Goal: Task Accomplishment & Management: Manage account settings

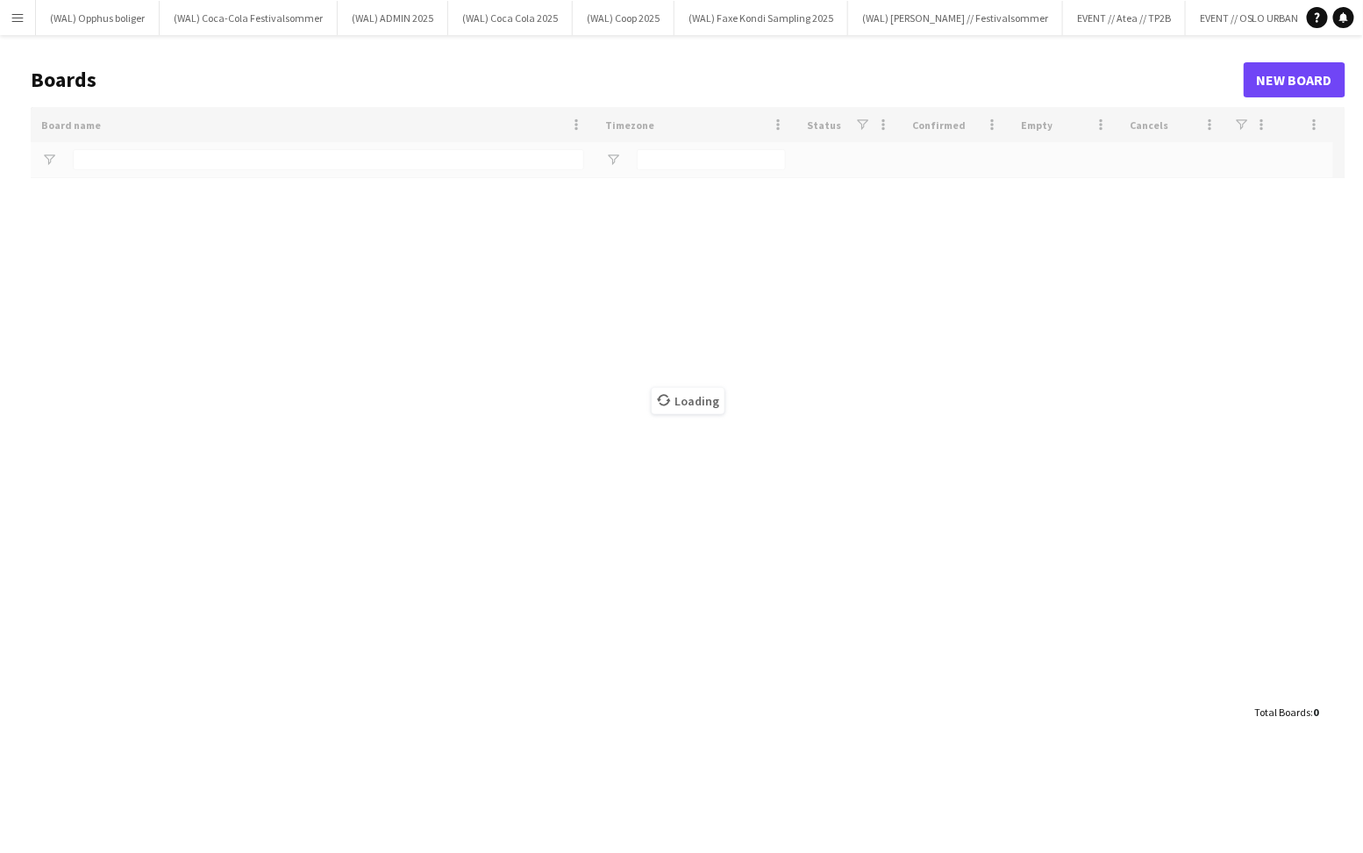
type input "***"
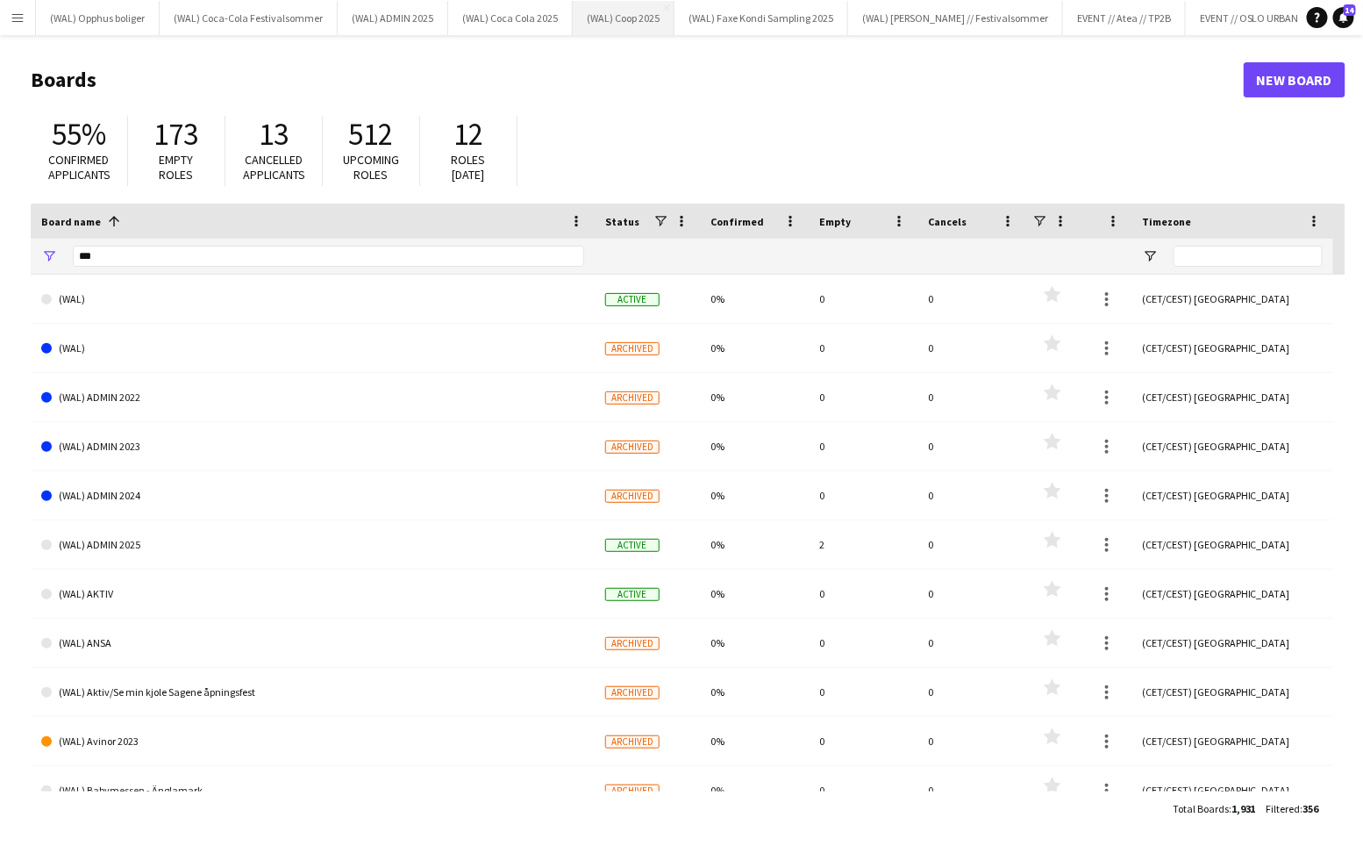
click at [620, 26] on button "(WAL) Coop 2025 Close" at bounding box center [624, 18] width 102 height 34
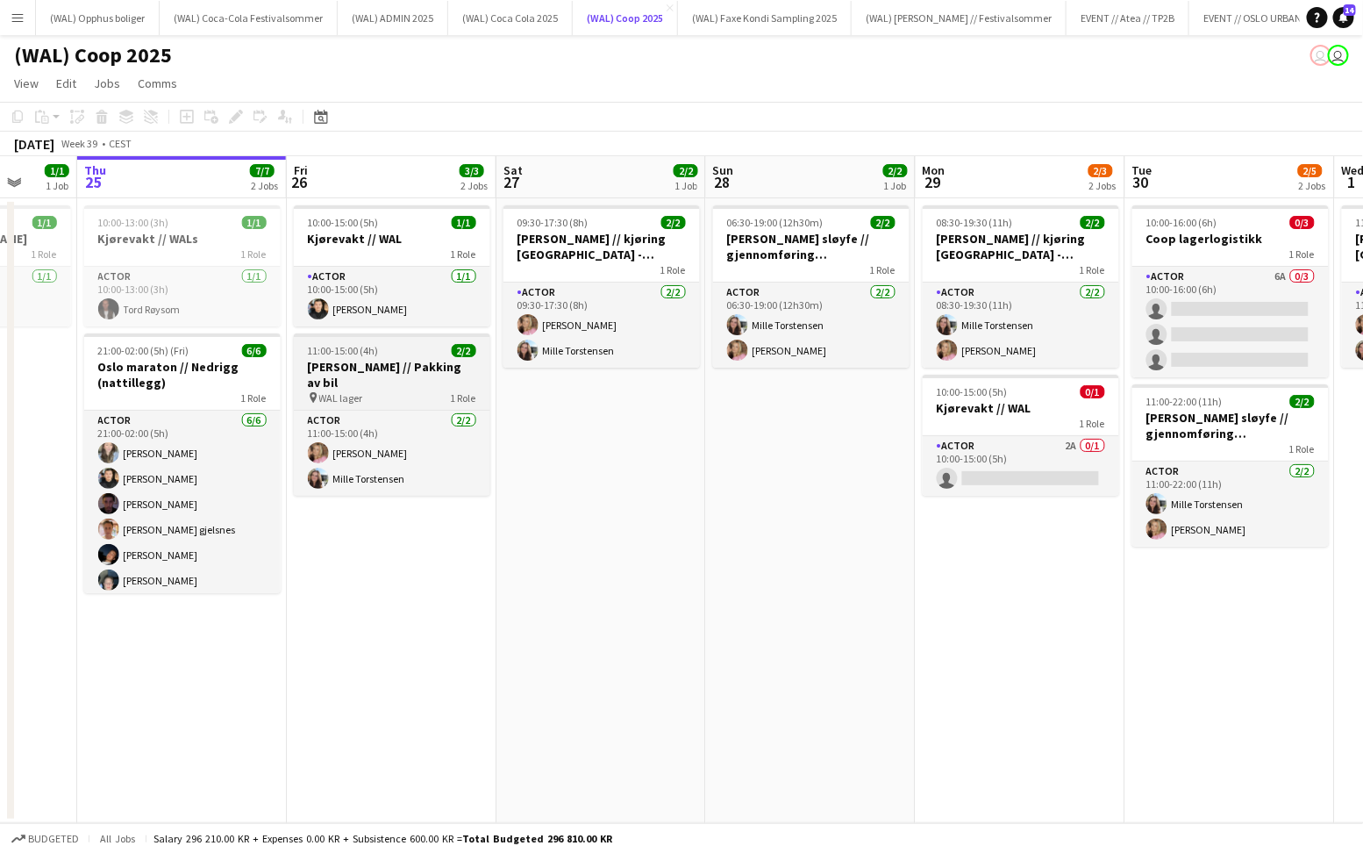
scroll to position [0, 583]
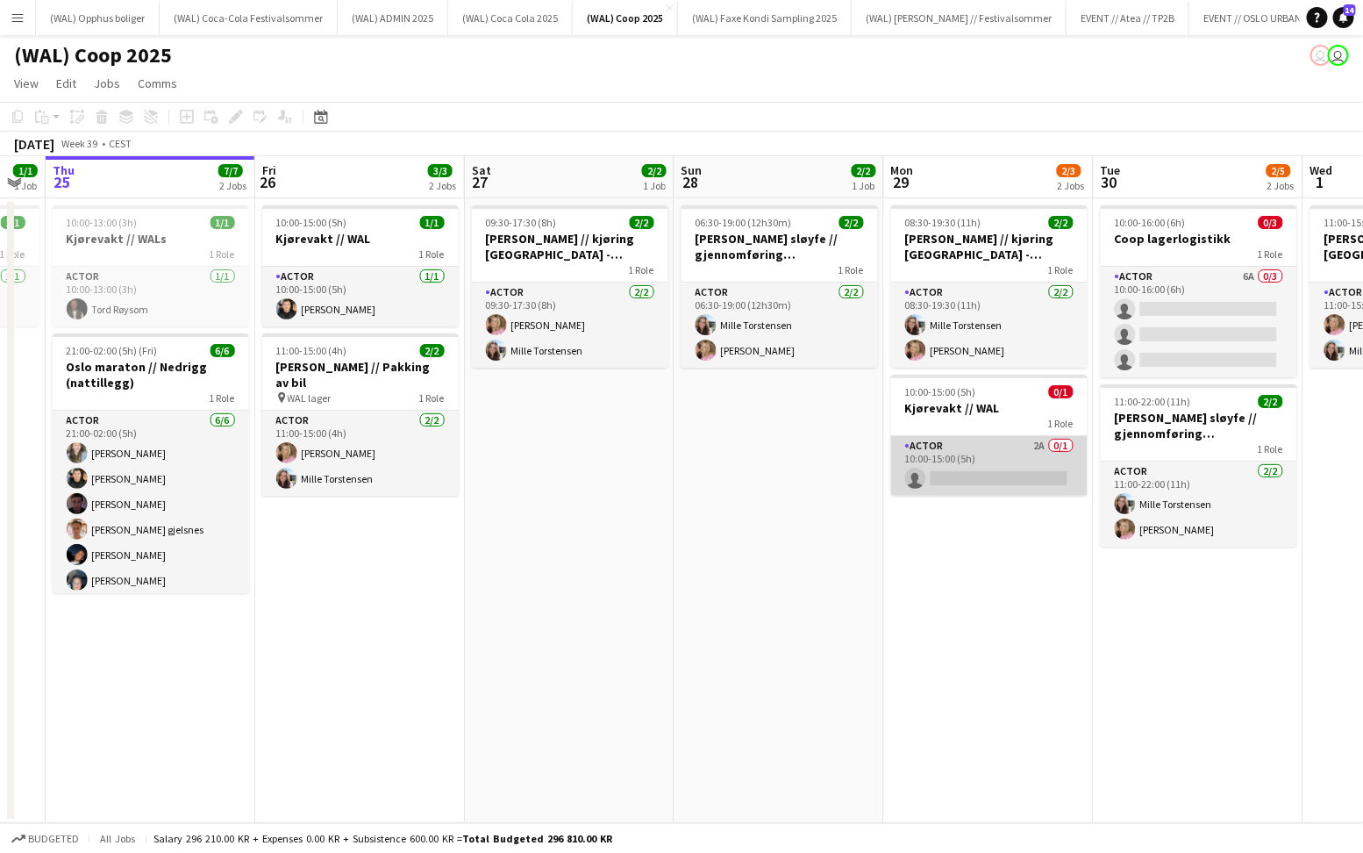
click at [922, 468] on app-card-role "Actor 2A 0/1 10:00-15:00 (5h) single-neutral-actions" at bounding box center [989, 466] width 196 height 60
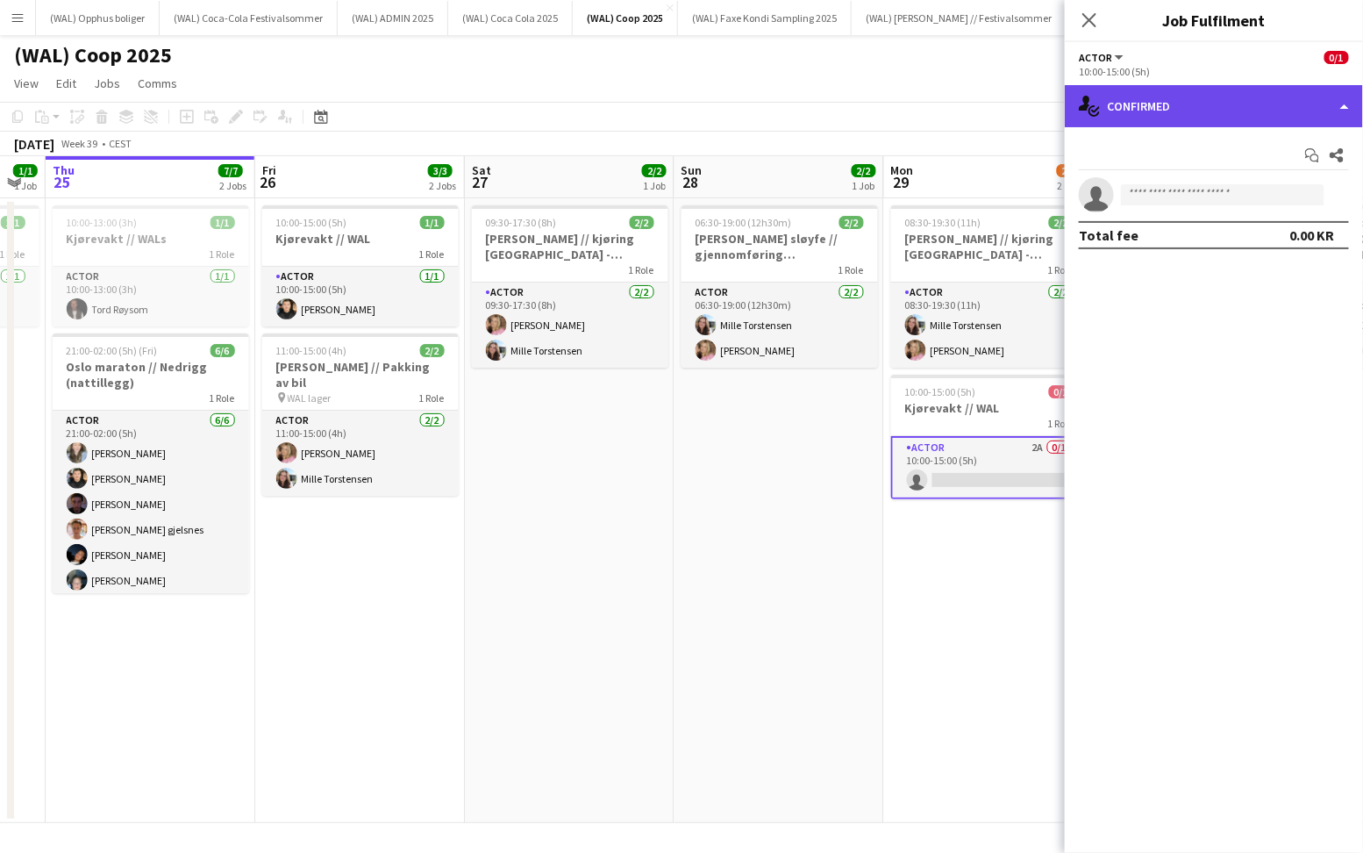
click at [1219, 112] on div "single-neutral-actions-check-2 Confirmed" at bounding box center [1214, 106] width 298 height 42
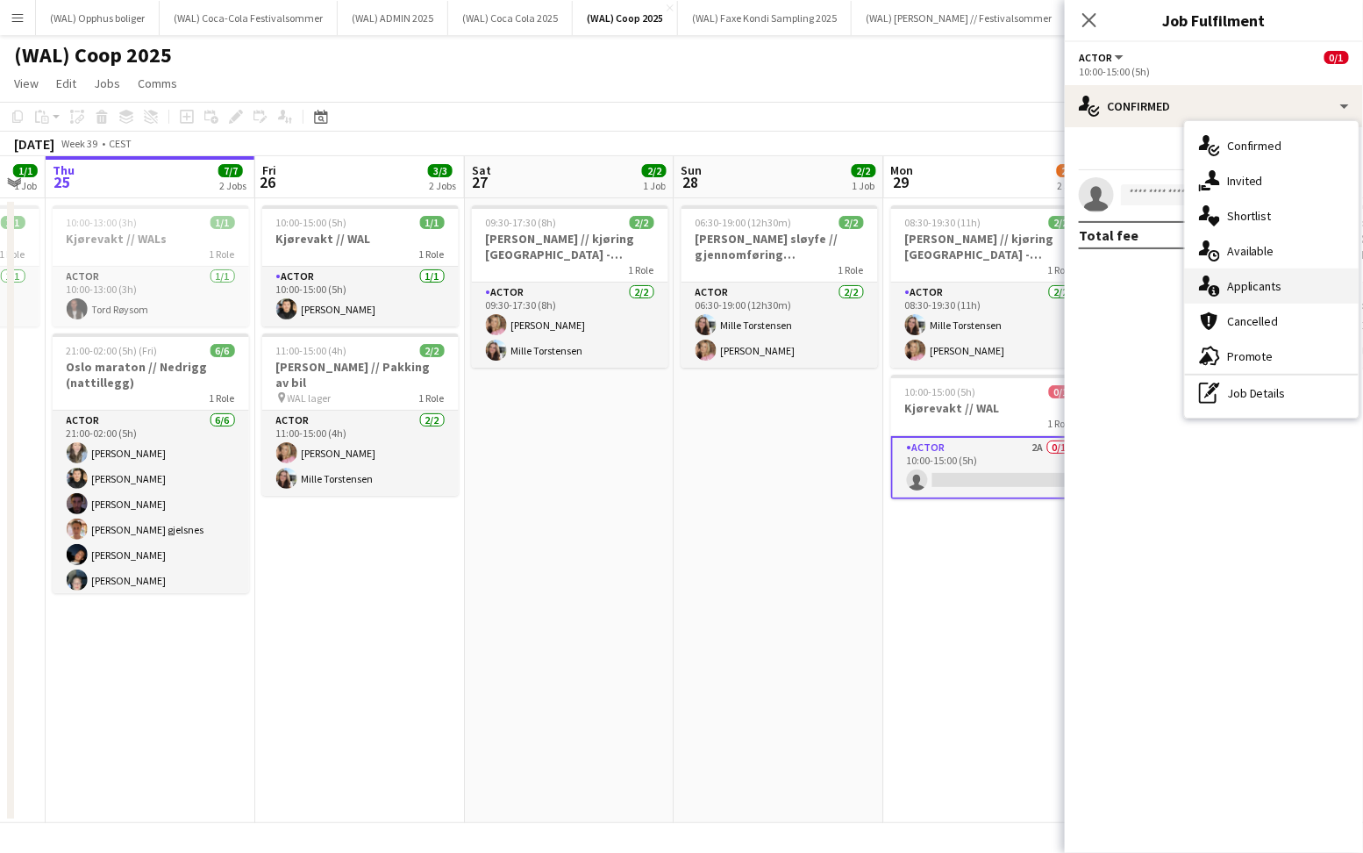
click at [1247, 284] on span "Applicants" at bounding box center [1254, 286] width 55 height 16
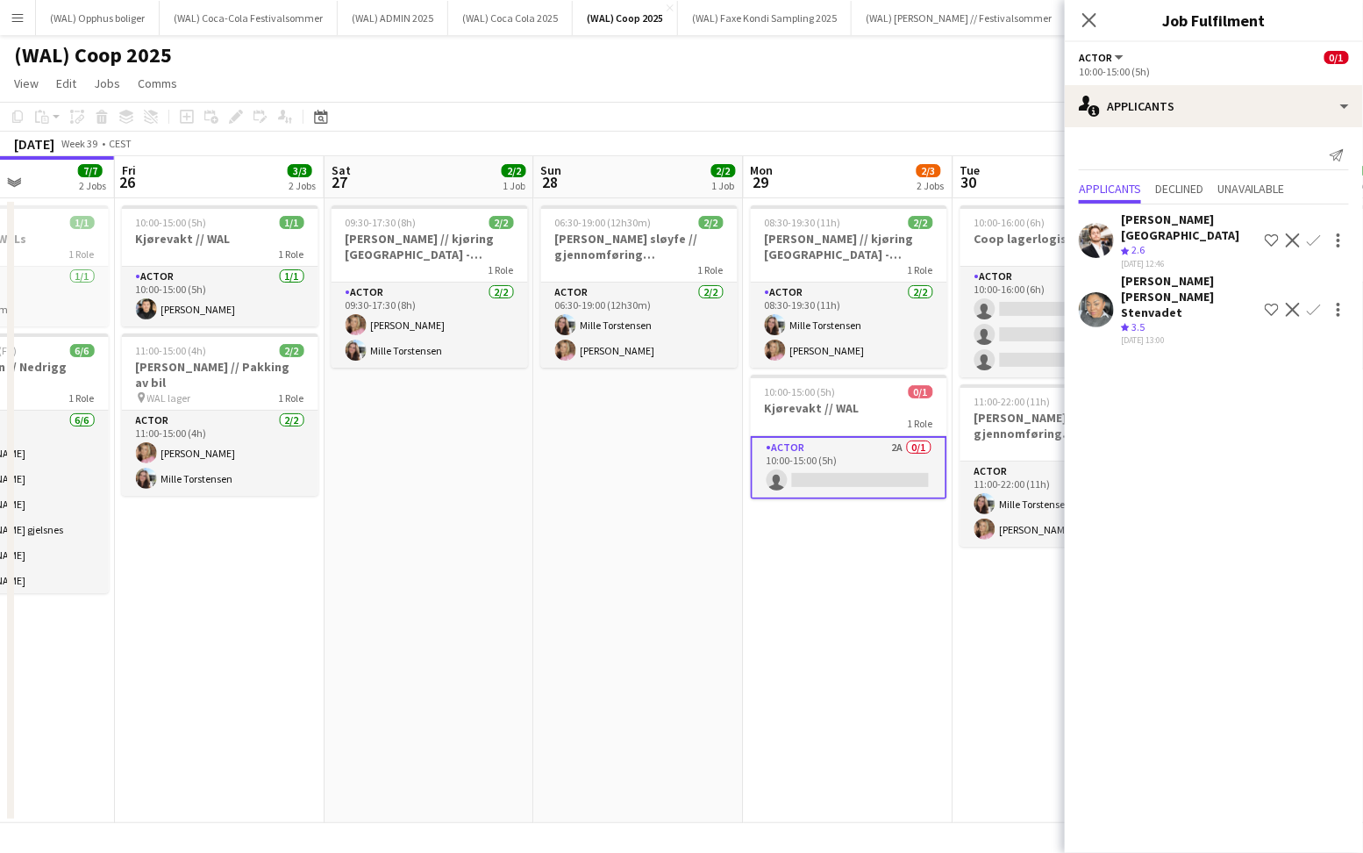
scroll to position [0, 544]
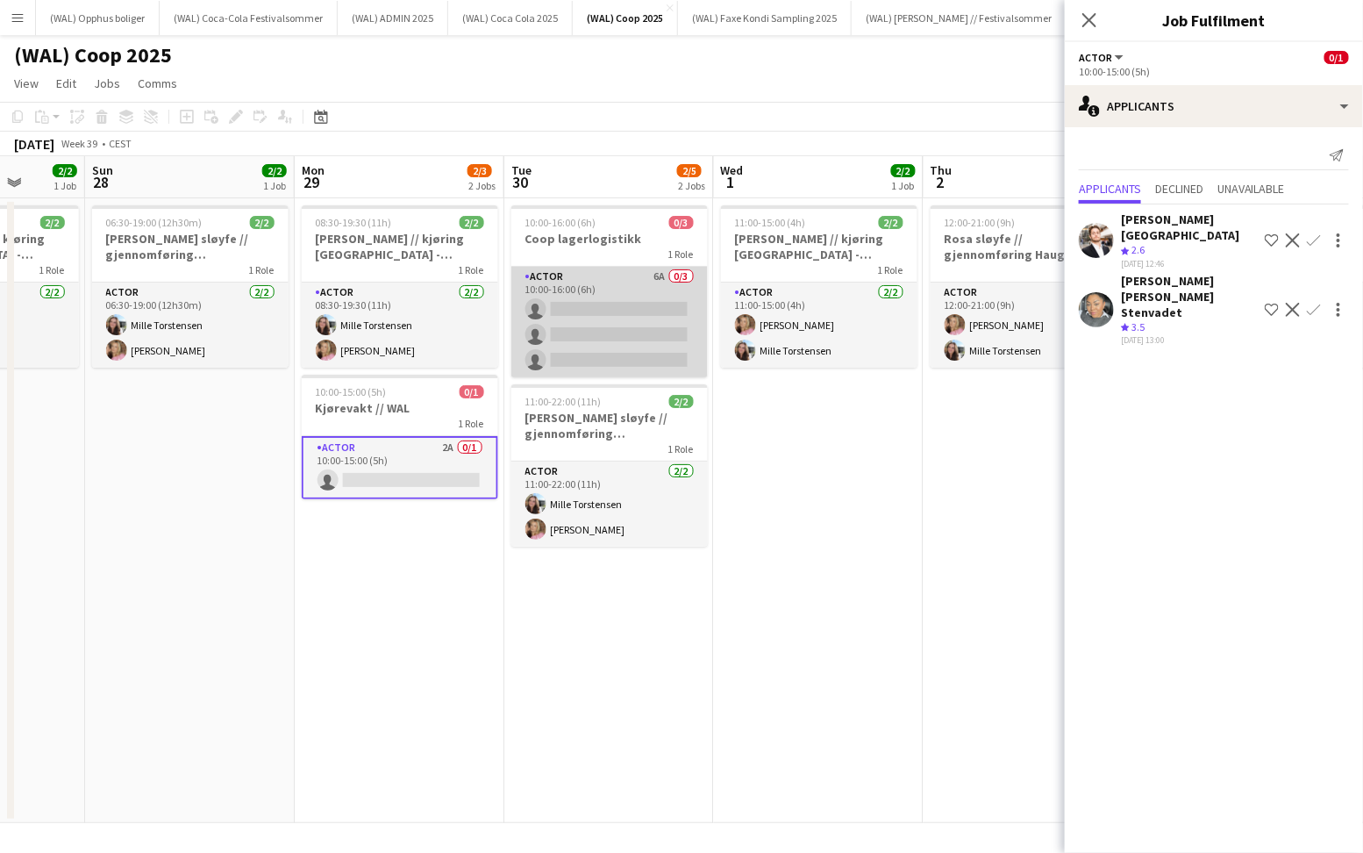
click at [632, 301] on app-card-role "Actor 6A 0/3 10:00-16:00 (6h) single-neutral-actions single-neutral-actions sin…" at bounding box center [609, 322] width 196 height 111
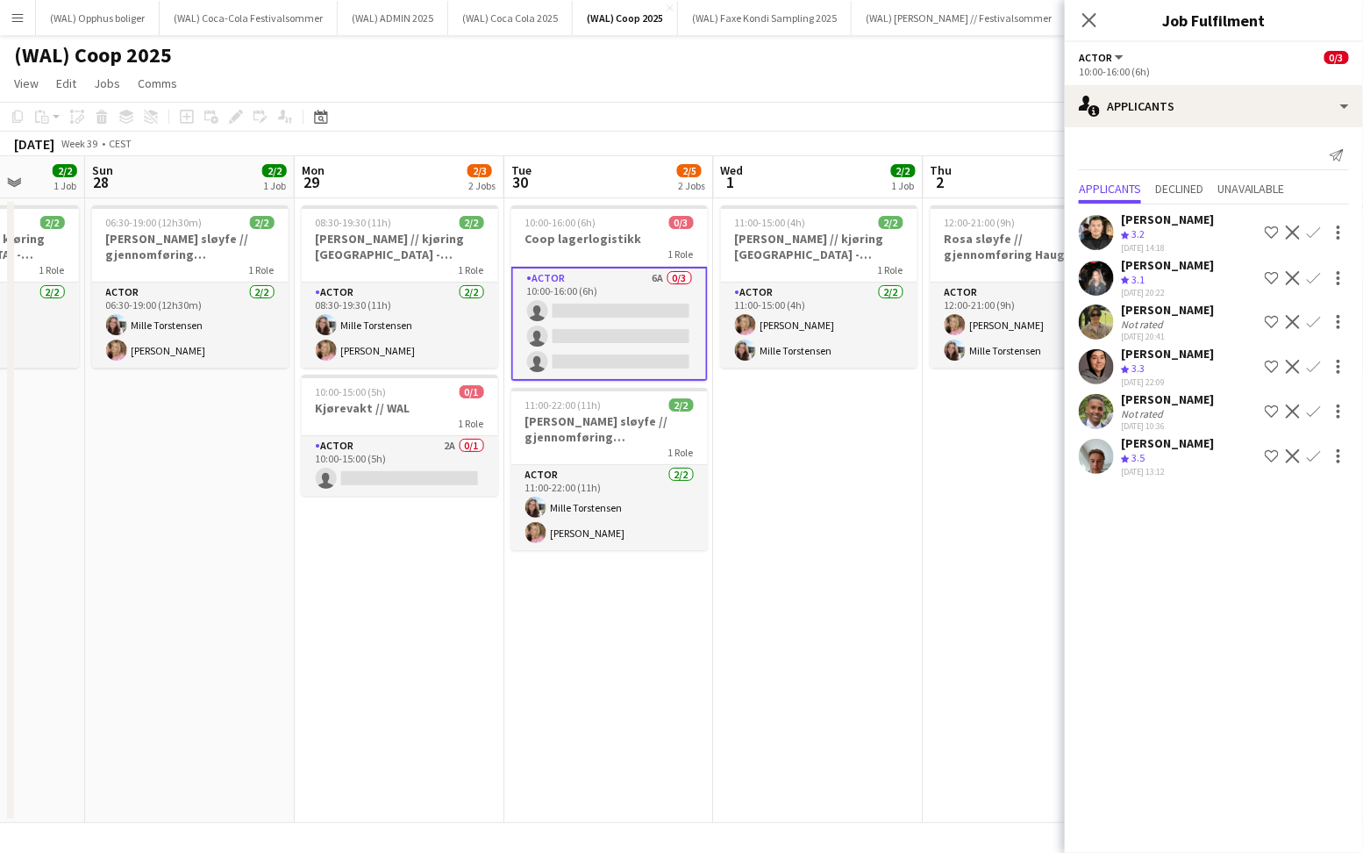
click at [1153, 458] on div "Crew rating 3.5" at bounding box center [1167, 458] width 93 height 15
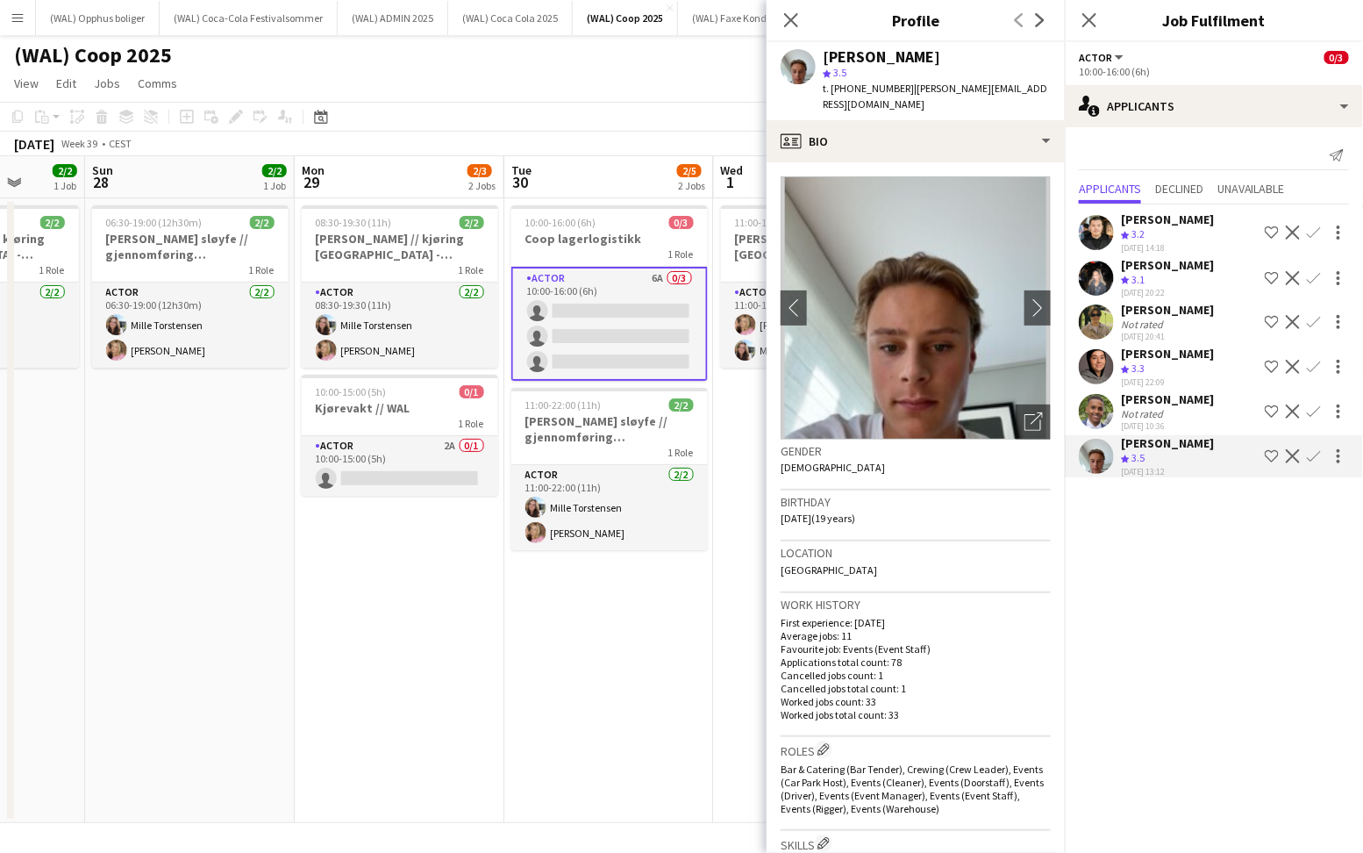
click at [1318, 453] on app-icon "Confirm" at bounding box center [1314, 456] width 14 height 14
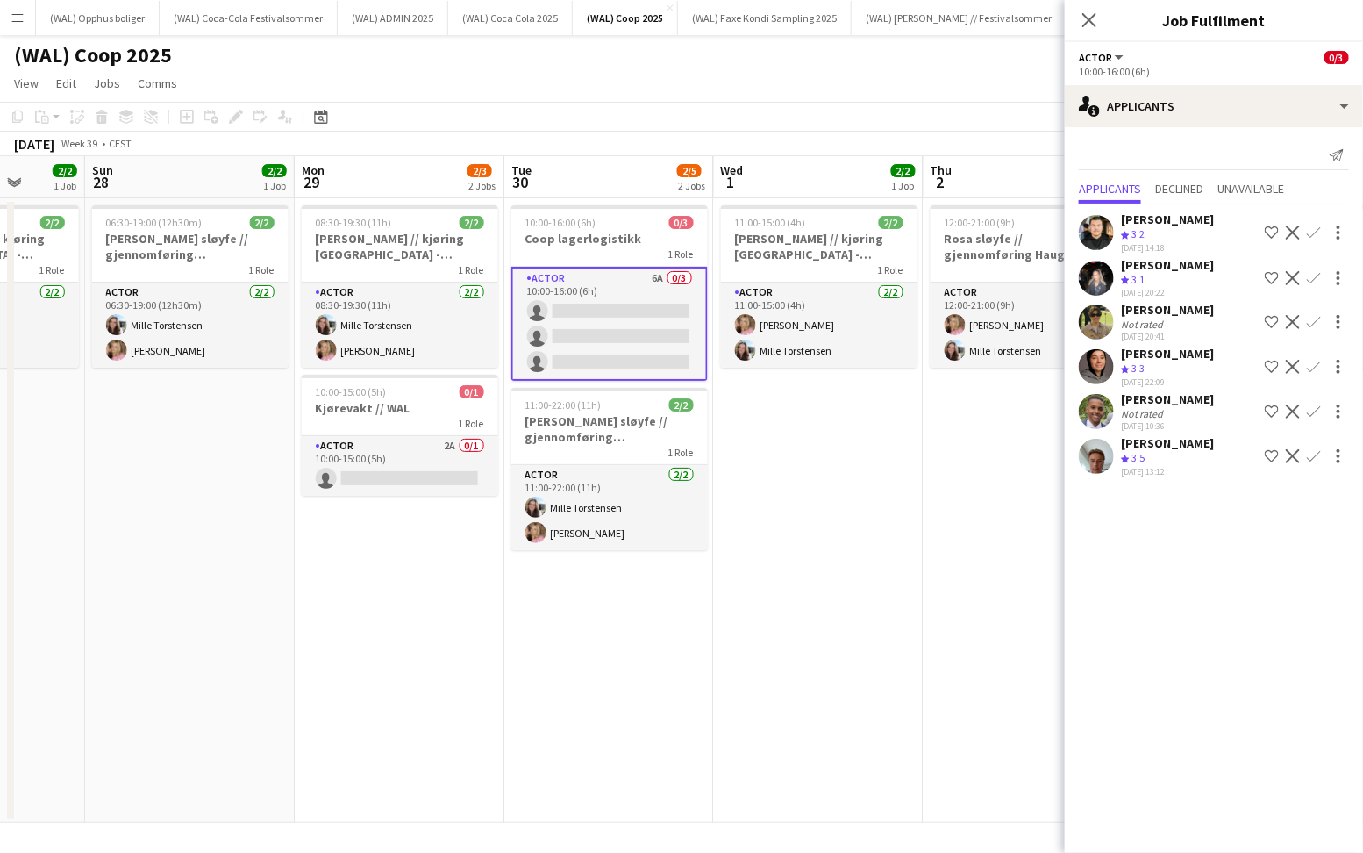
click at [1316, 453] on app-icon "Confirm" at bounding box center [1314, 456] width 14 height 14
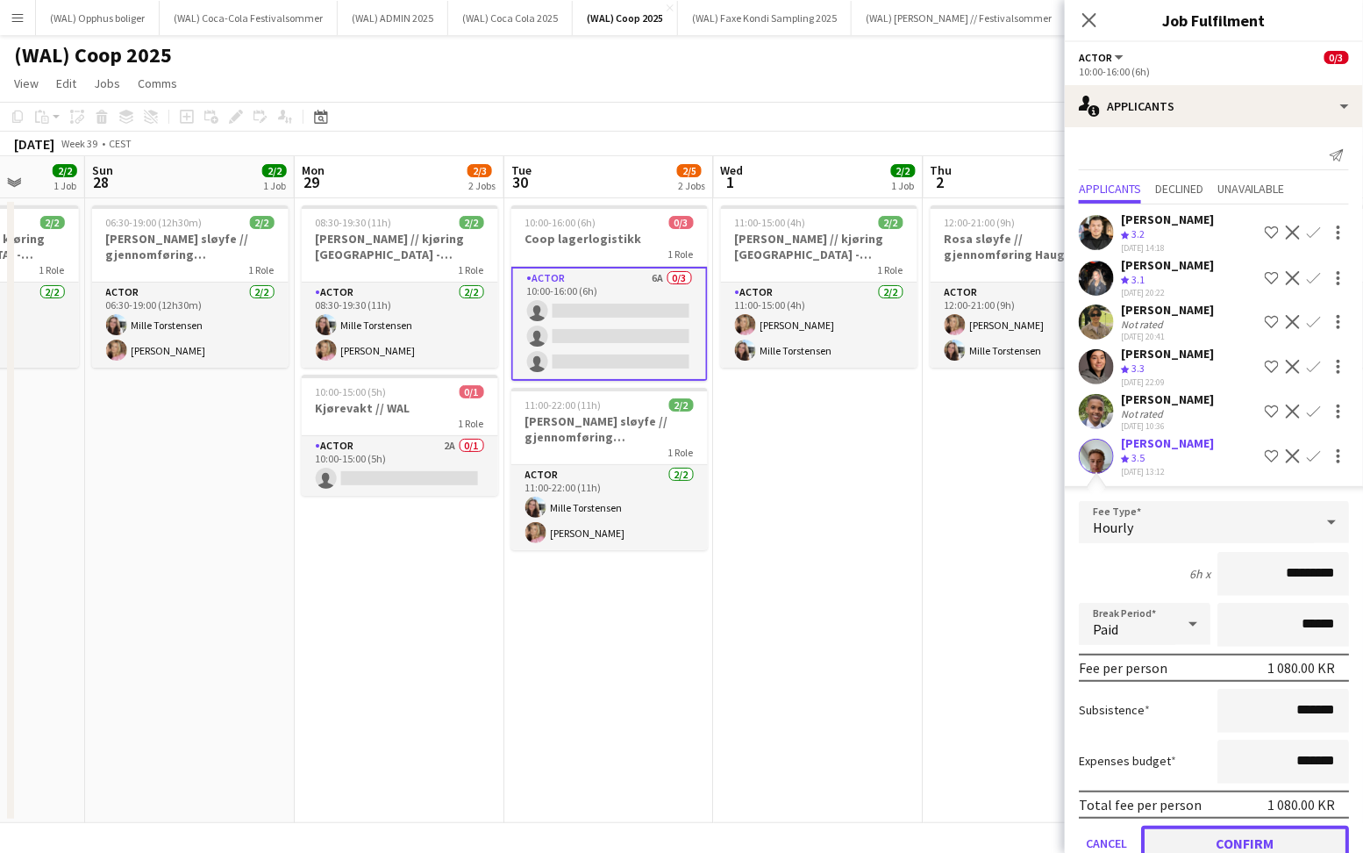
click at [1224, 845] on button "Confirm" at bounding box center [1245, 842] width 208 height 35
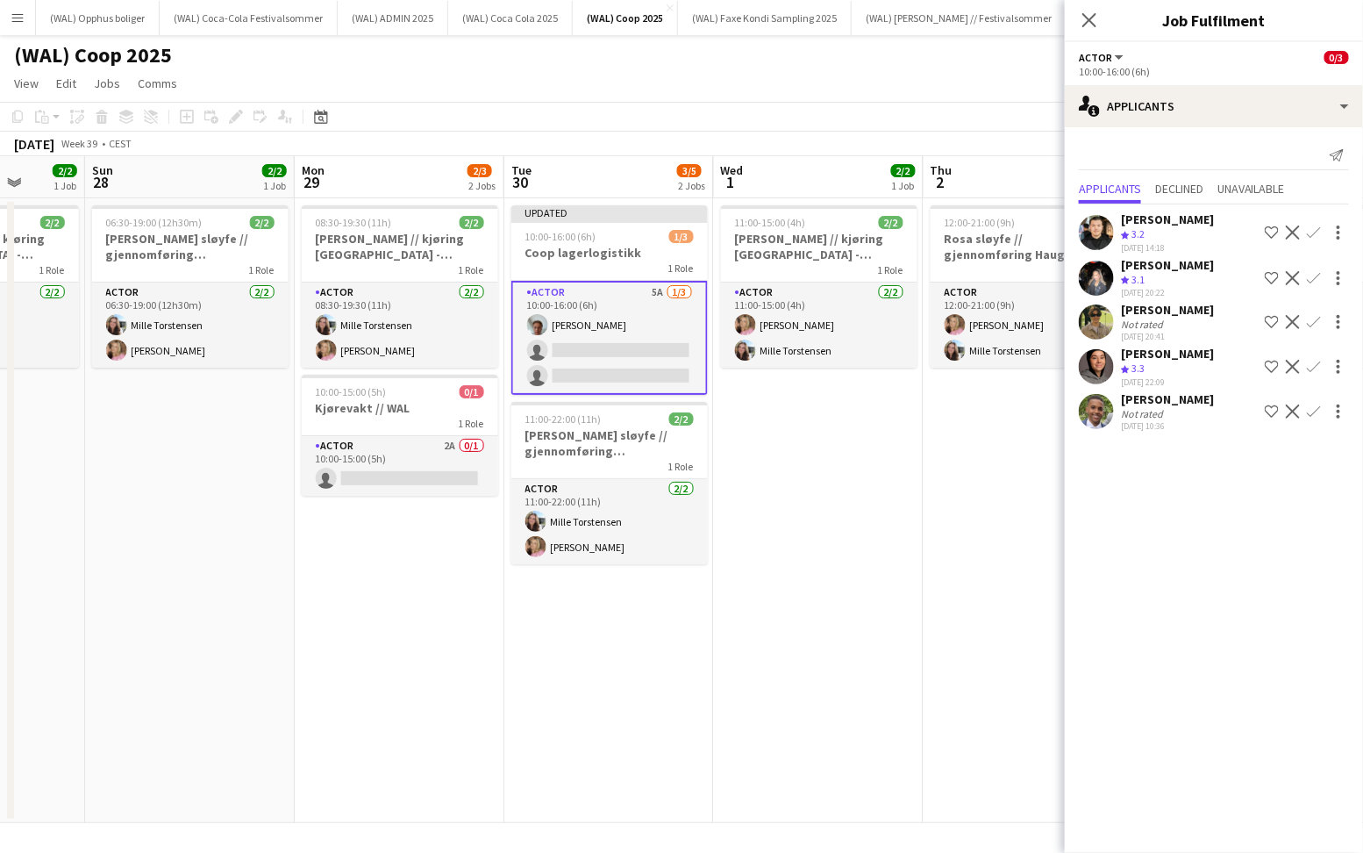
click at [1143, 411] on div "Not rated" at bounding box center [1144, 413] width 46 height 13
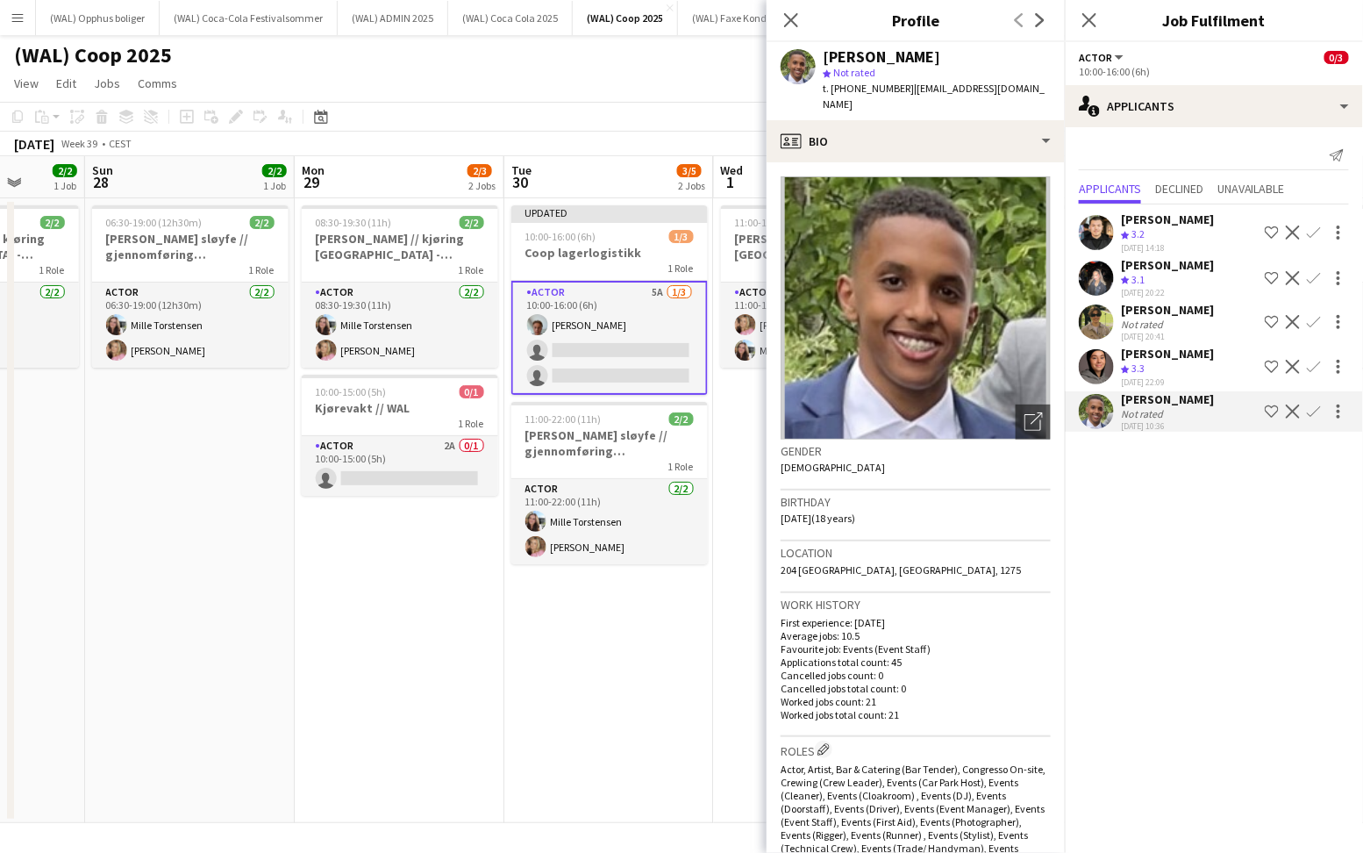
click at [1139, 361] on span "3.3" at bounding box center [1138, 367] width 13 height 13
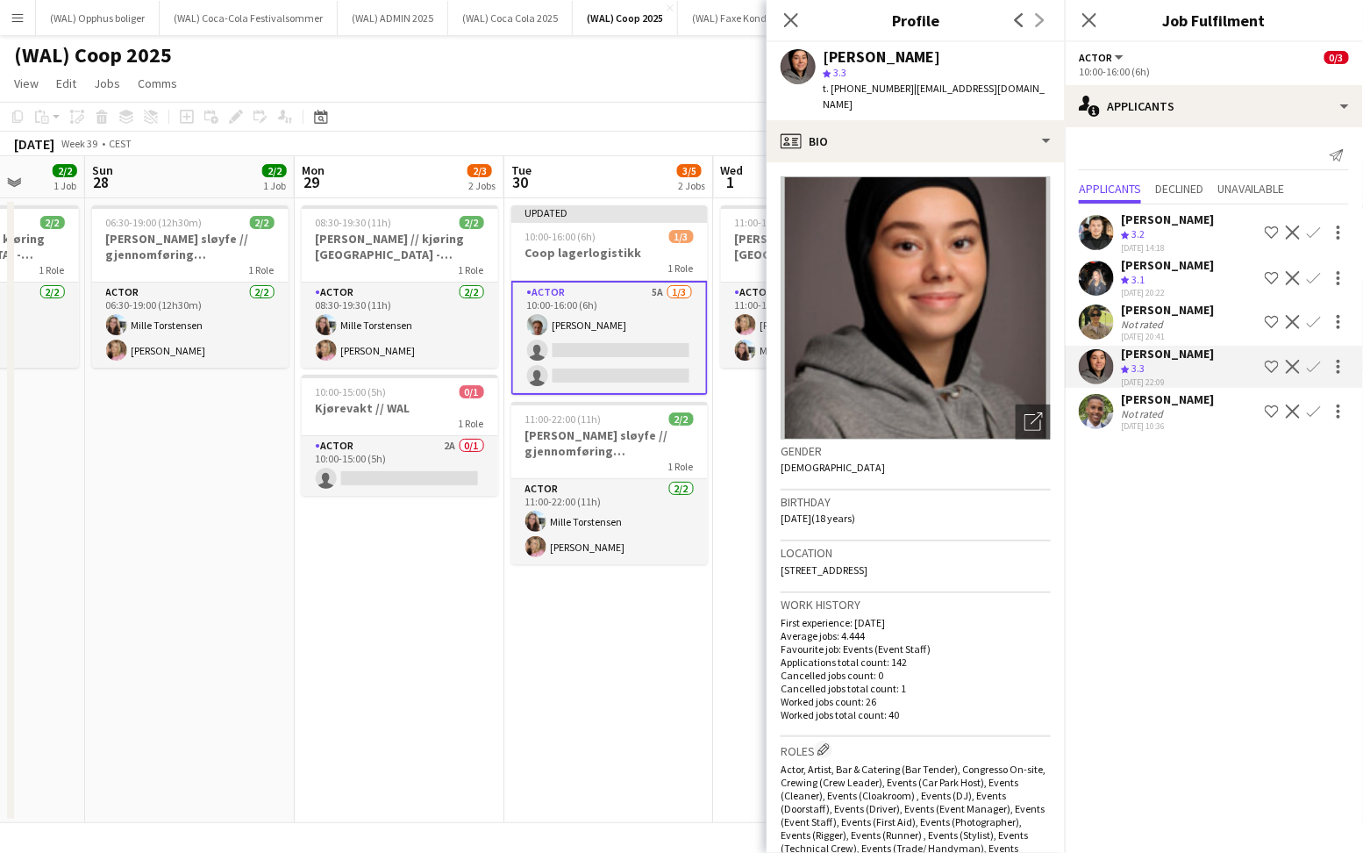
click at [1139, 314] on div "[PERSON_NAME]" at bounding box center [1167, 310] width 93 height 16
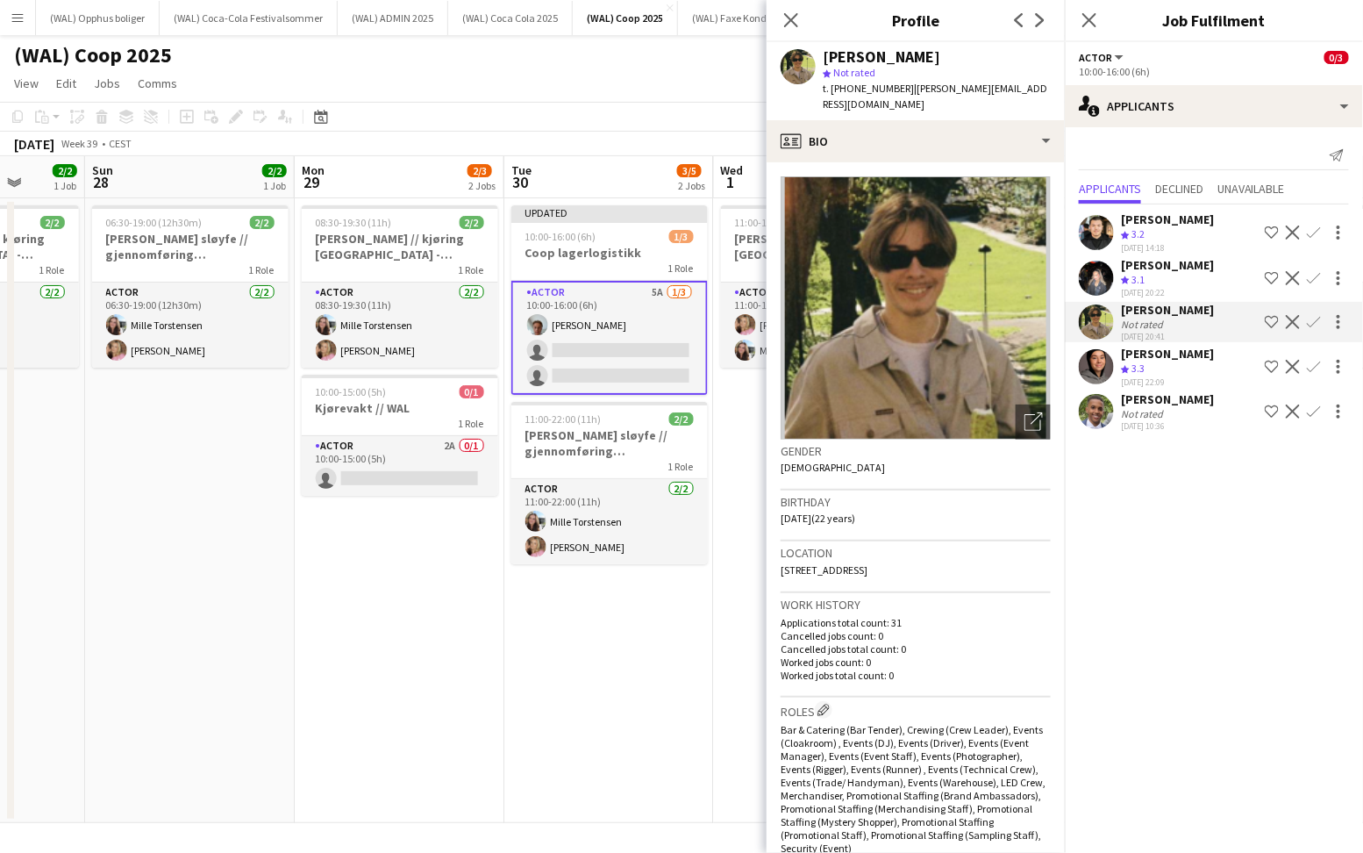
click at [1146, 255] on div "[PERSON_NAME] Crew rating 3.2 [DATE] 14:18 Shortlist crew Decline Confirm [PERS…" at bounding box center [1214, 319] width 298 height 231
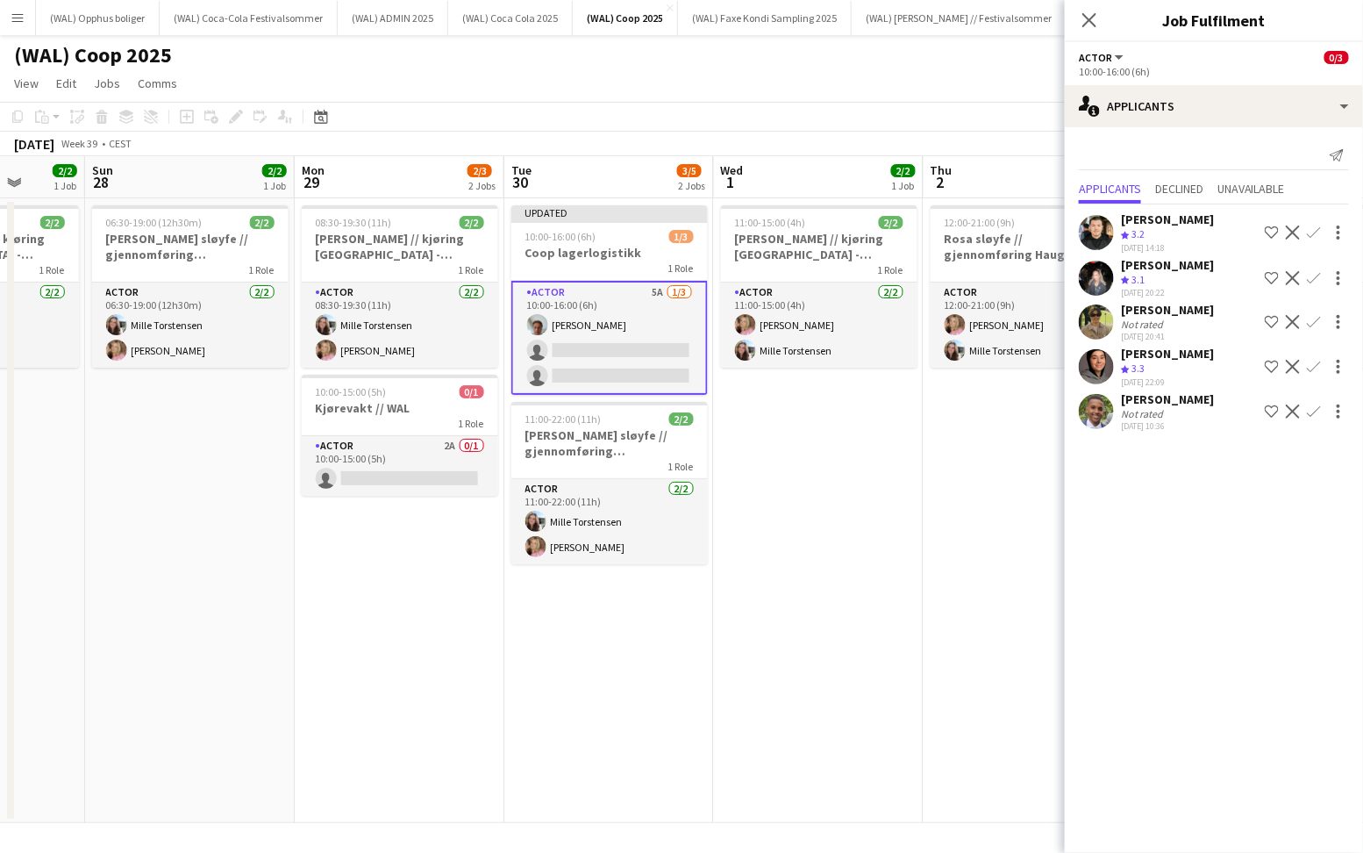
click at [1143, 271] on div "[PERSON_NAME]" at bounding box center [1167, 265] width 93 height 16
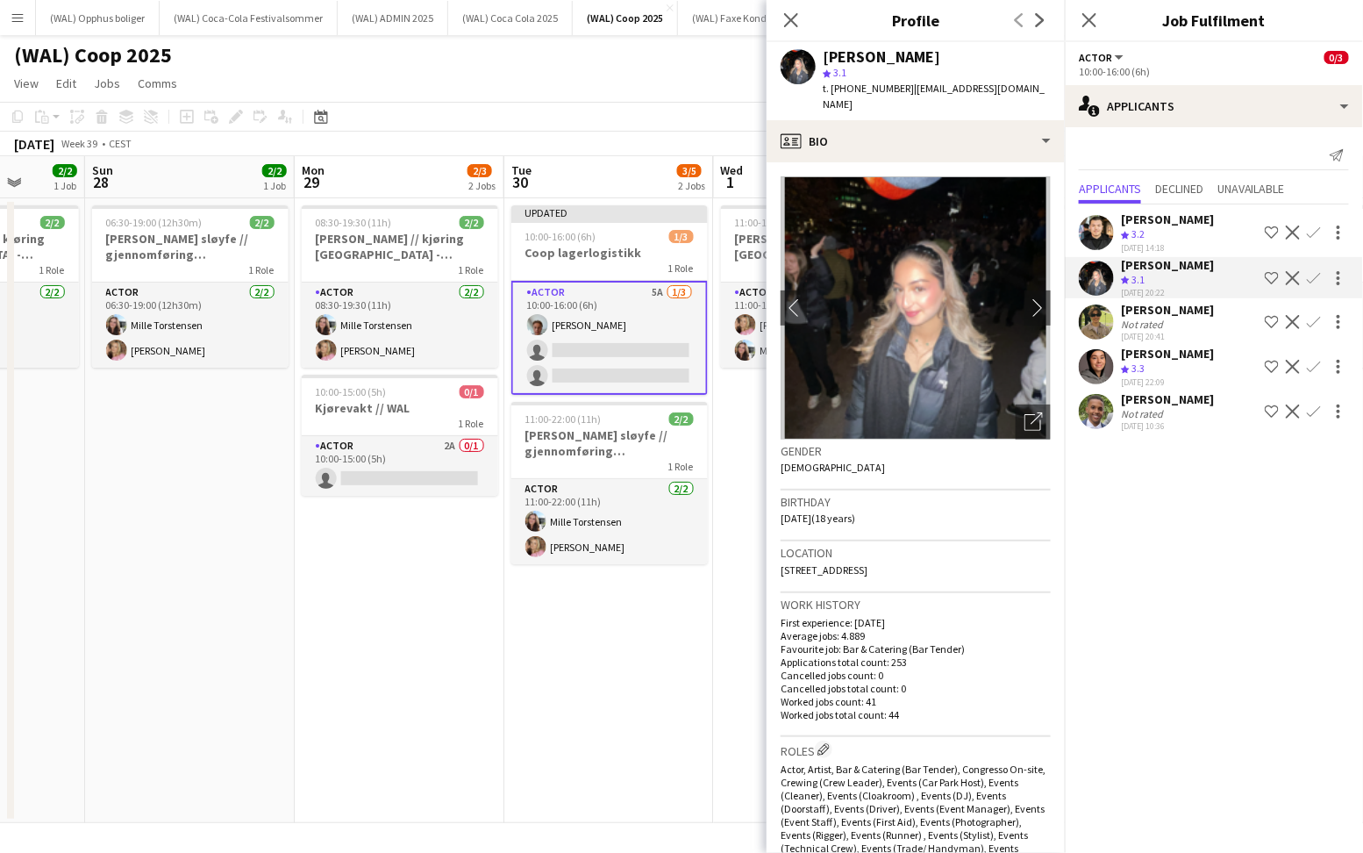
click at [1138, 226] on div "[PERSON_NAME]" at bounding box center [1167, 219] width 93 height 16
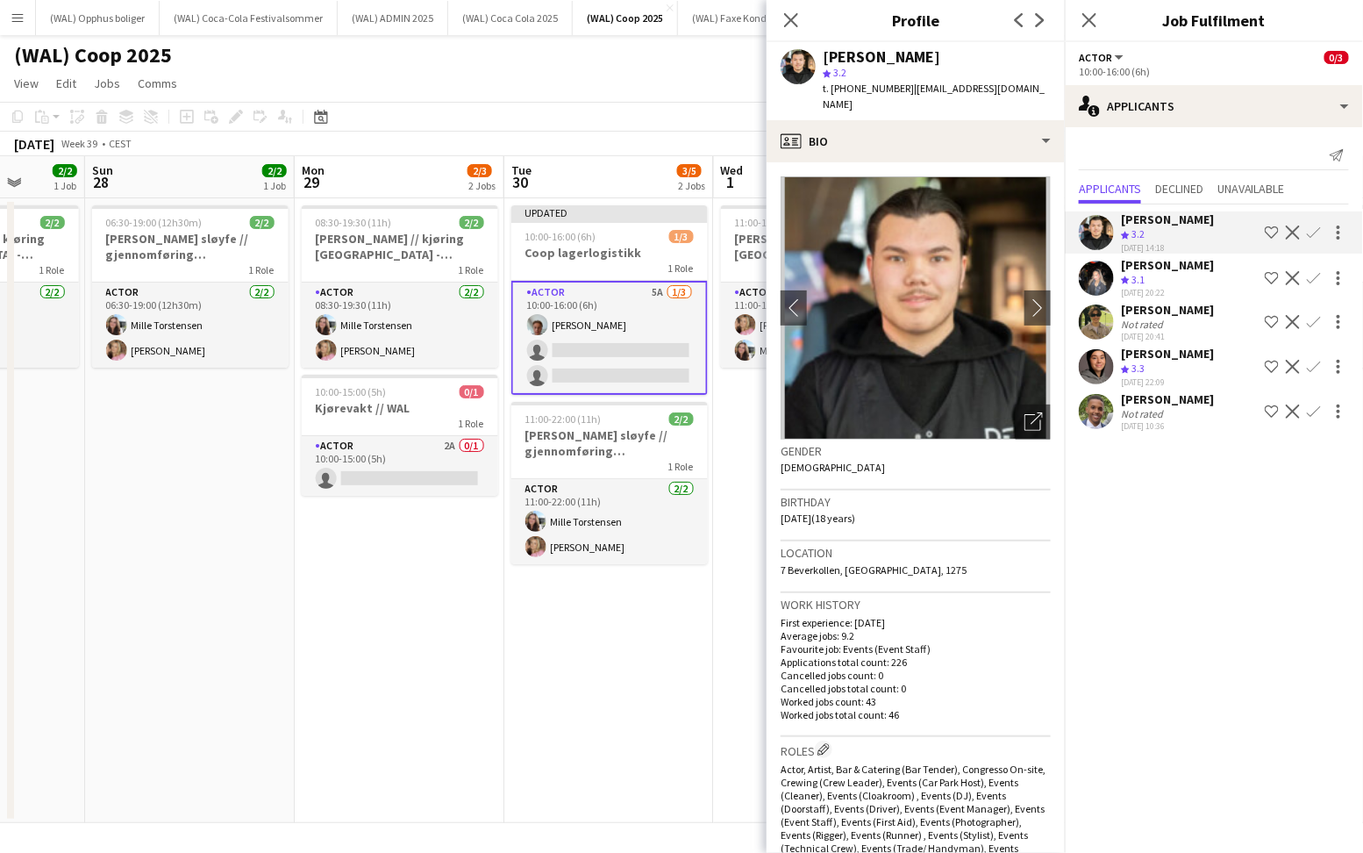
click at [1109, 330] on app-user-avatar at bounding box center [1096, 321] width 35 height 35
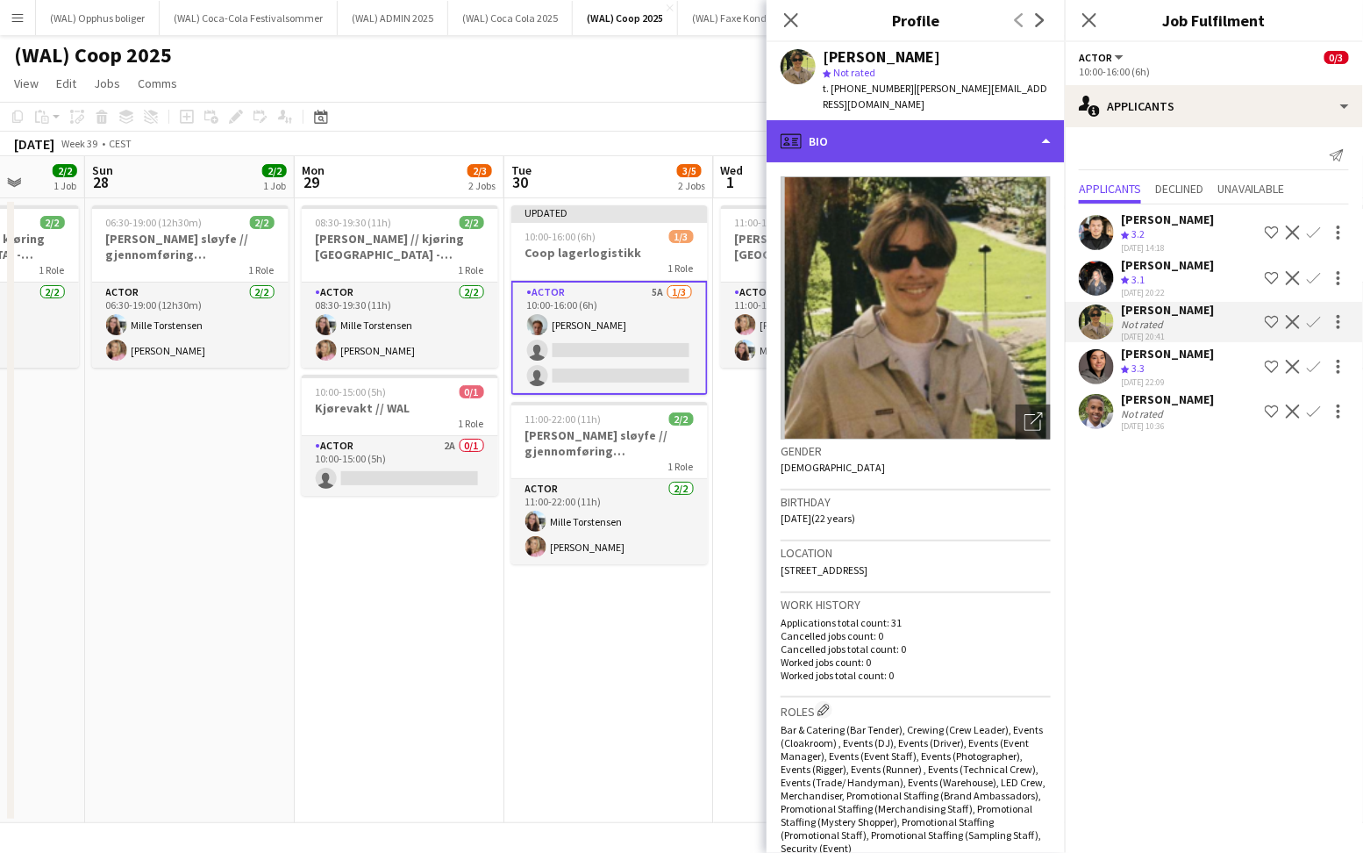
click at [972, 121] on div "profile Bio" at bounding box center [916, 141] width 298 height 42
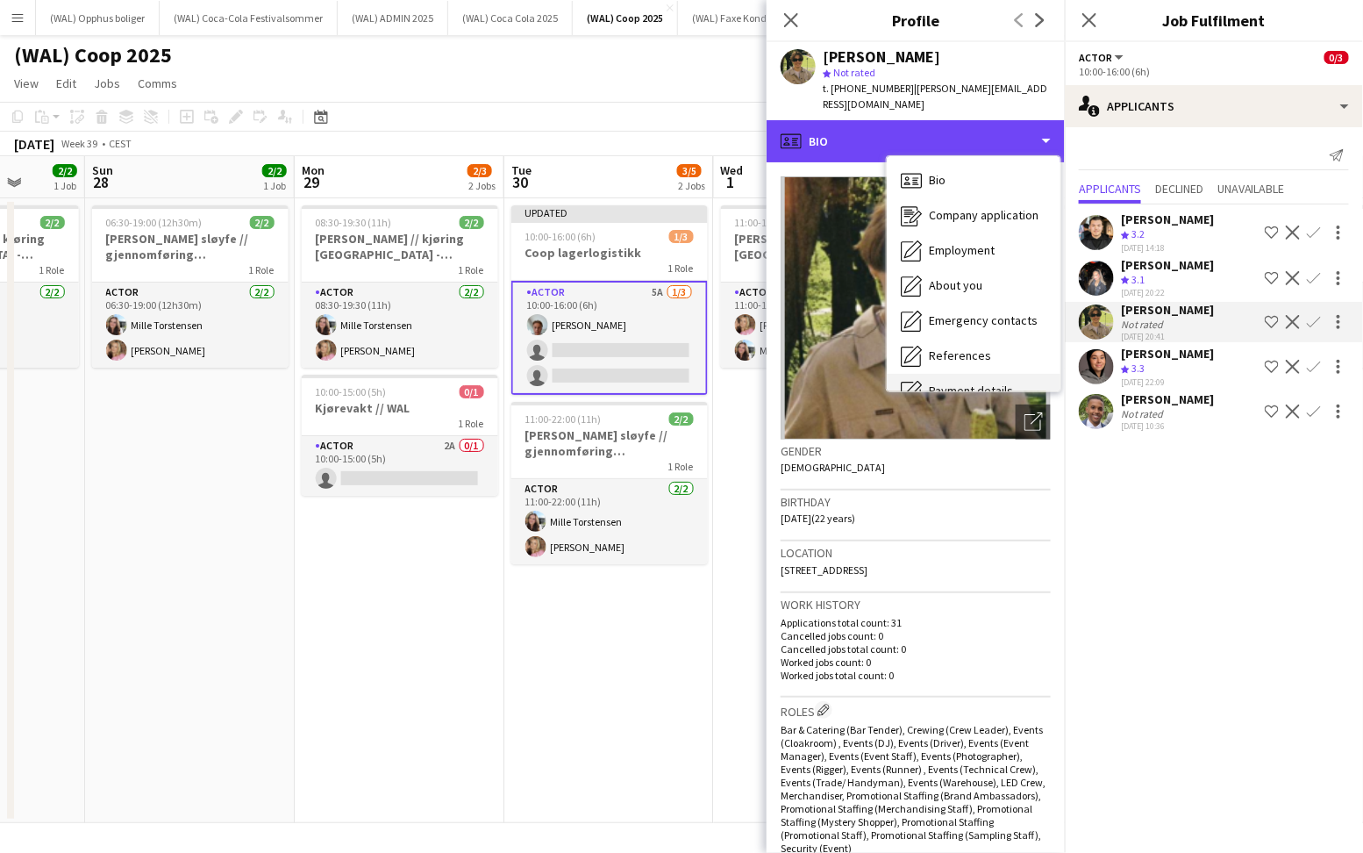
scroll to position [164, 0]
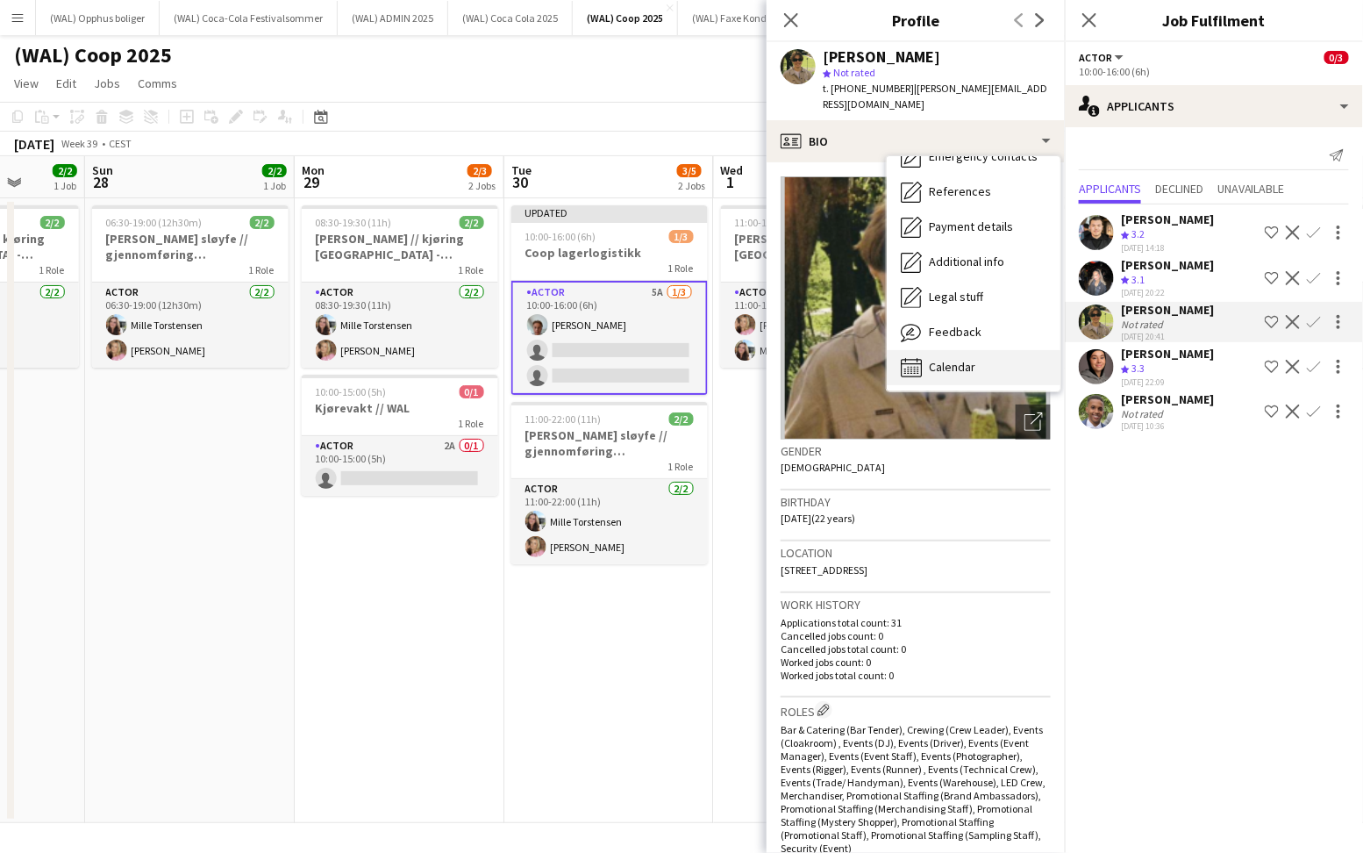
click at [988, 350] on div "Calendar Calendar" at bounding box center [974, 367] width 174 height 35
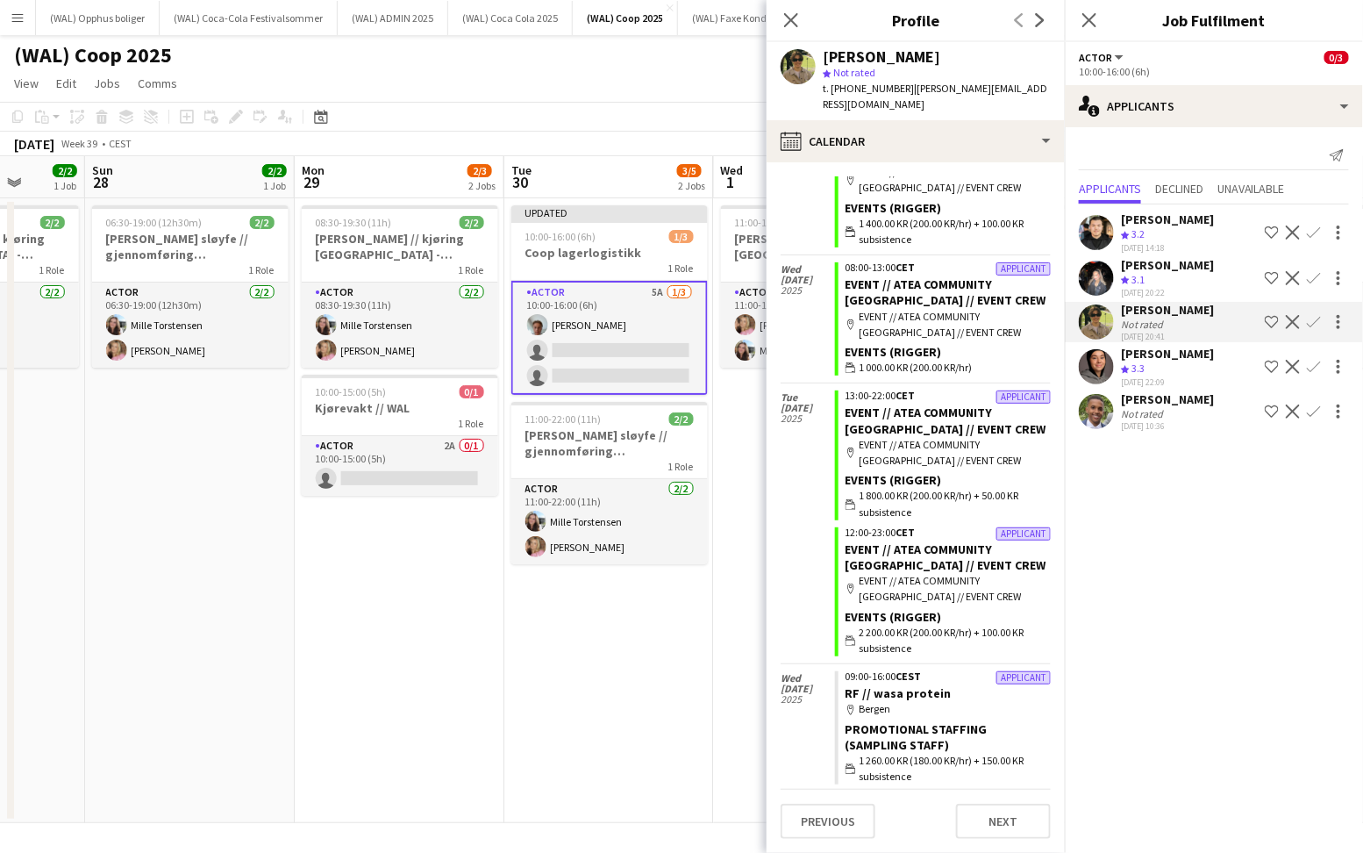
scroll to position [0, 0]
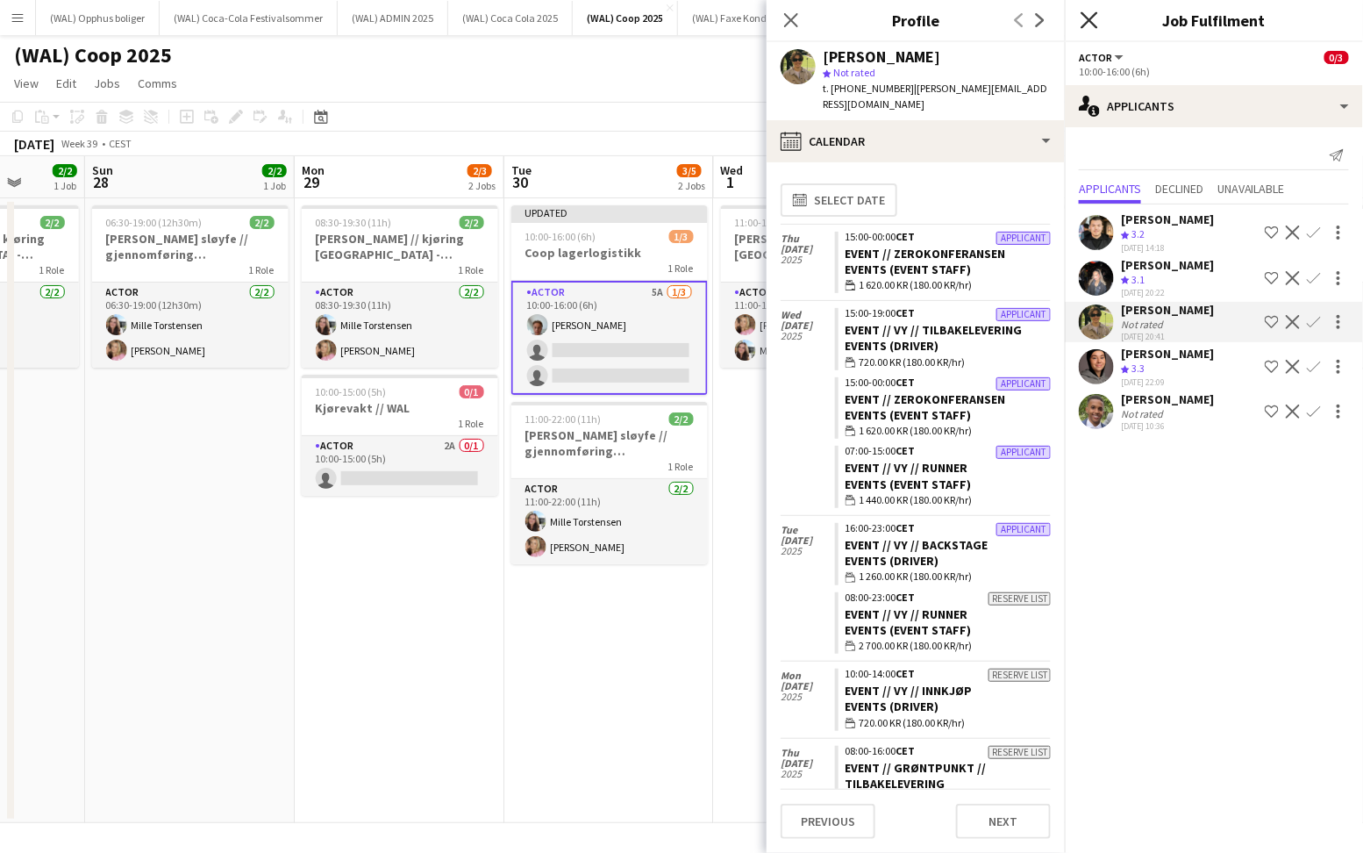
click at [1091, 25] on icon "Close pop-in" at bounding box center [1089, 19] width 17 height 17
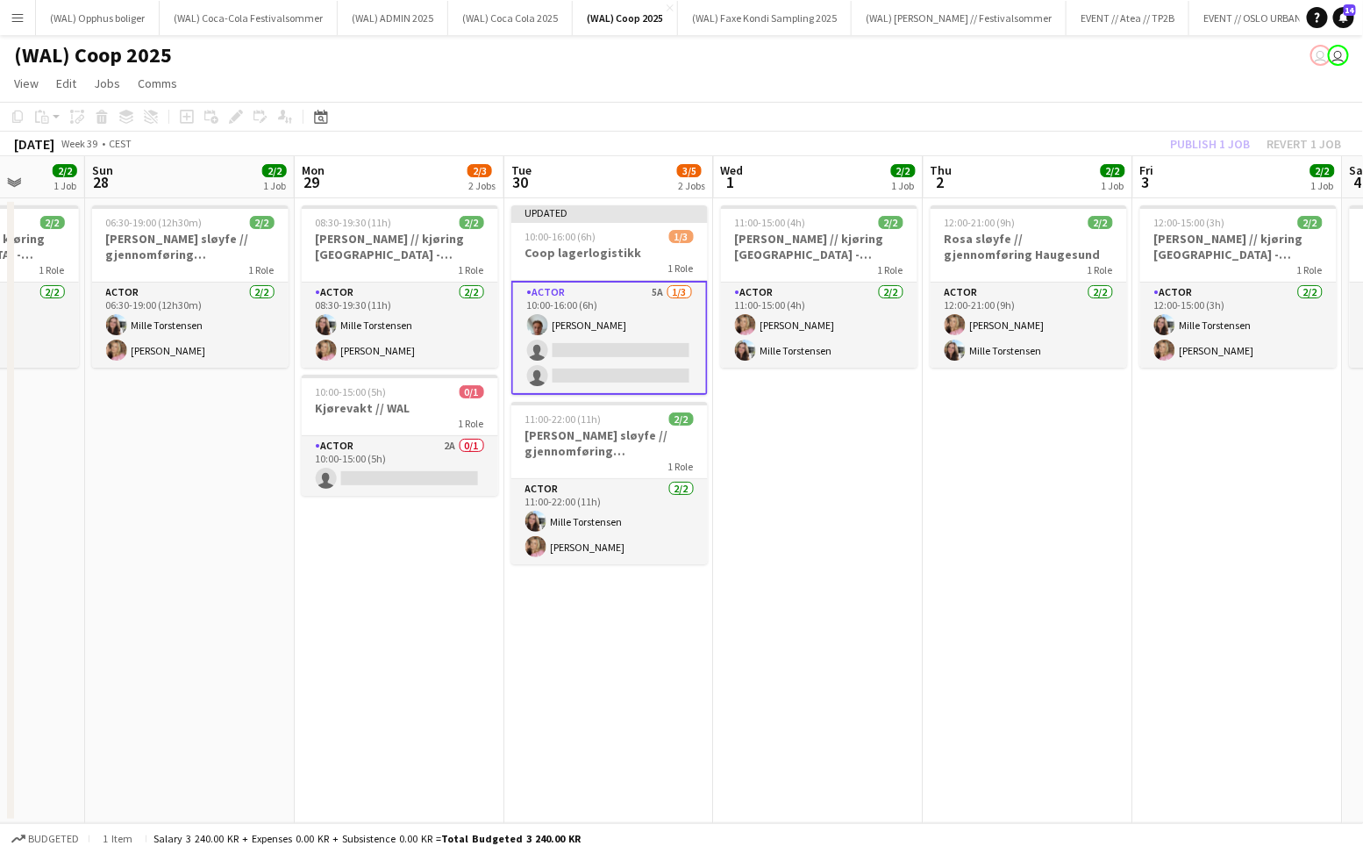
click at [814, 511] on app-date-cell "11:00-15:00 (4h) 2/2 [PERSON_NAME] // kjøring [GEOGRAPHIC_DATA] - Haugesund 1 R…" at bounding box center [819, 510] width 210 height 625
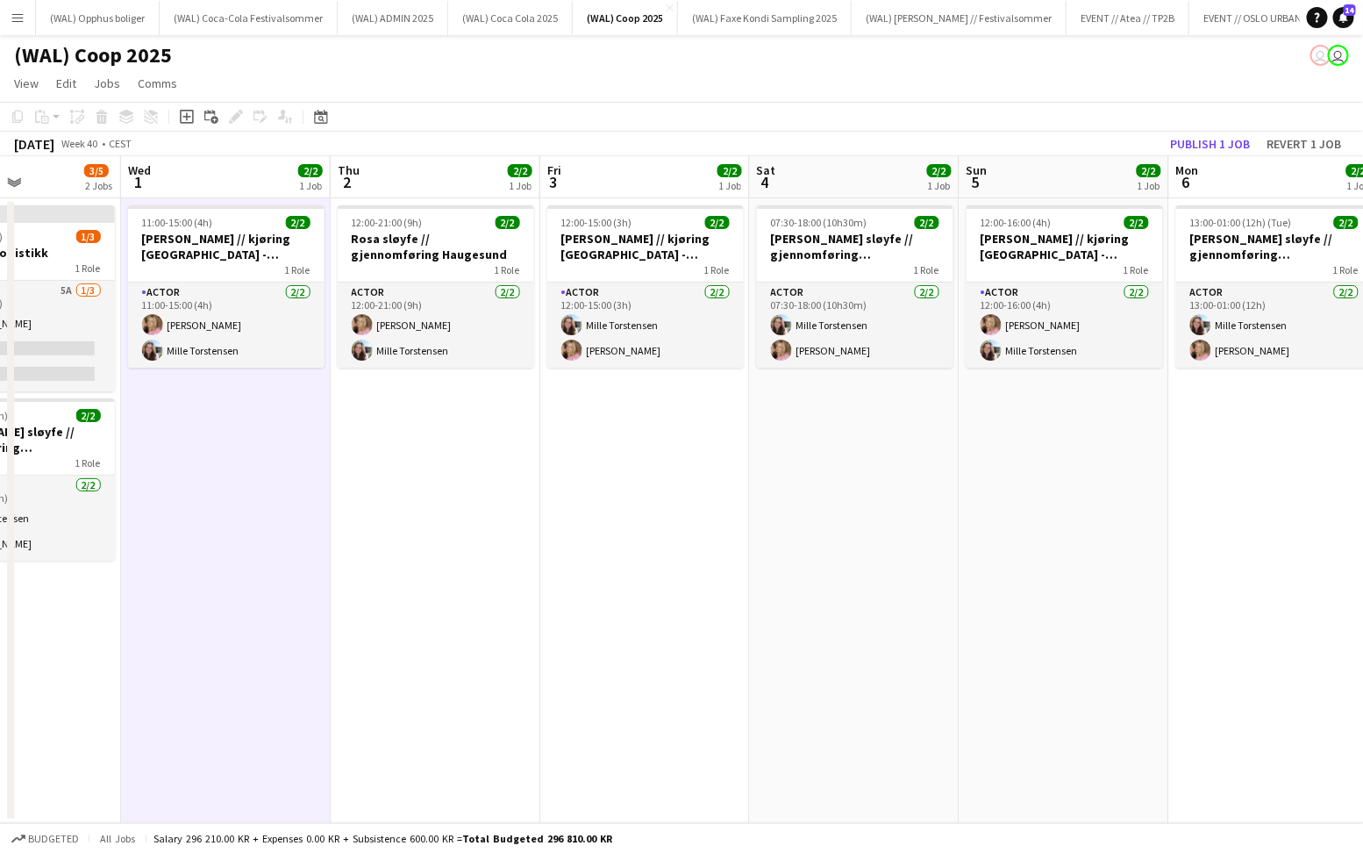
scroll to position [0, 626]
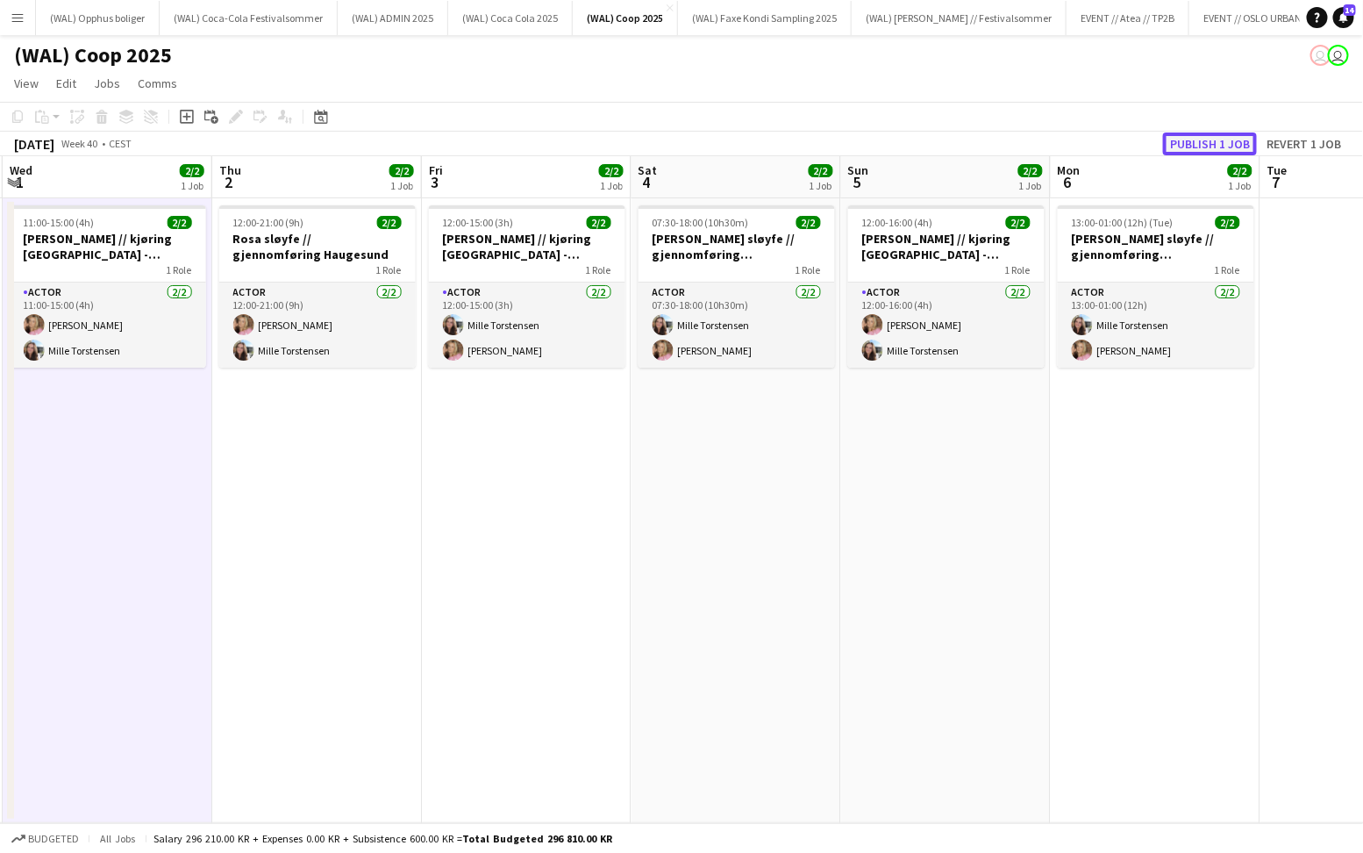
click at [1230, 140] on button "Publish 1 job" at bounding box center [1210, 143] width 94 height 23
click at [401, 11] on button "(WAL) ADMIN 2025 Close" at bounding box center [393, 18] width 111 height 34
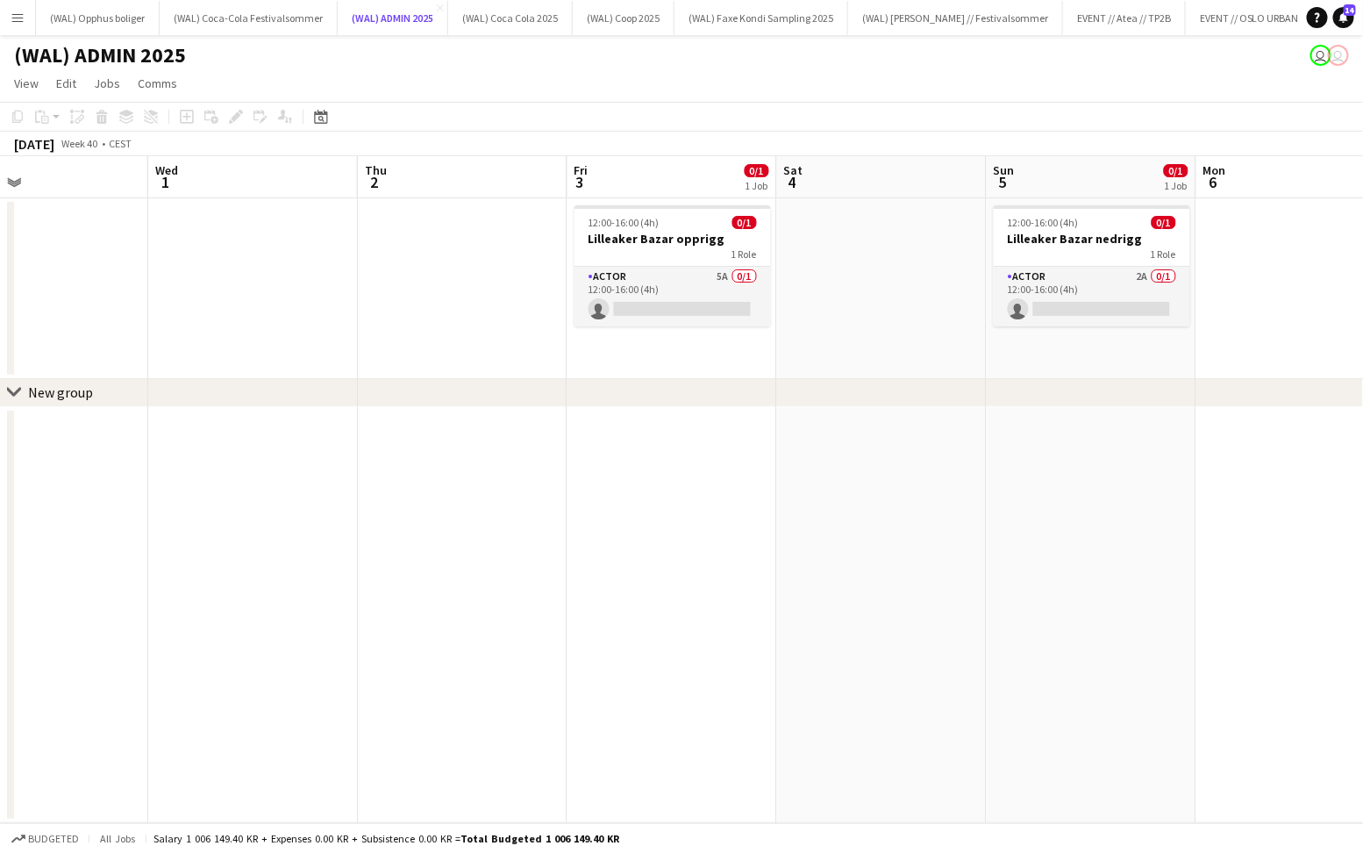
scroll to position [0, 728]
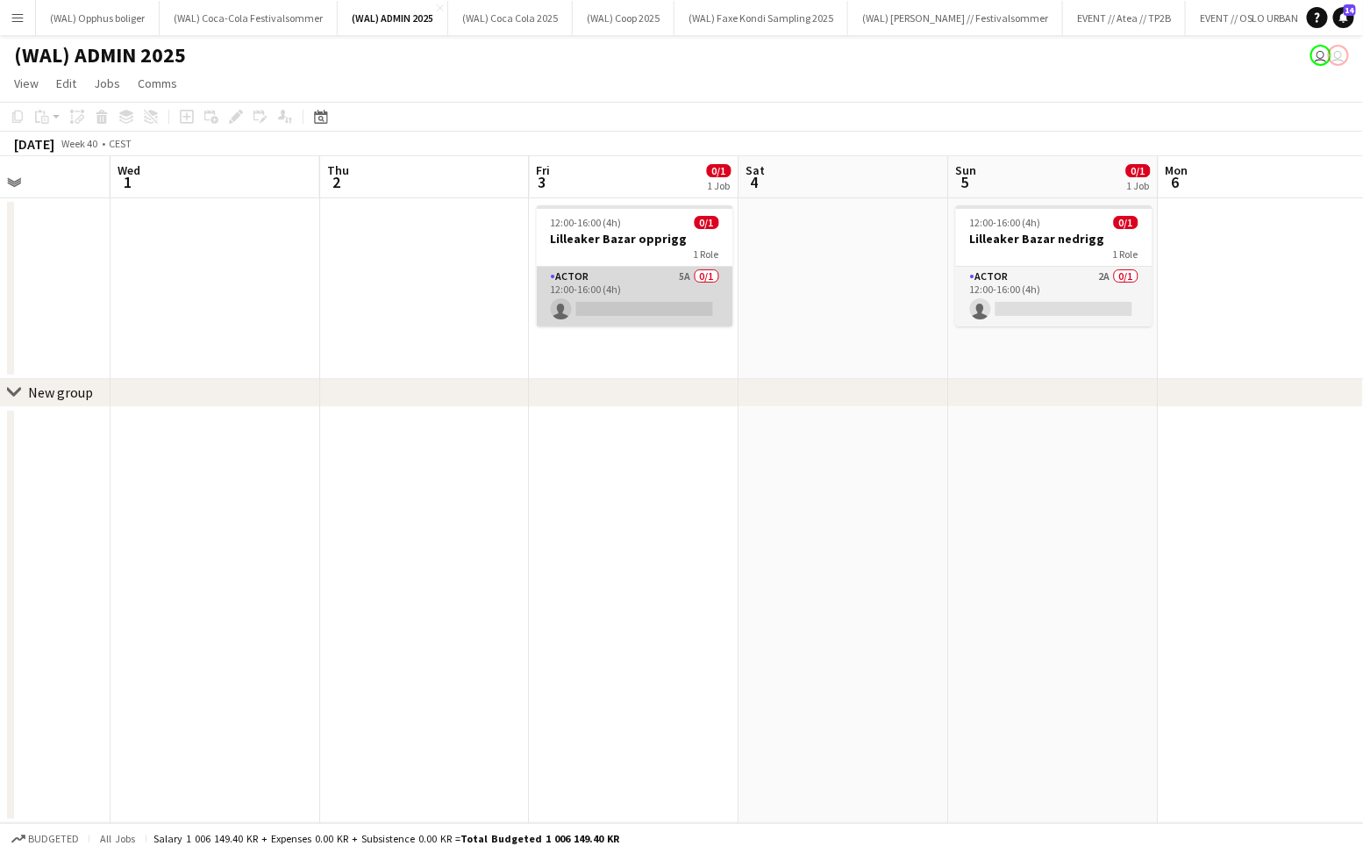
click at [646, 290] on app-card-role "Actor 5A 0/1 12:00-16:00 (4h) single-neutral-actions" at bounding box center [635, 297] width 196 height 60
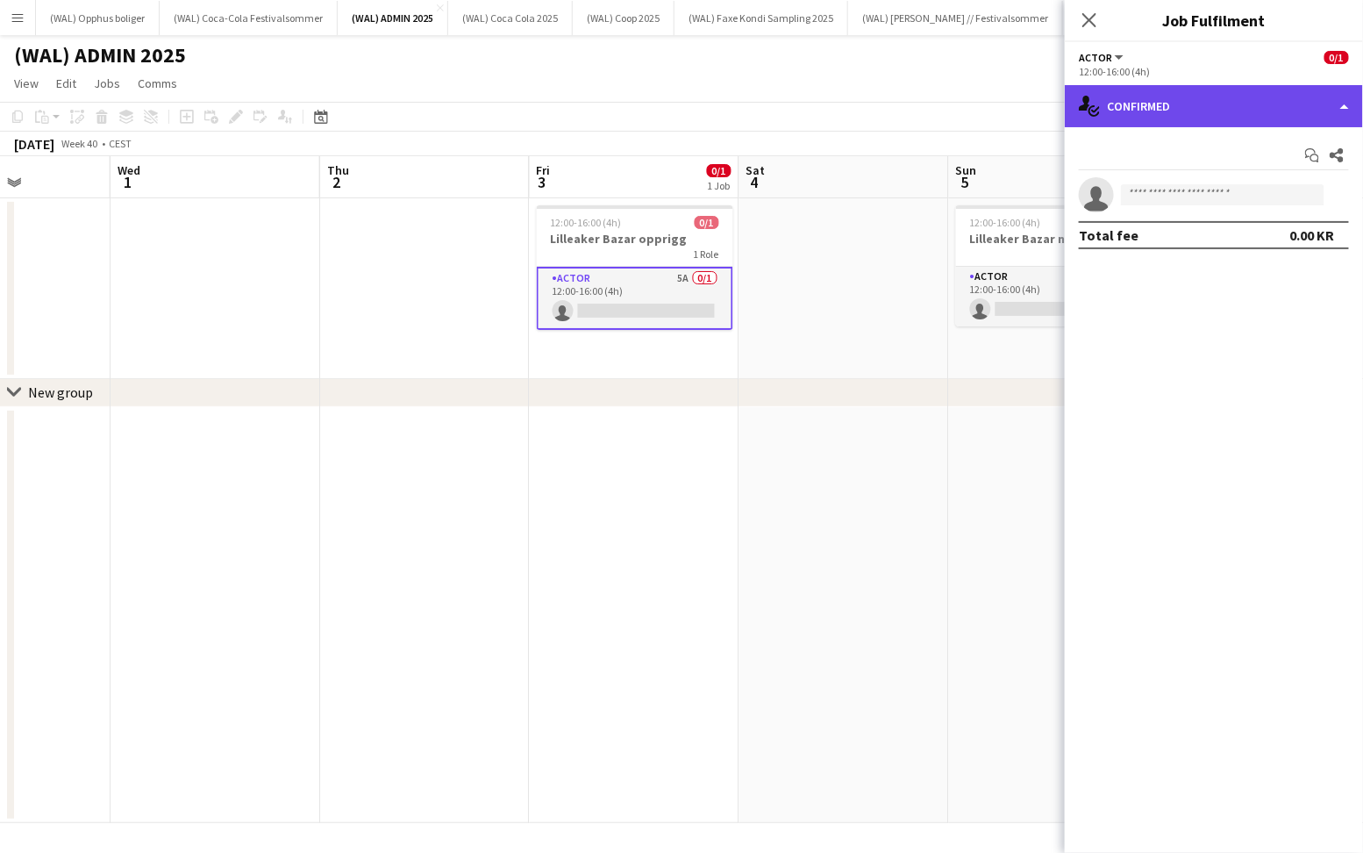
click at [1218, 122] on div "single-neutral-actions-check-2 Confirmed" at bounding box center [1214, 106] width 298 height 42
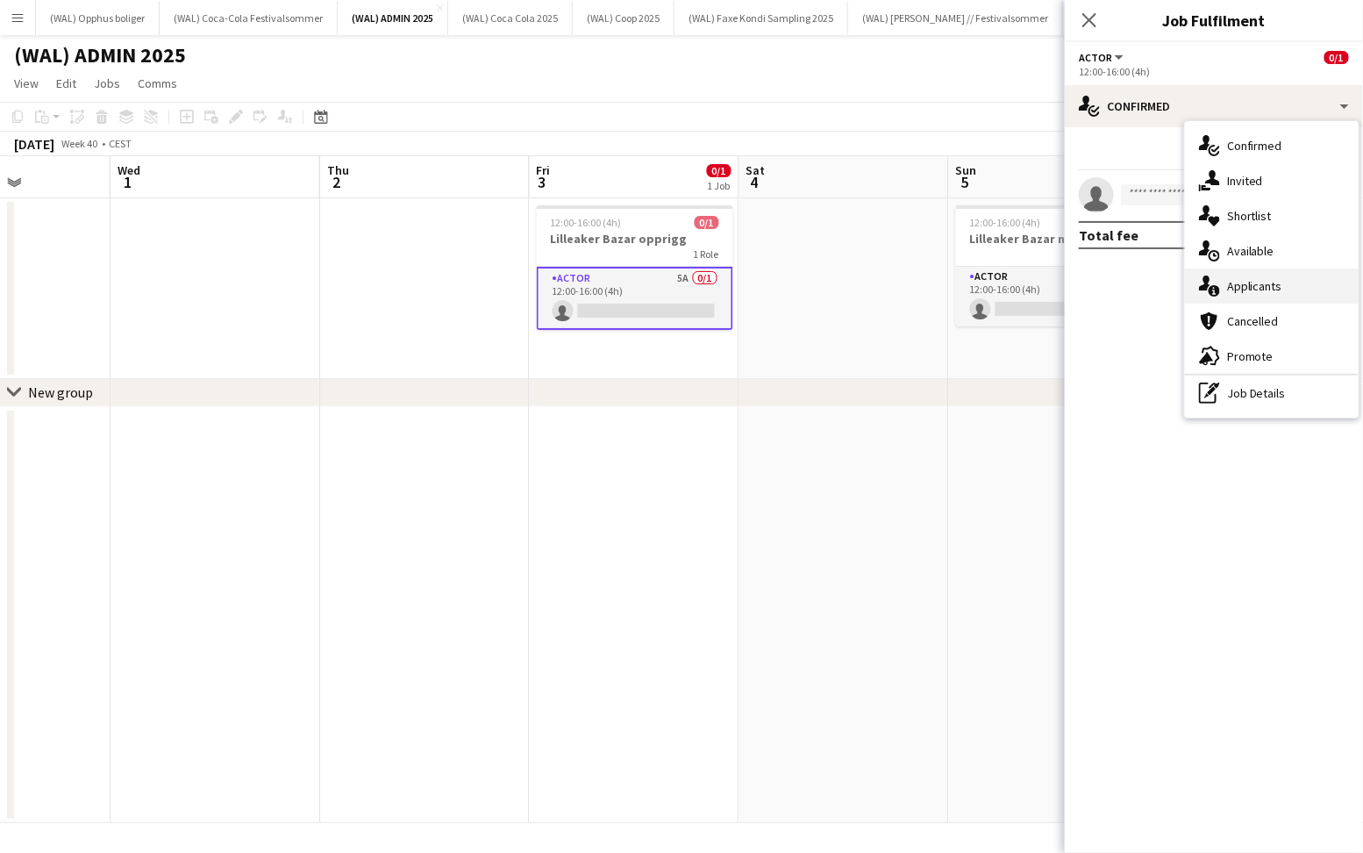
click at [1249, 284] on span "Applicants" at bounding box center [1254, 286] width 55 height 16
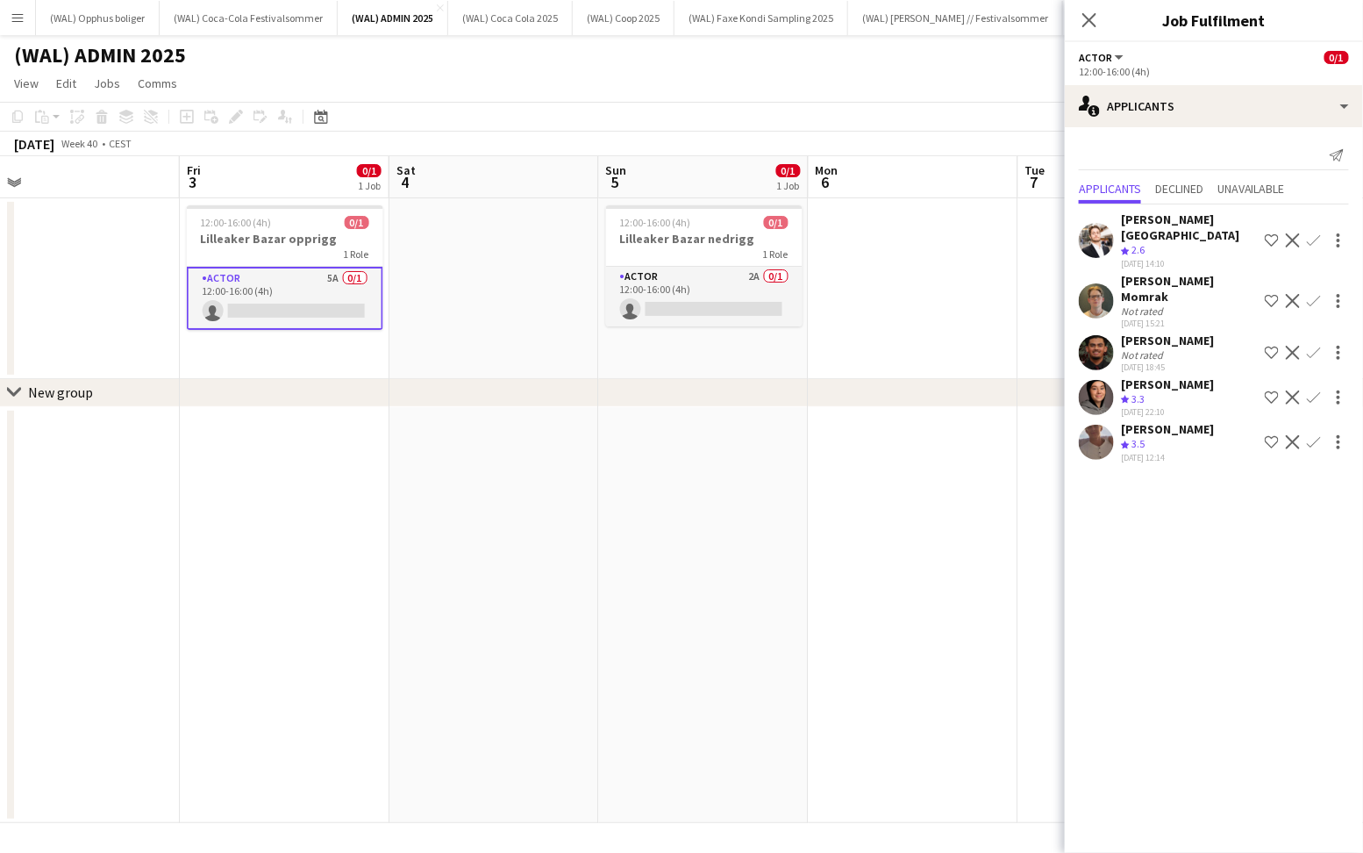
scroll to position [0, 692]
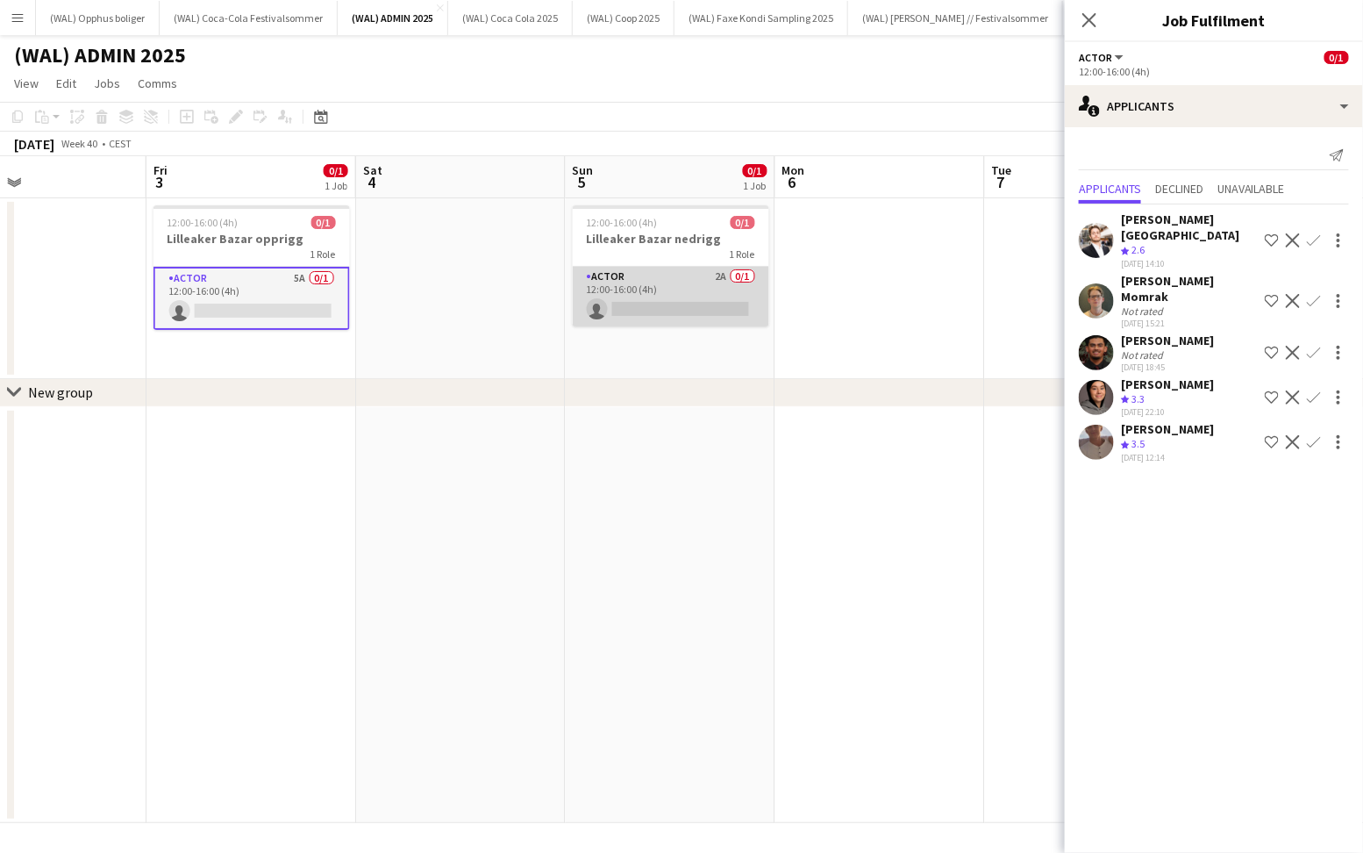
click at [682, 318] on app-card-role "Actor 2A 0/1 12:00-16:00 (4h) single-neutral-actions" at bounding box center [671, 297] width 196 height 60
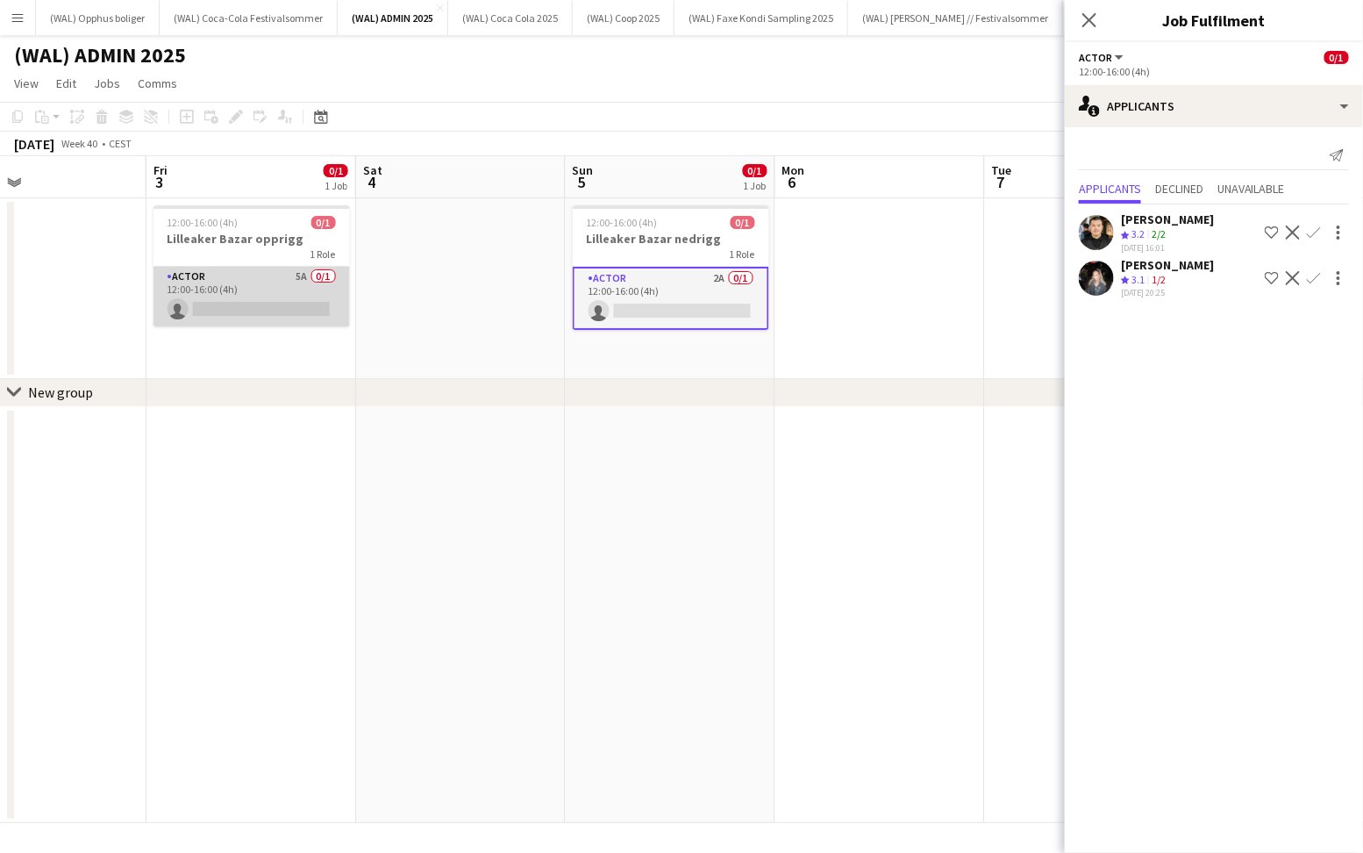
click at [230, 305] on app-card-role "Actor 5A 0/1 12:00-16:00 (4h) single-neutral-actions" at bounding box center [252, 297] width 196 height 60
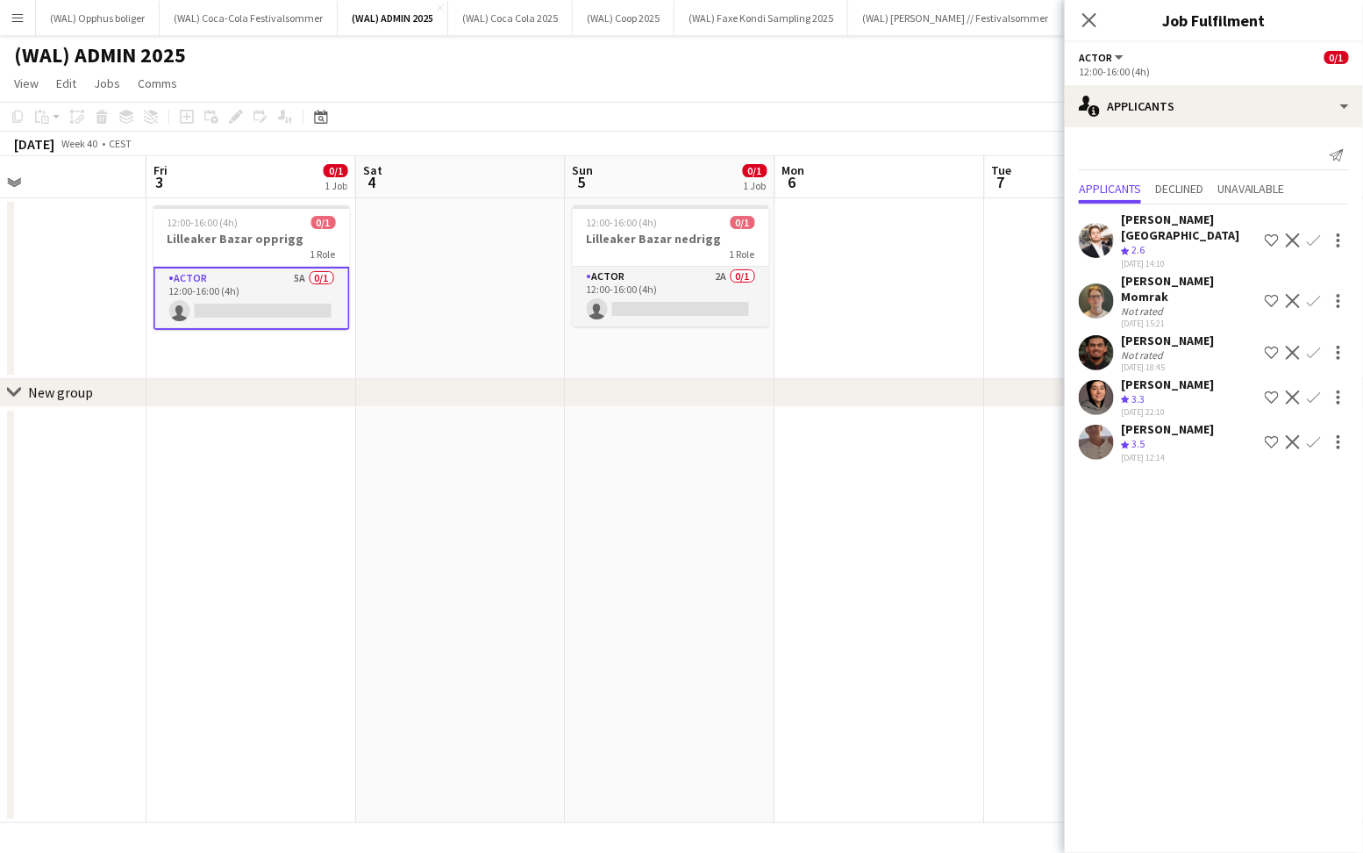
click at [1137, 273] on div "[PERSON_NAME] Momrak" at bounding box center [1189, 289] width 137 height 32
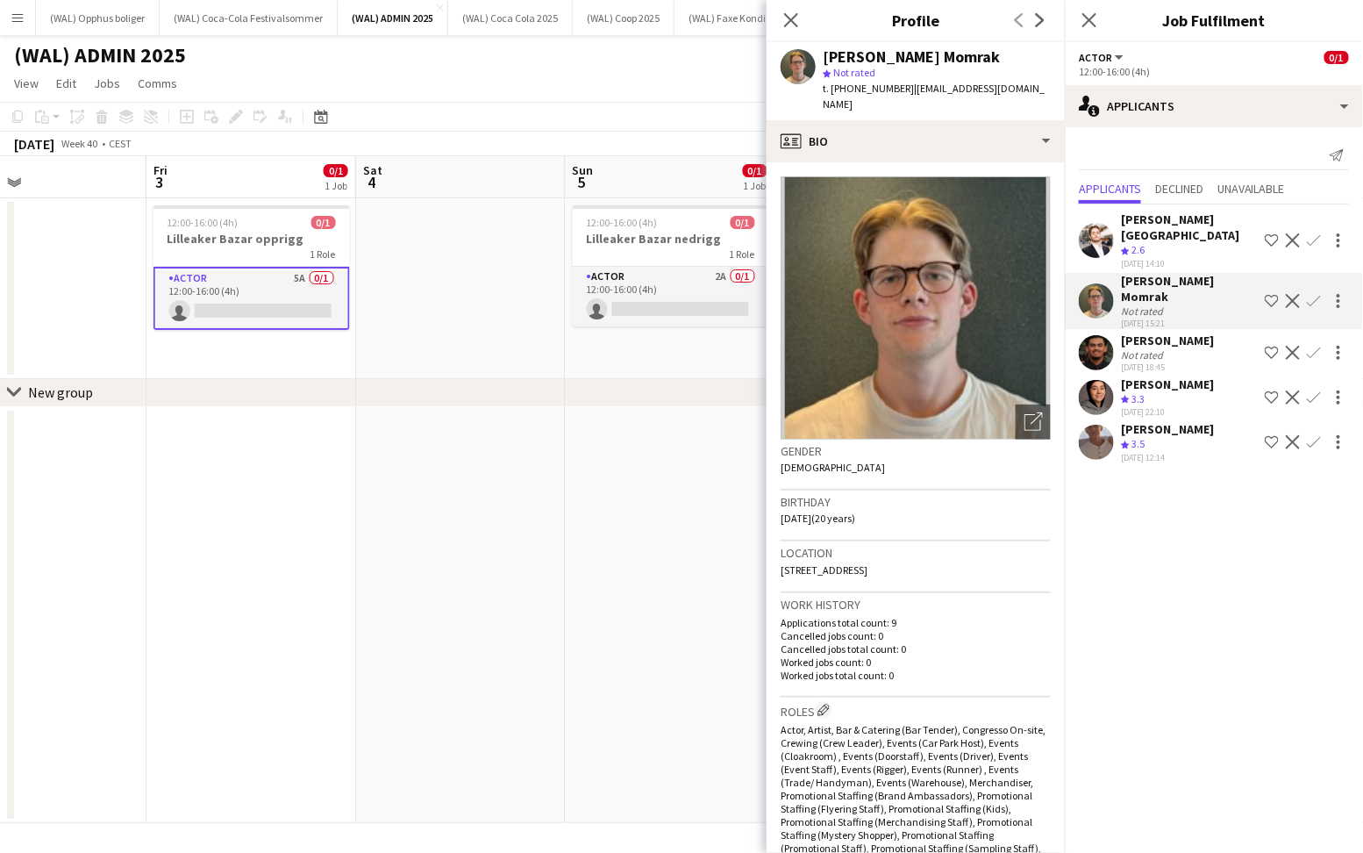
click at [1148, 243] on div "Crew rating 2.6" at bounding box center [1134, 250] width 27 height 15
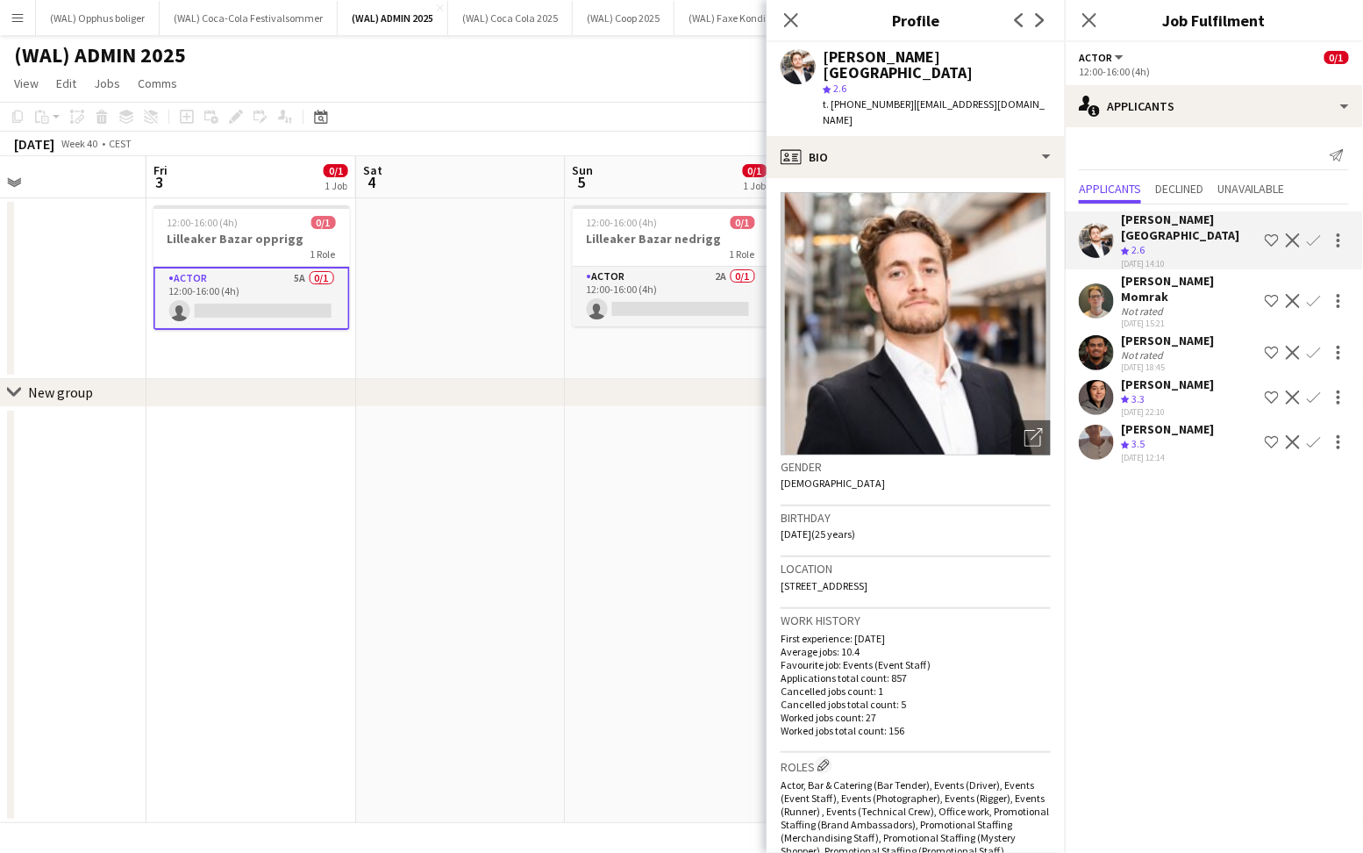
click at [1150, 361] on div "[DATE] 18:45" at bounding box center [1167, 366] width 93 height 11
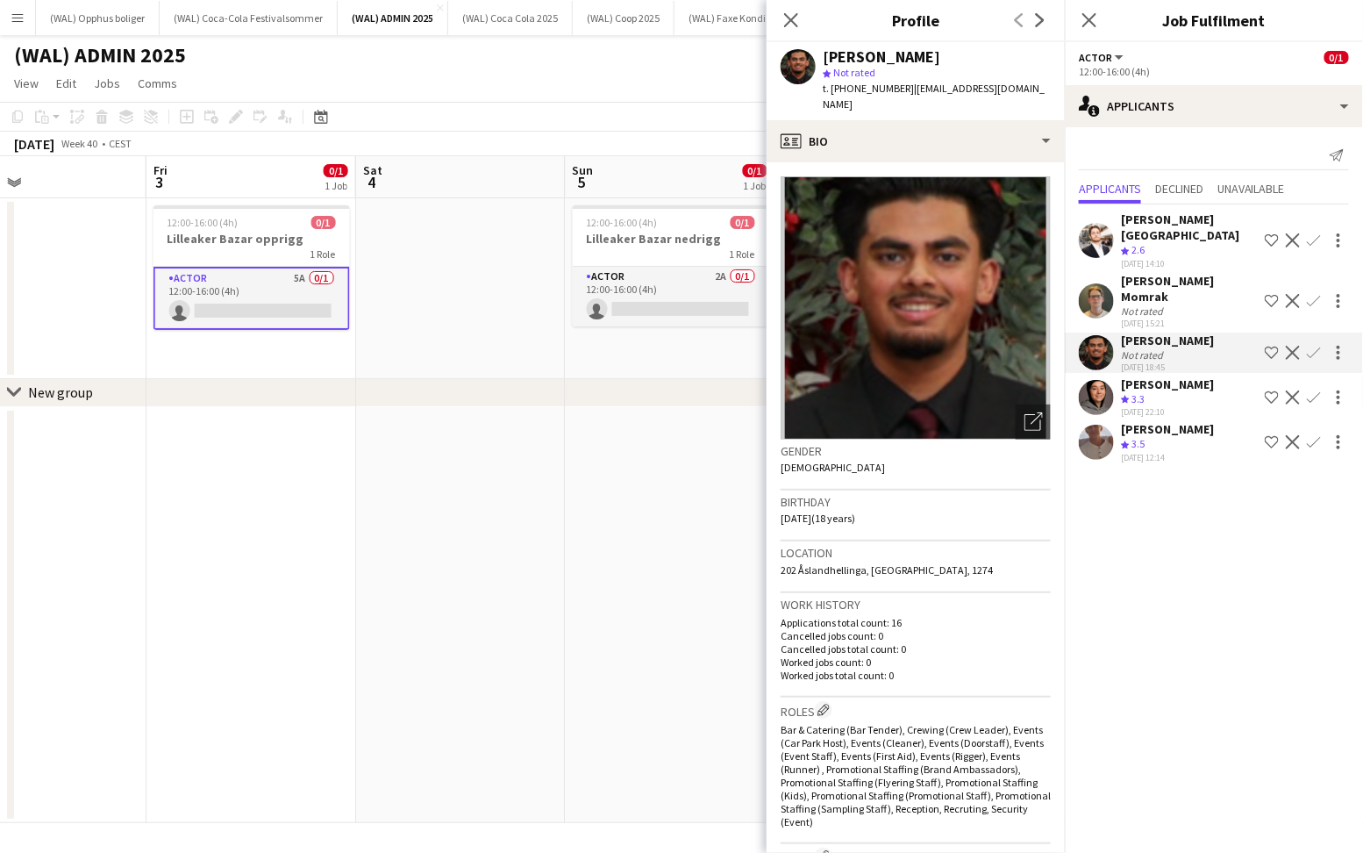
click at [1151, 376] on div "[PERSON_NAME]" at bounding box center [1167, 384] width 93 height 16
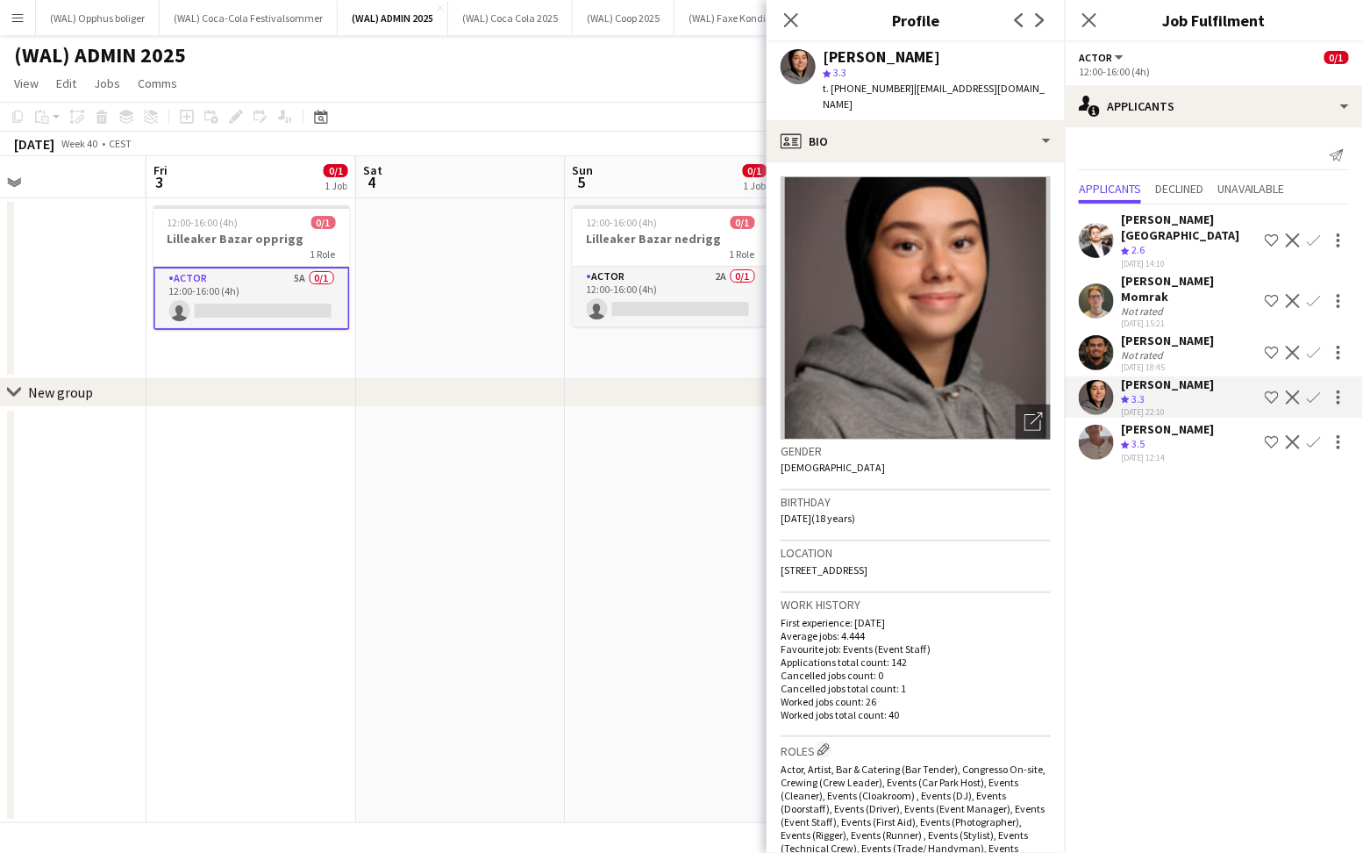
click at [1145, 406] on div "[DATE] 22:10" at bounding box center [1167, 411] width 93 height 11
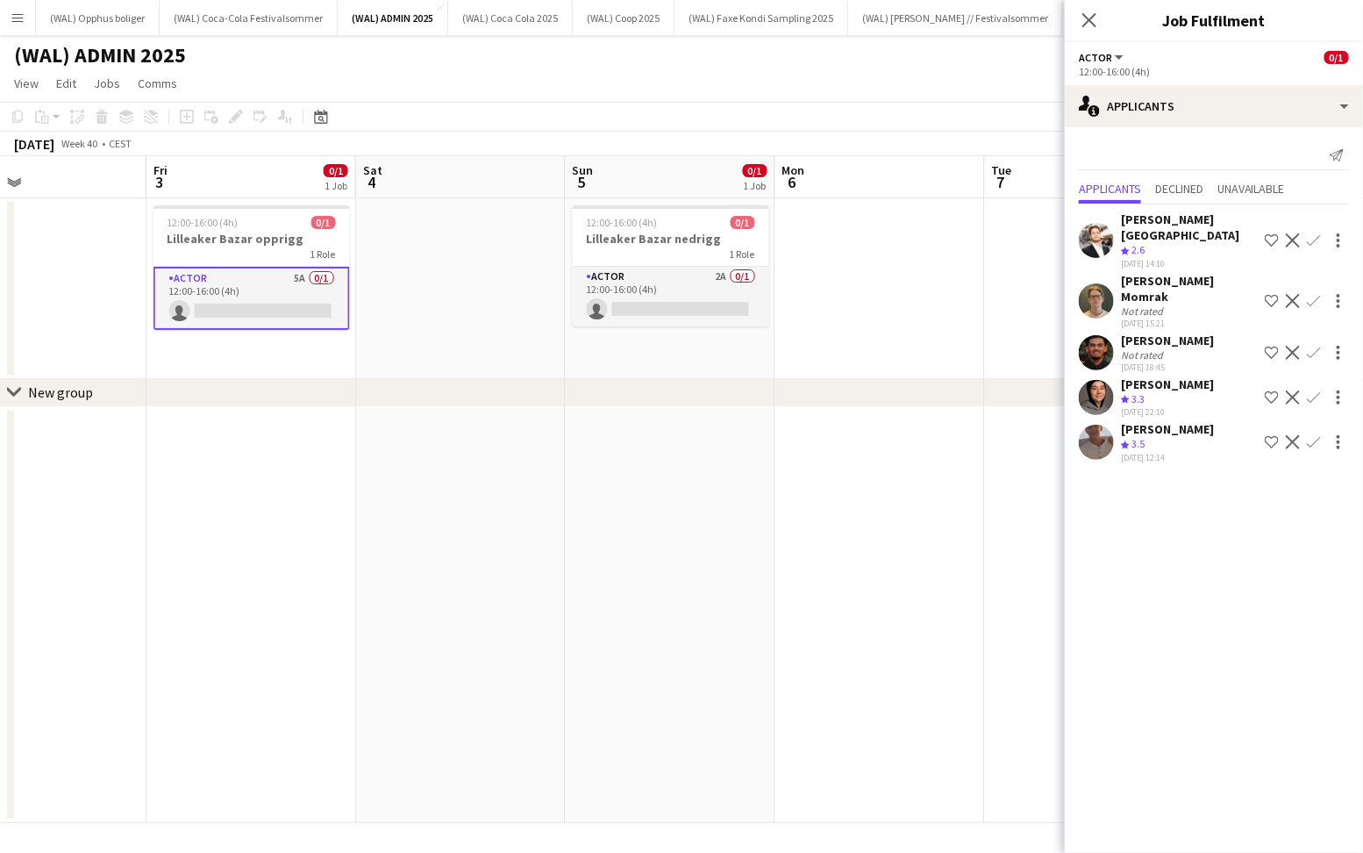
click at [1148, 437] on div "Crew rating 3.5" at bounding box center [1134, 444] width 27 height 15
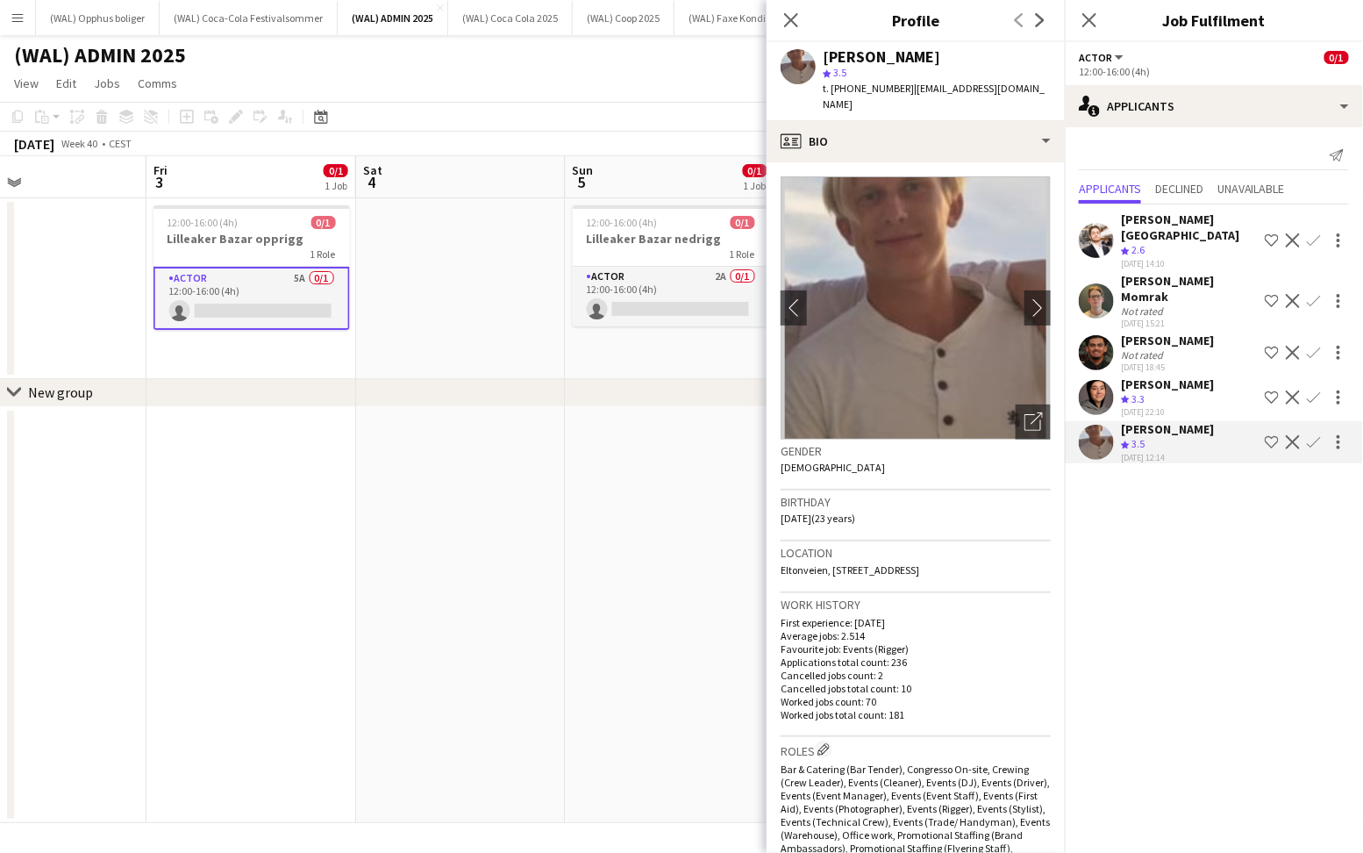
scroll to position [0, 597]
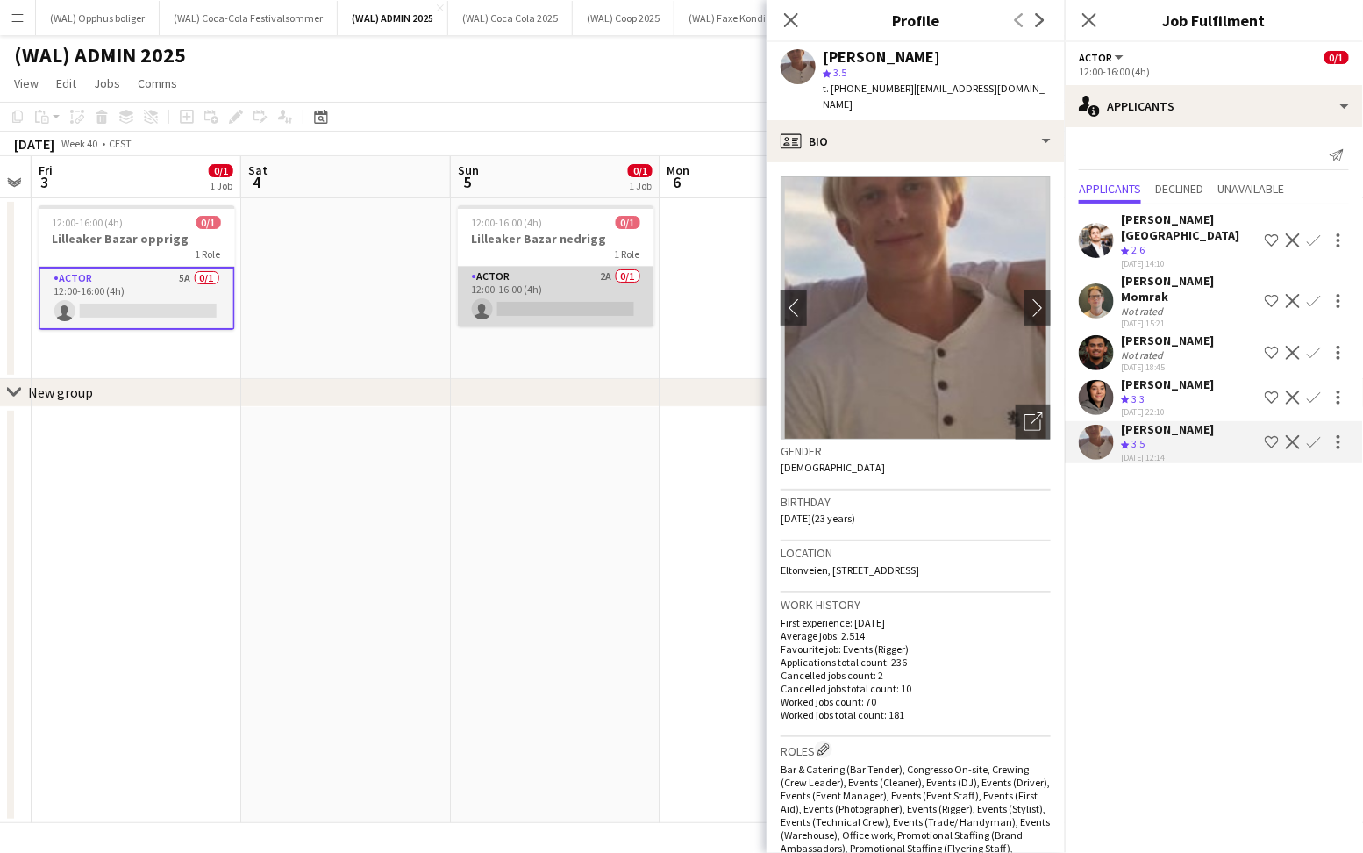
click at [520, 313] on app-card-role "Actor 2A 0/1 12:00-16:00 (4h) single-neutral-actions" at bounding box center [556, 297] width 196 height 60
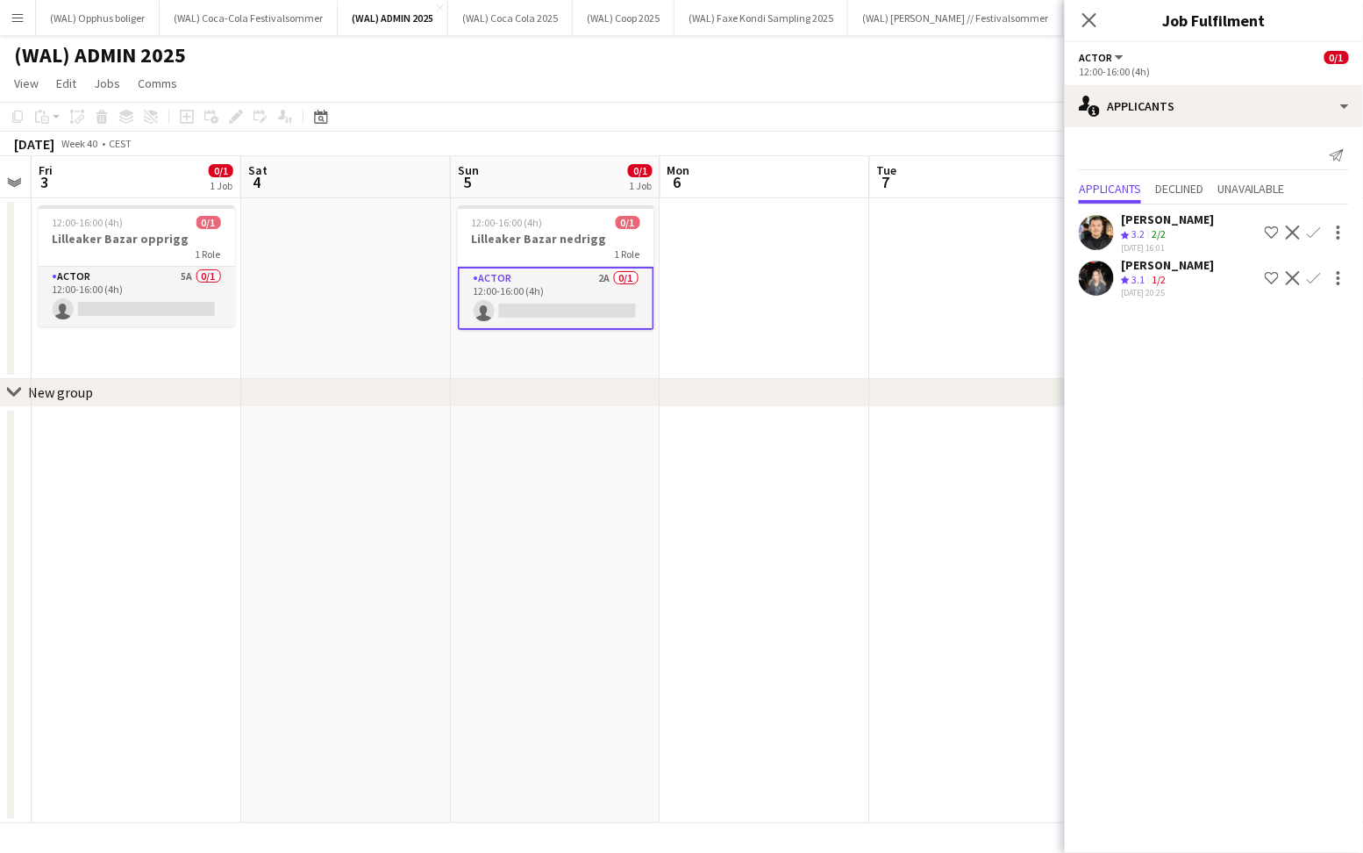
click at [1144, 274] on span "3.1" at bounding box center [1138, 279] width 13 height 13
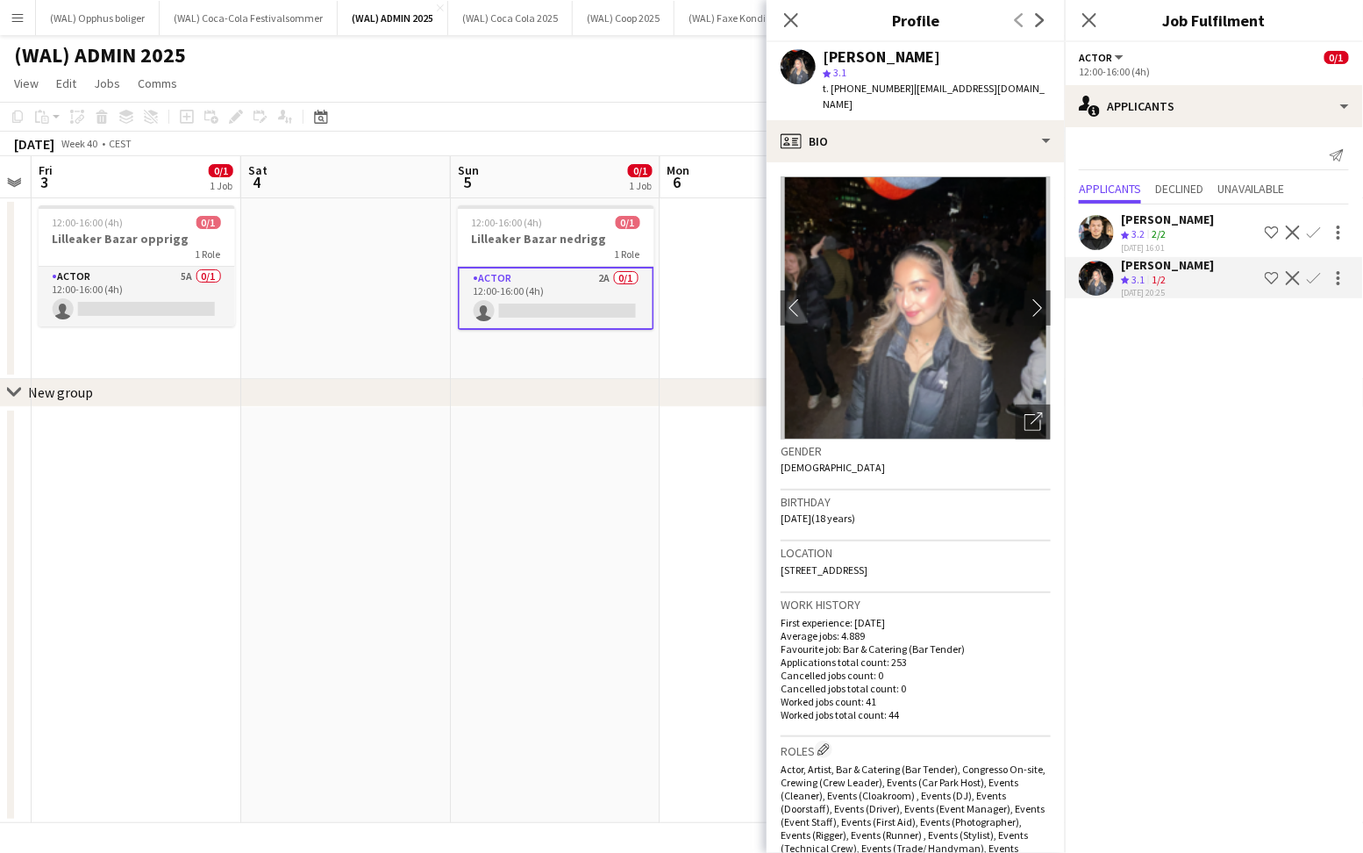
click at [1153, 239] on app-skills-label "2/2" at bounding box center [1159, 233] width 14 height 13
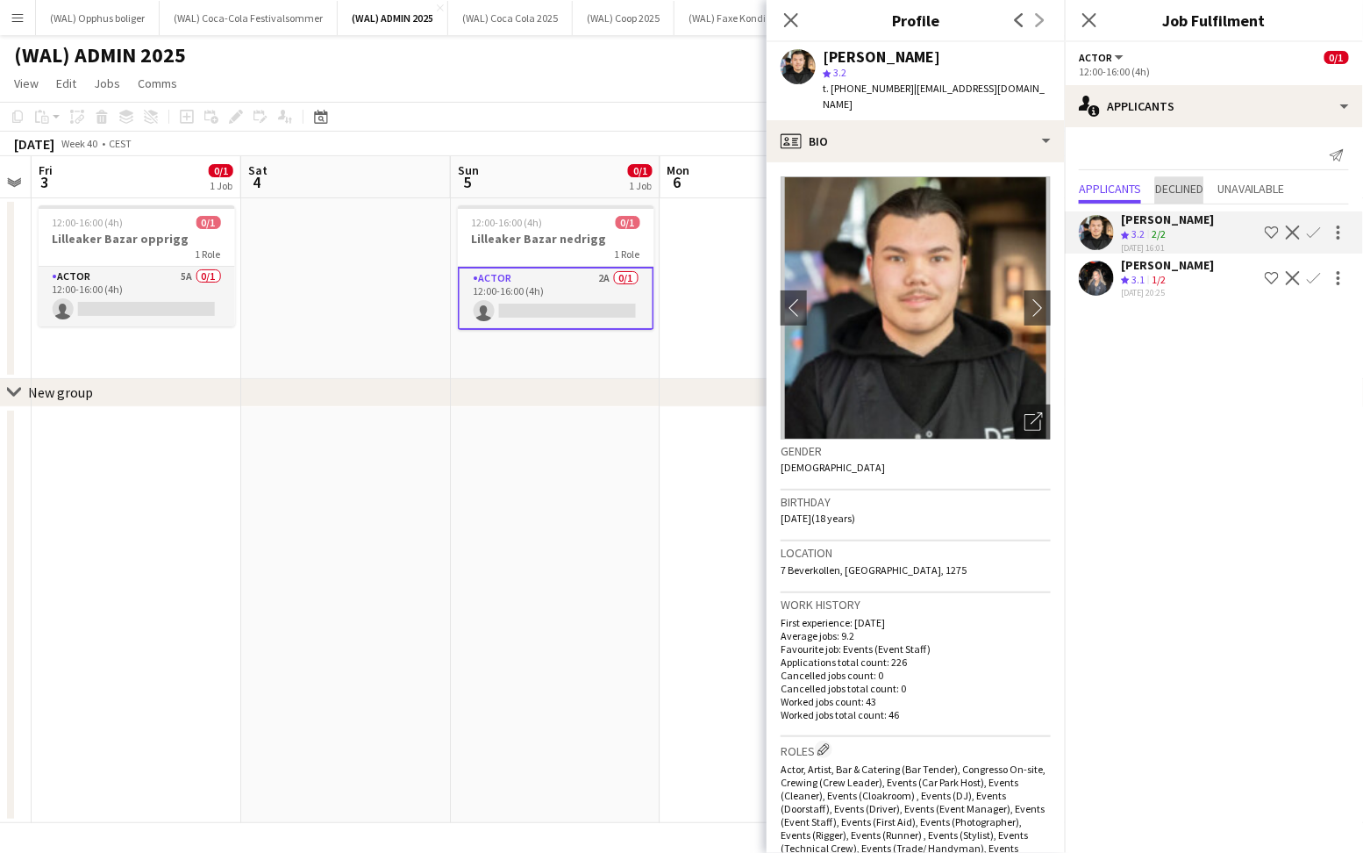
click at [1186, 193] on span "Declined" at bounding box center [1179, 188] width 48 height 12
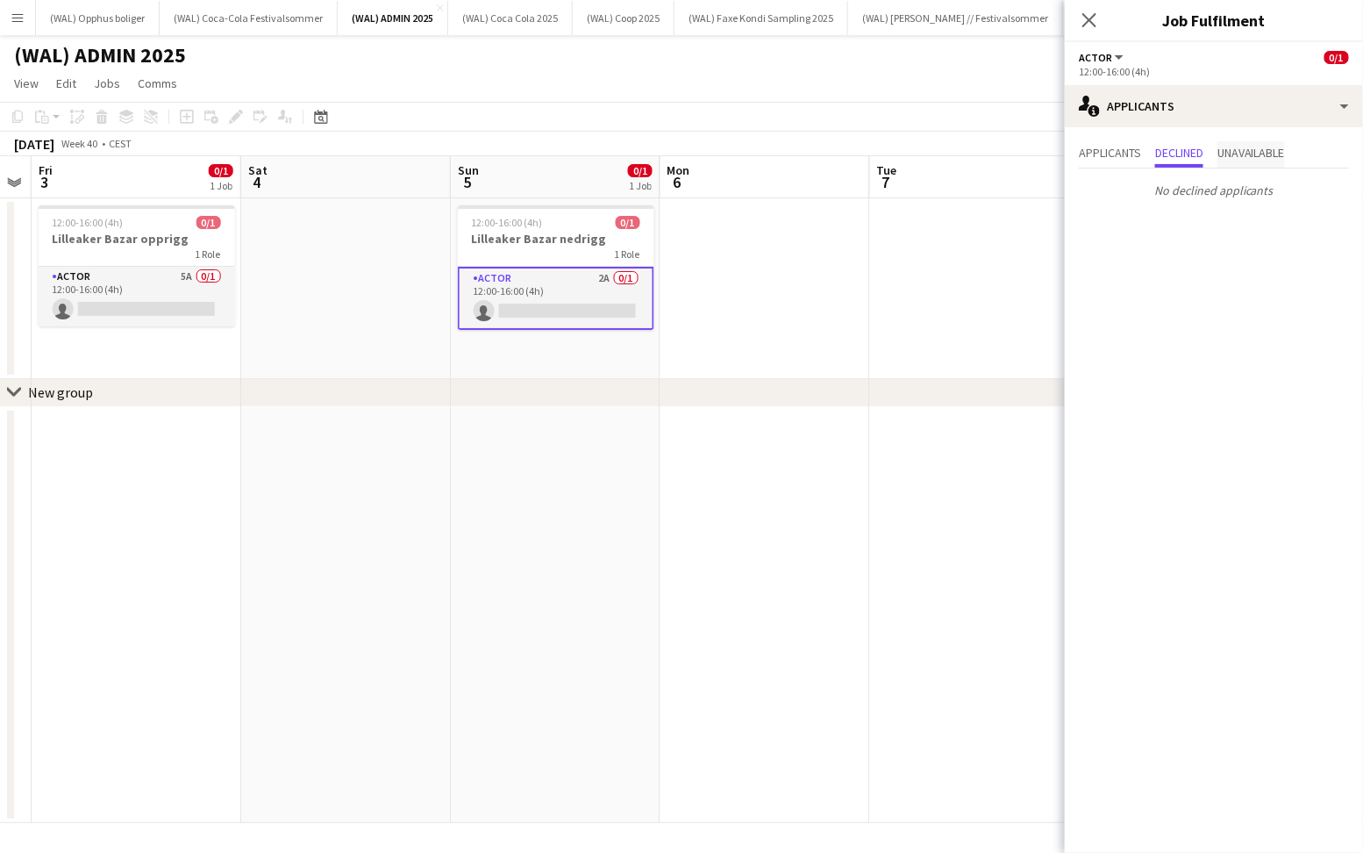
click at [1261, 153] on span "Unavailable" at bounding box center [1252, 152] width 68 height 12
click at [1126, 157] on span "Applicants" at bounding box center [1110, 152] width 62 height 12
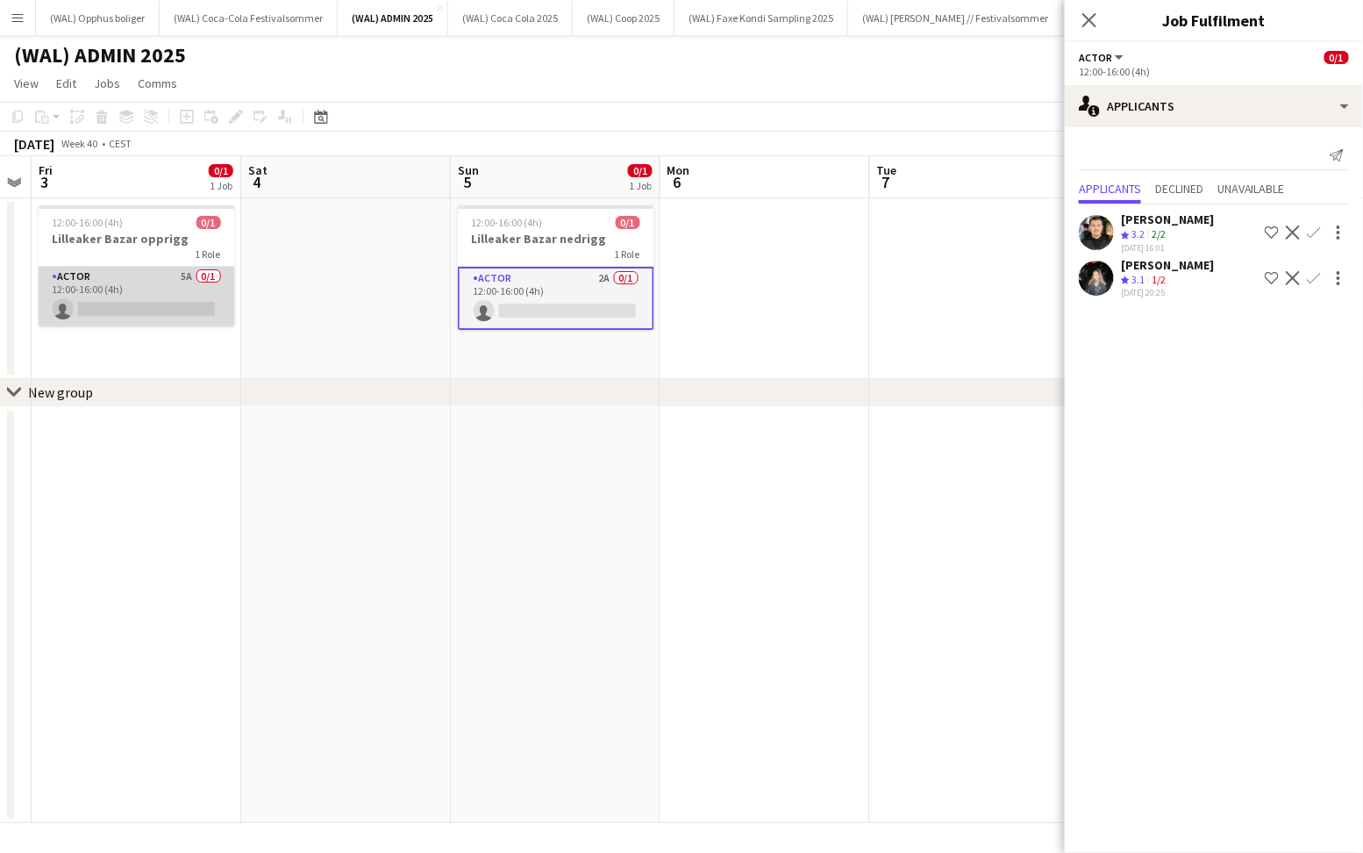
click at [171, 269] on app-card-role "Actor 5A 0/1 12:00-16:00 (4h) single-neutral-actions" at bounding box center [137, 297] width 196 height 60
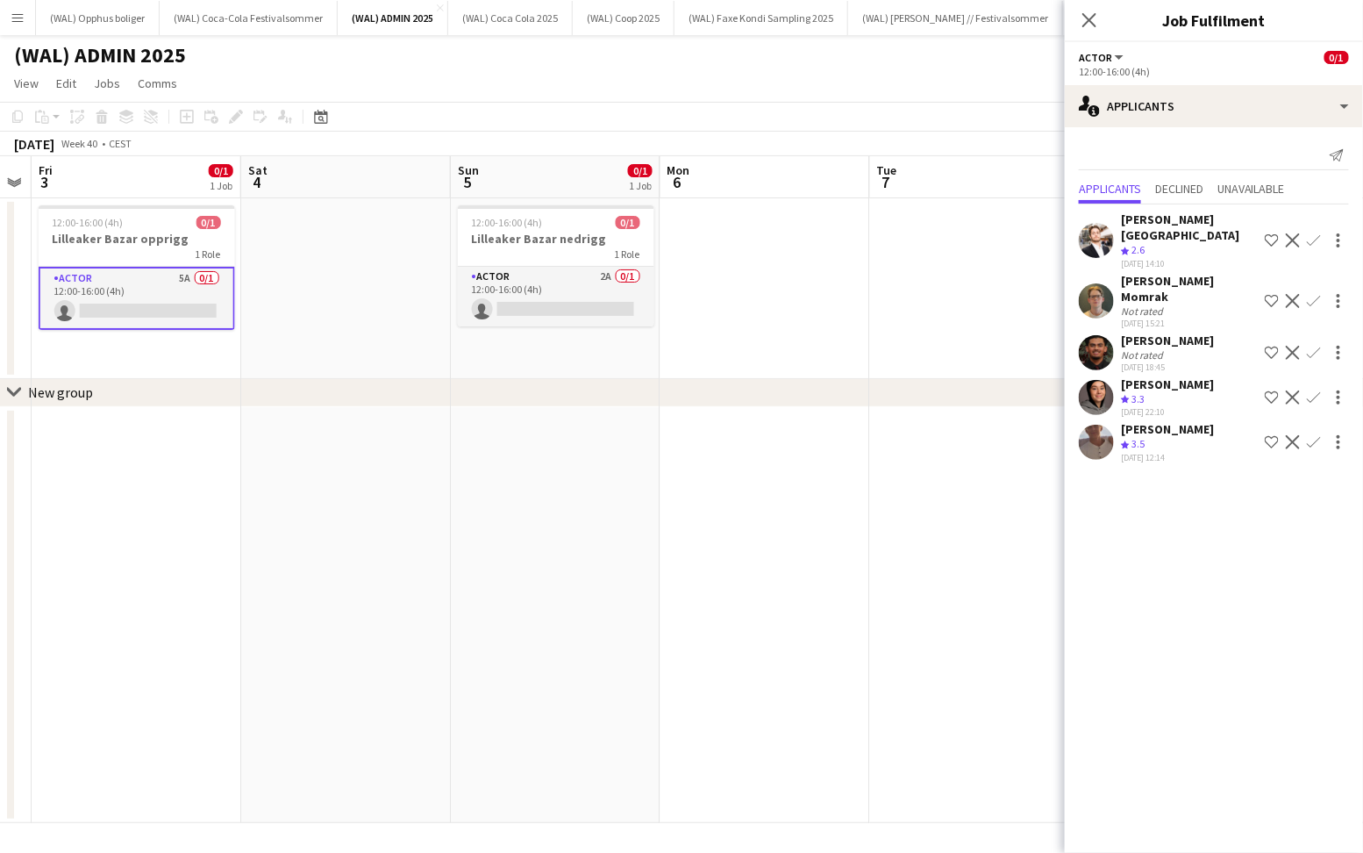
click at [1109, 283] on app-user-avatar at bounding box center [1096, 300] width 35 height 35
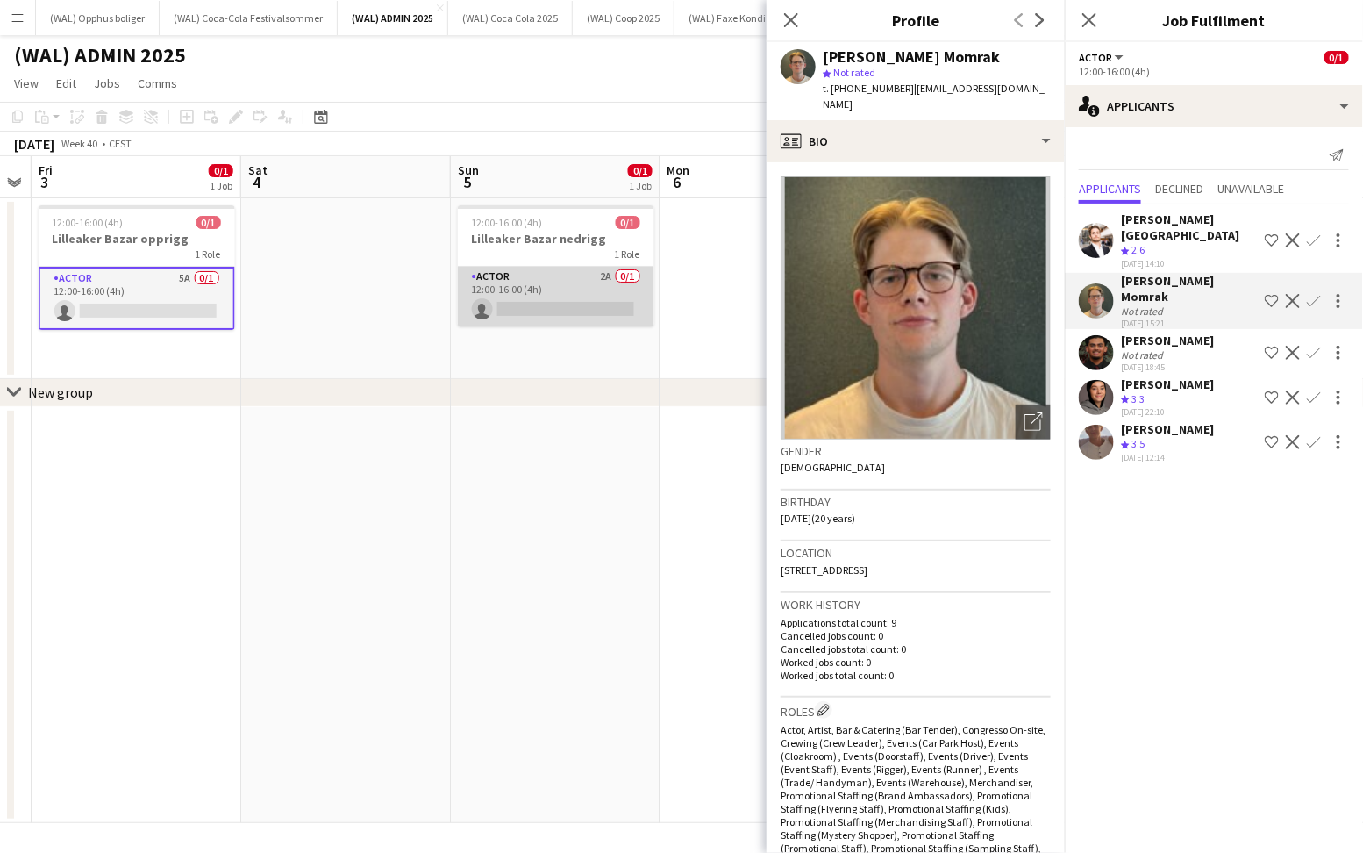
click at [516, 307] on app-card-role "Actor 2A 0/1 12:00-16:00 (4h) single-neutral-actions" at bounding box center [556, 297] width 196 height 60
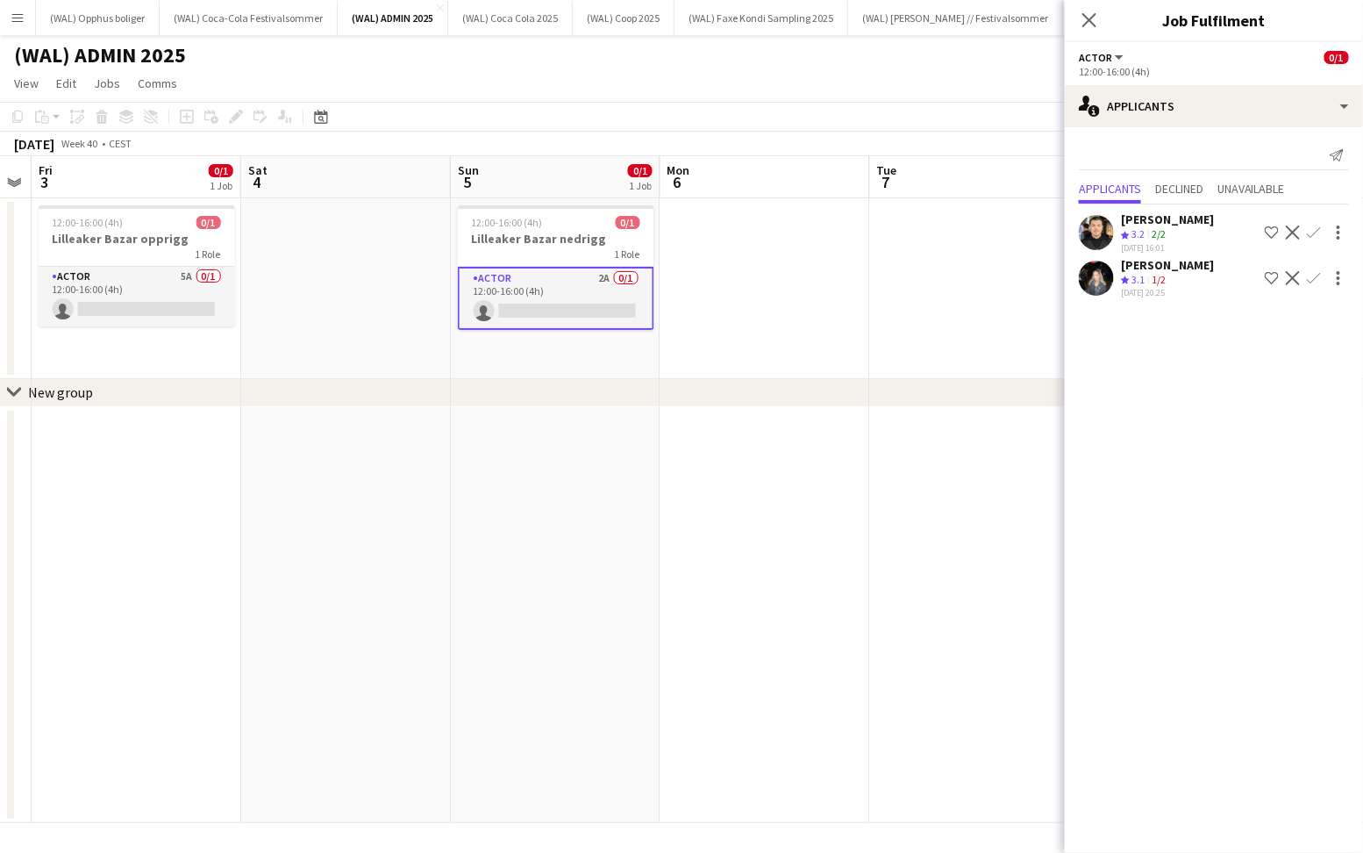
click at [1314, 239] on app-icon "Confirm" at bounding box center [1314, 232] width 14 height 14
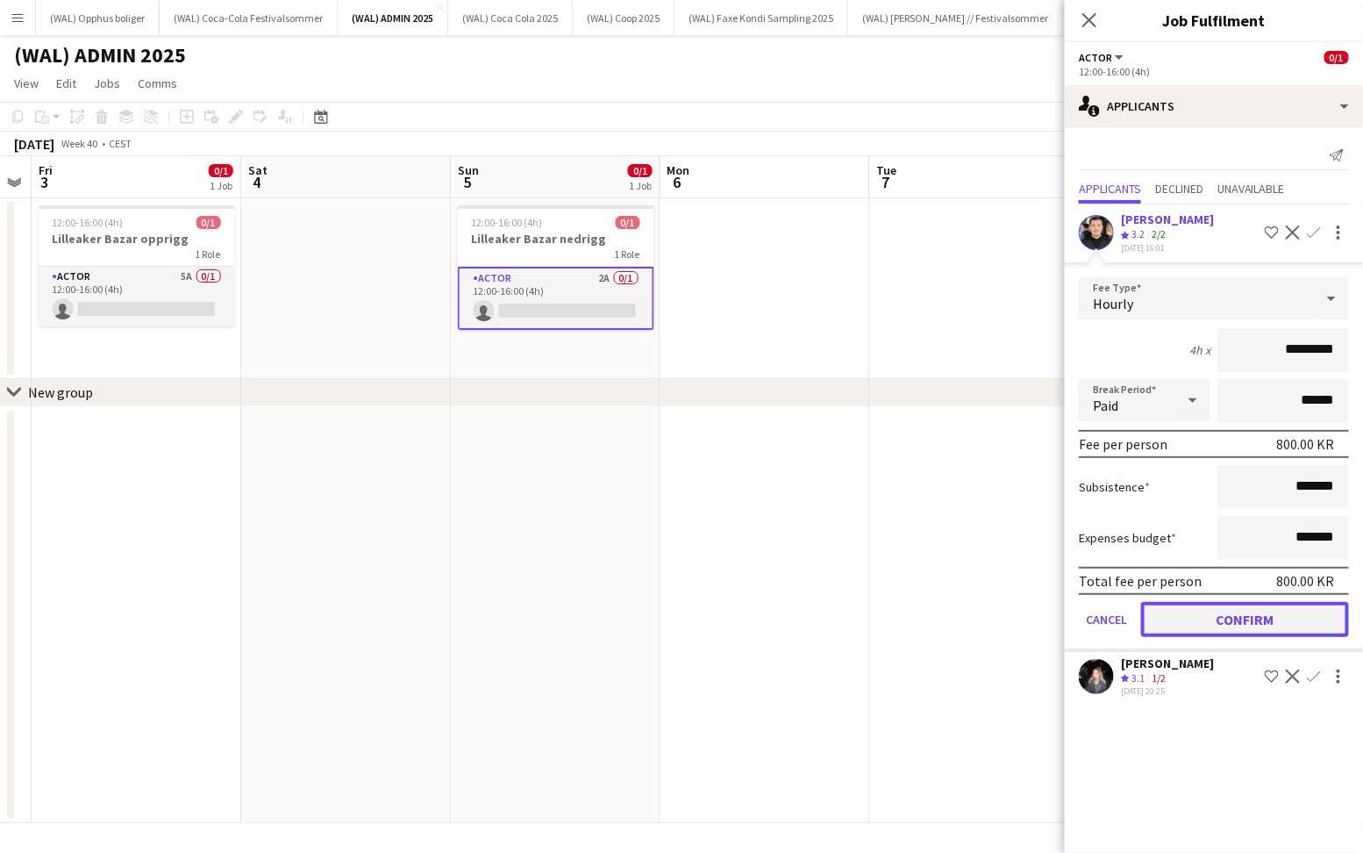
click at [1246, 617] on button "Confirm" at bounding box center [1245, 619] width 208 height 35
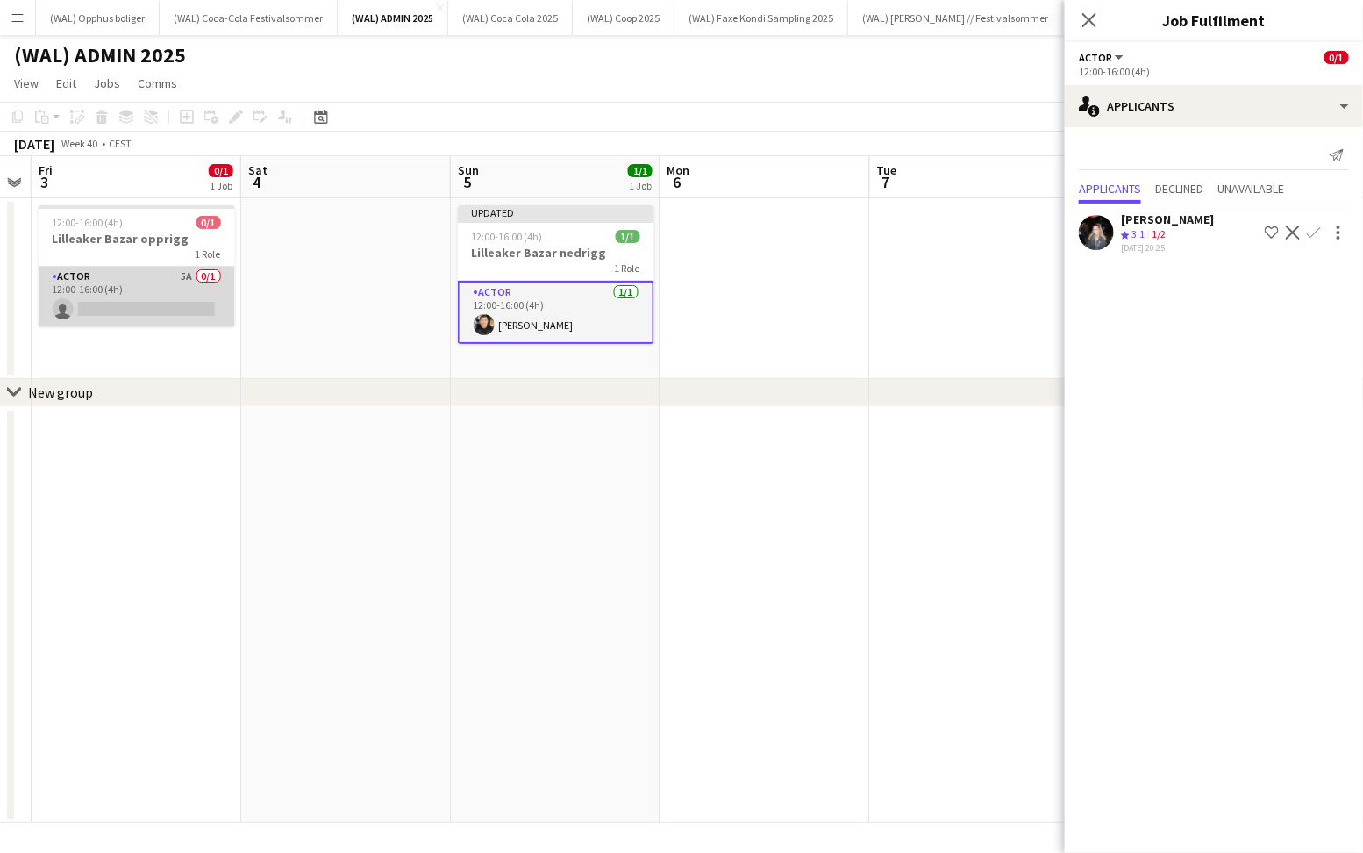
click at [101, 299] on app-card-role "Actor 5A 0/1 12:00-16:00 (4h) single-neutral-actions" at bounding box center [137, 297] width 196 height 60
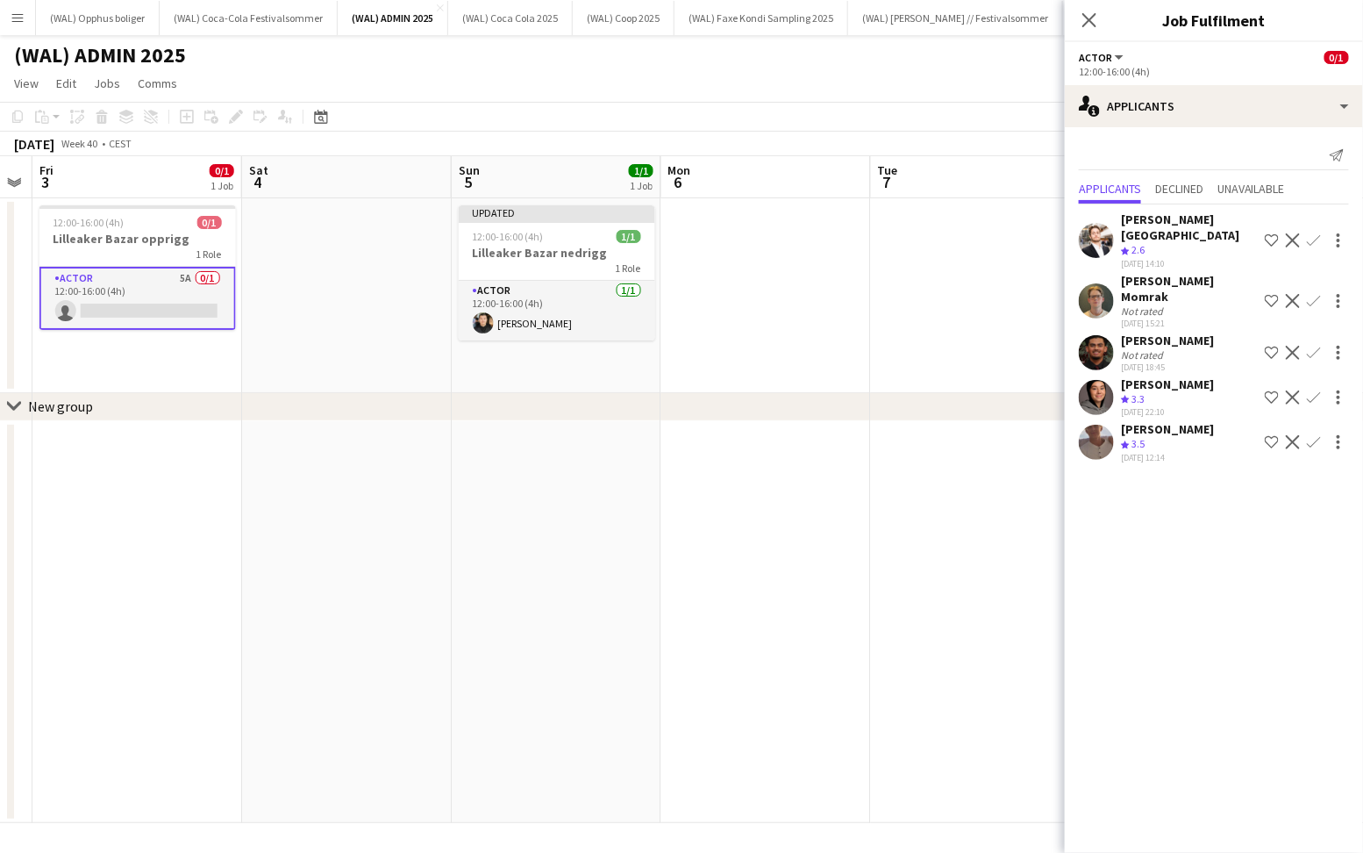
click at [1118, 332] on div "[PERSON_NAME] Not rated [DATE] 18:45 Shortlist crew Decline Confirm" at bounding box center [1214, 352] width 298 height 40
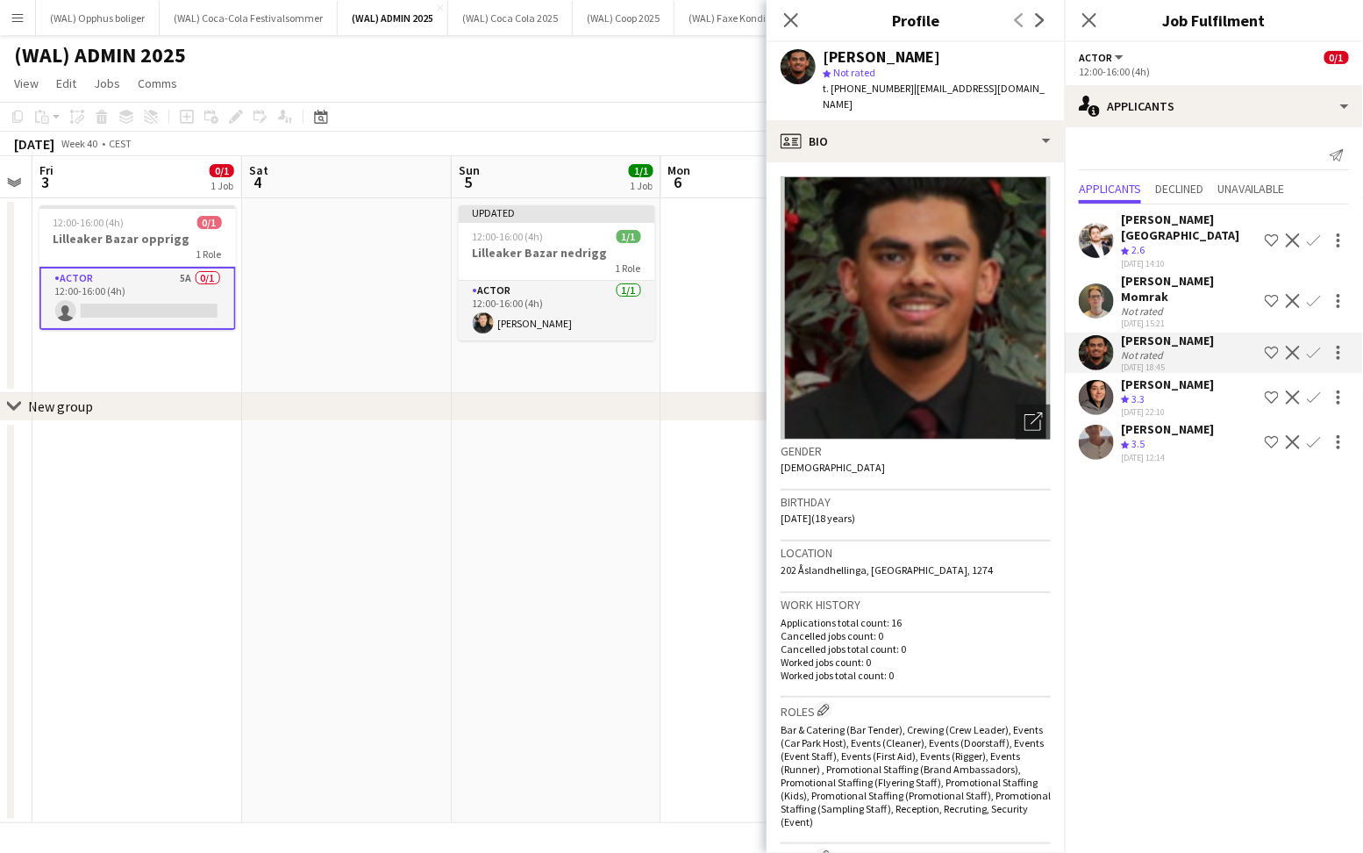
click at [1127, 304] on div "Not rated" at bounding box center [1144, 310] width 46 height 13
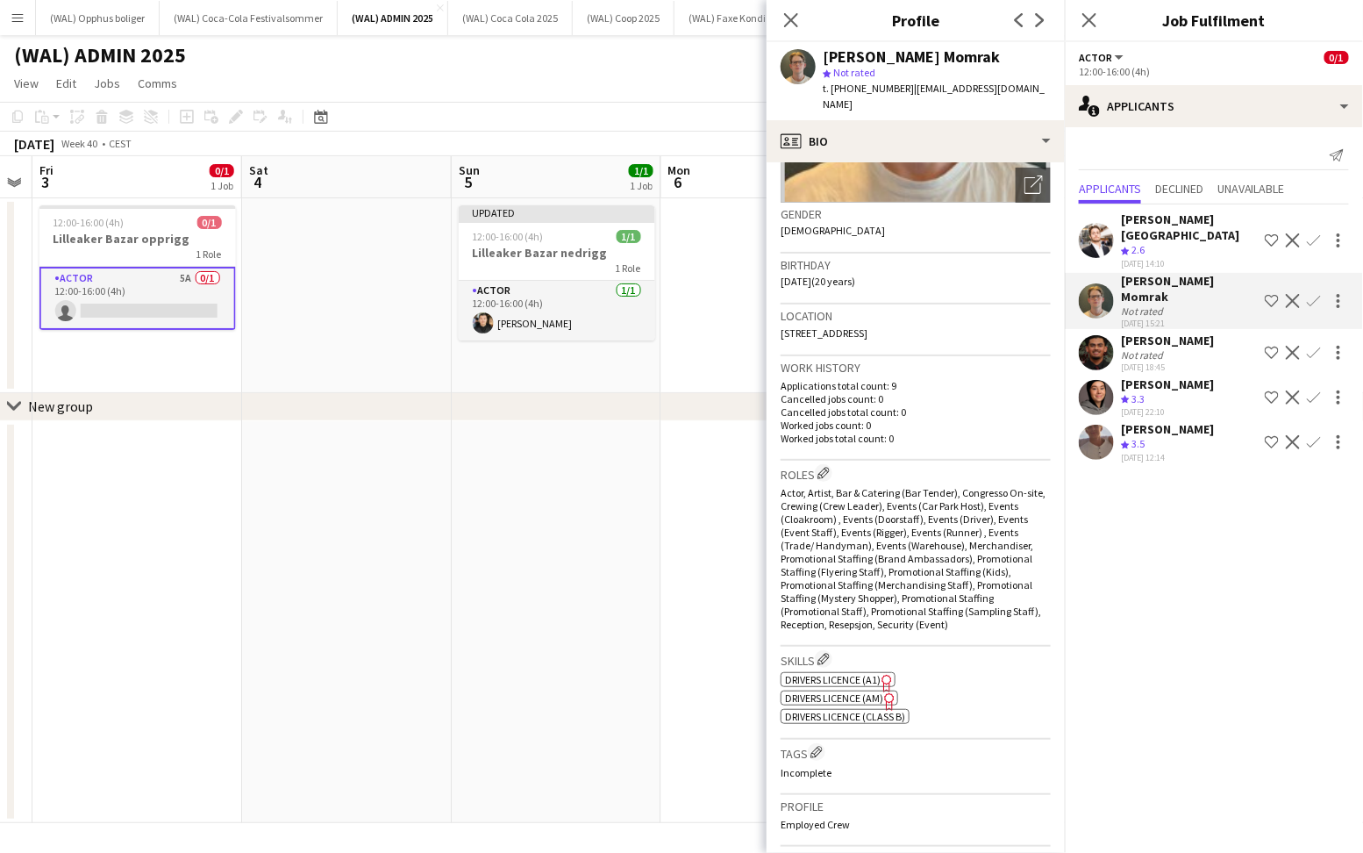
scroll to position [239, 0]
click at [1117, 421] on div "[PERSON_NAME] Crew rating 3.5 [DATE] 12:14 Shortlist crew Decline Confirm" at bounding box center [1214, 442] width 298 height 42
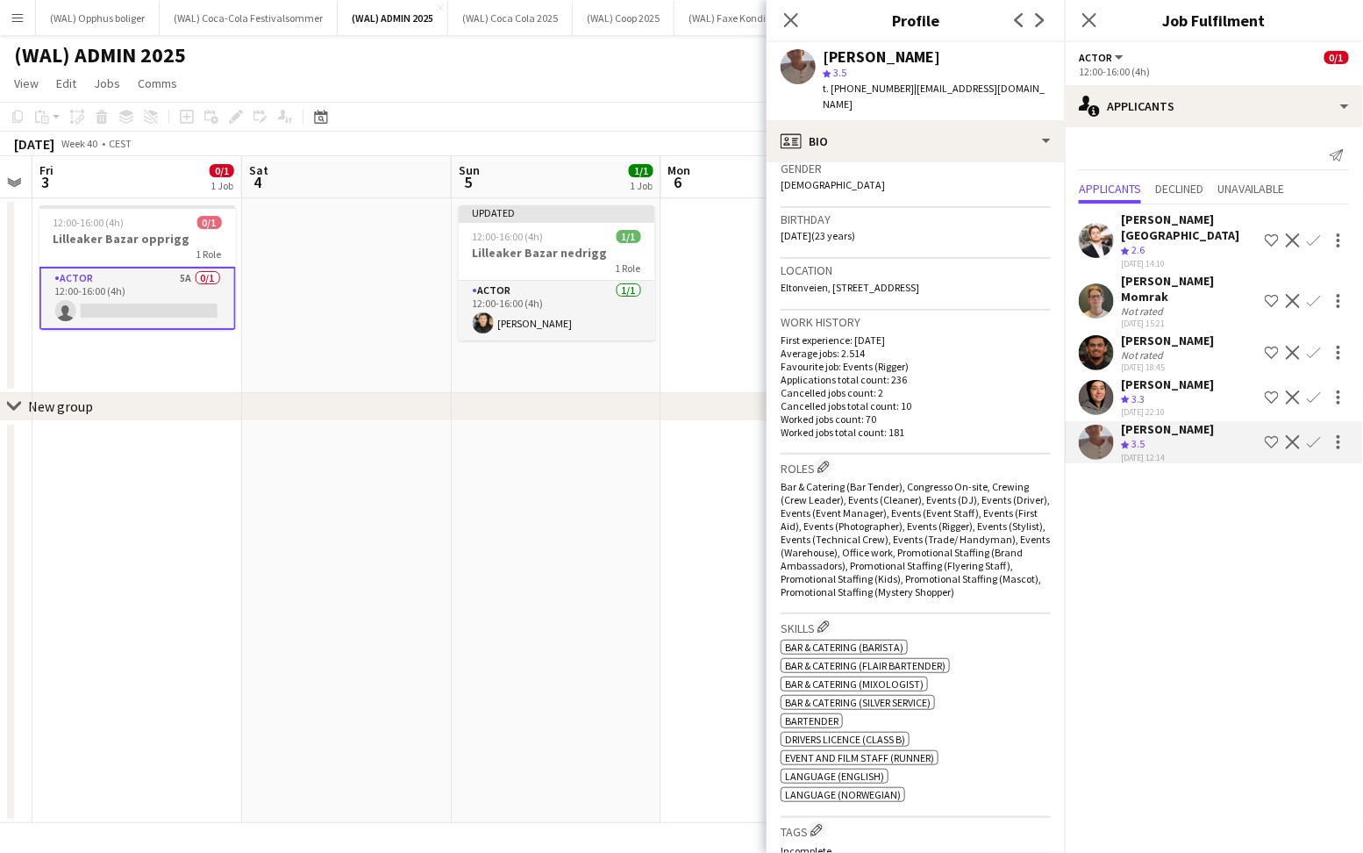
scroll to position [325, 0]
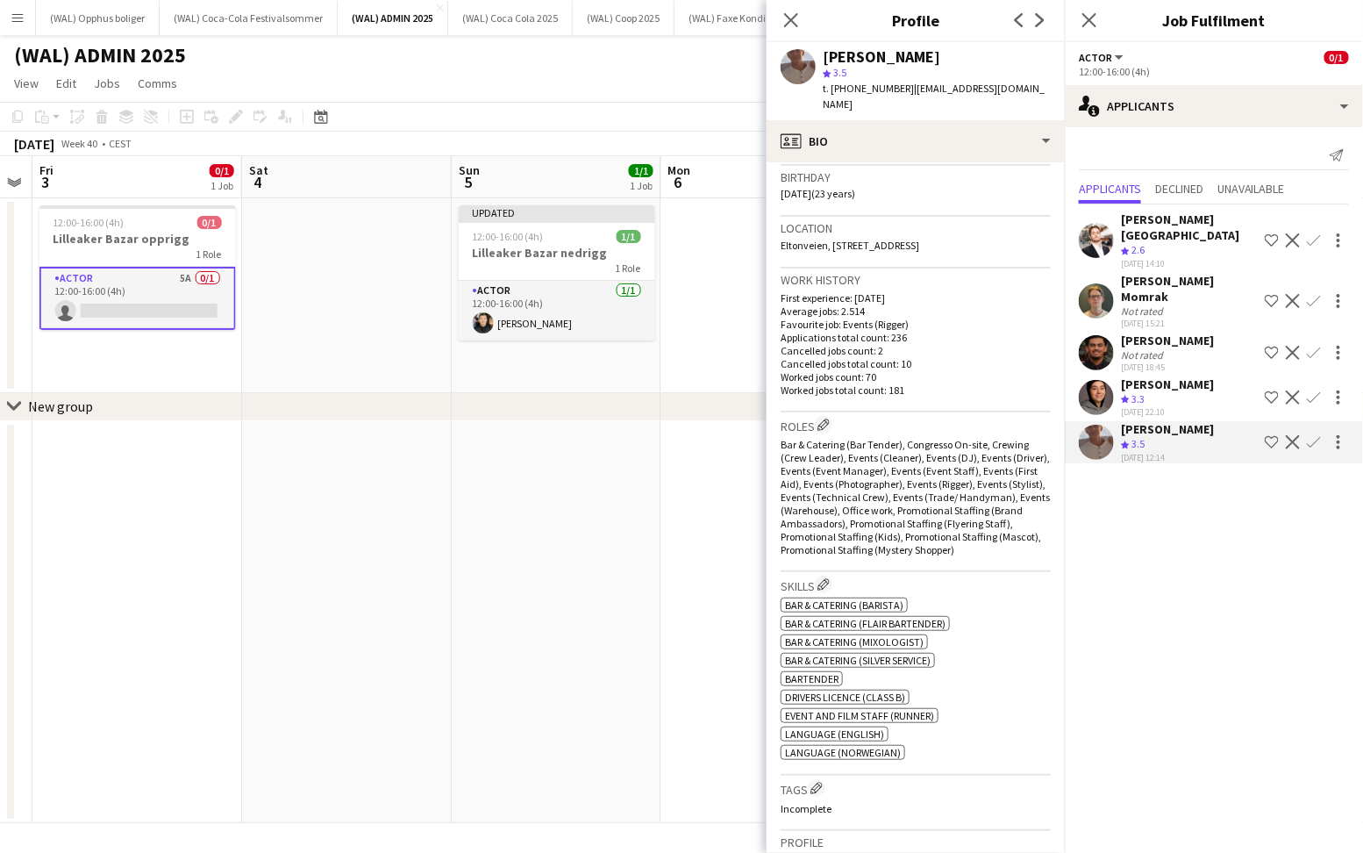
click at [1316, 435] on app-icon "Confirm" at bounding box center [1314, 442] width 14 height 14
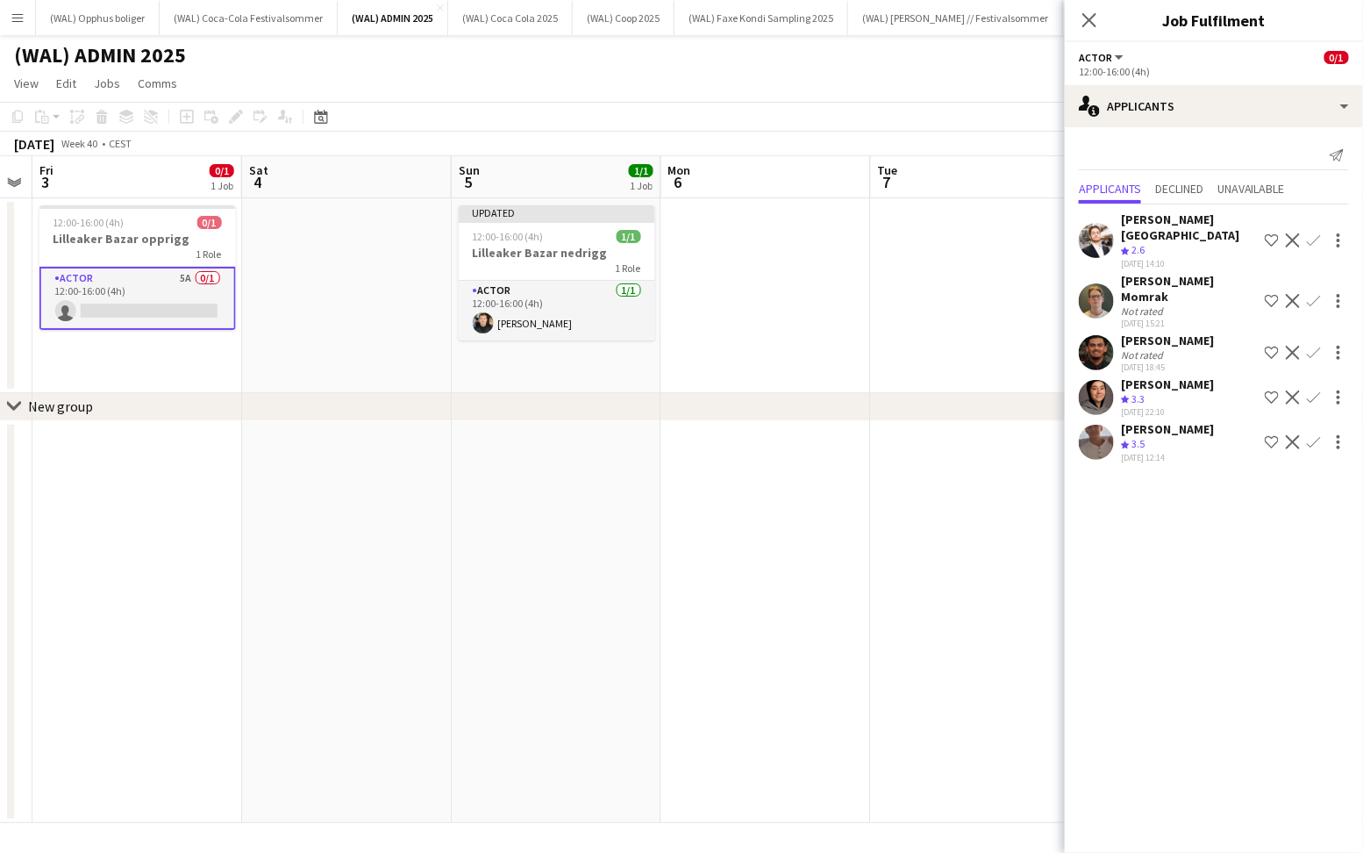
click at [1313, 435] on app-icon "Confirm" at bounding box center [1314, 442] width 14 height 14
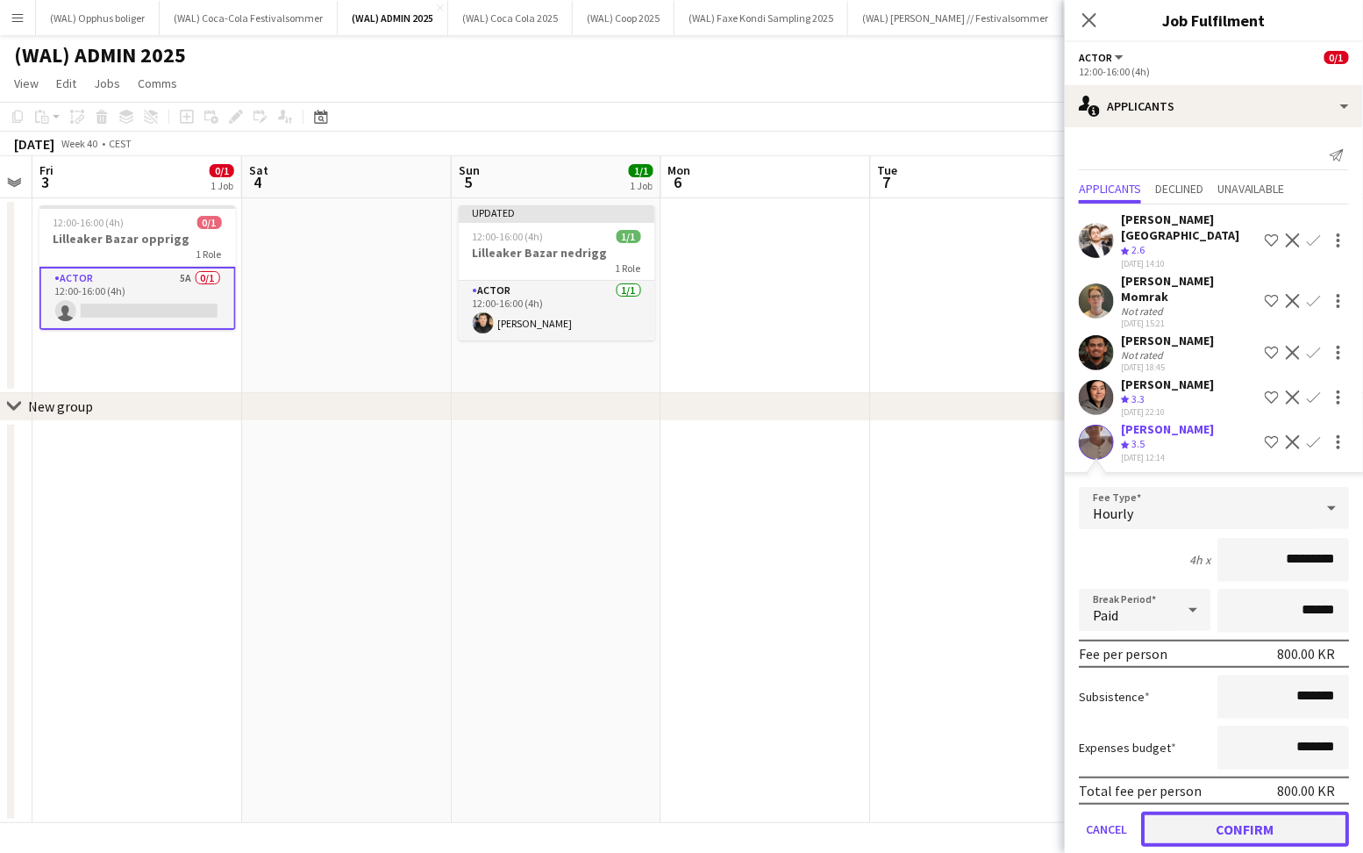
click at [1180, 811] on button "Confirm" at bounding box center [1245, 828] width 208 height 35
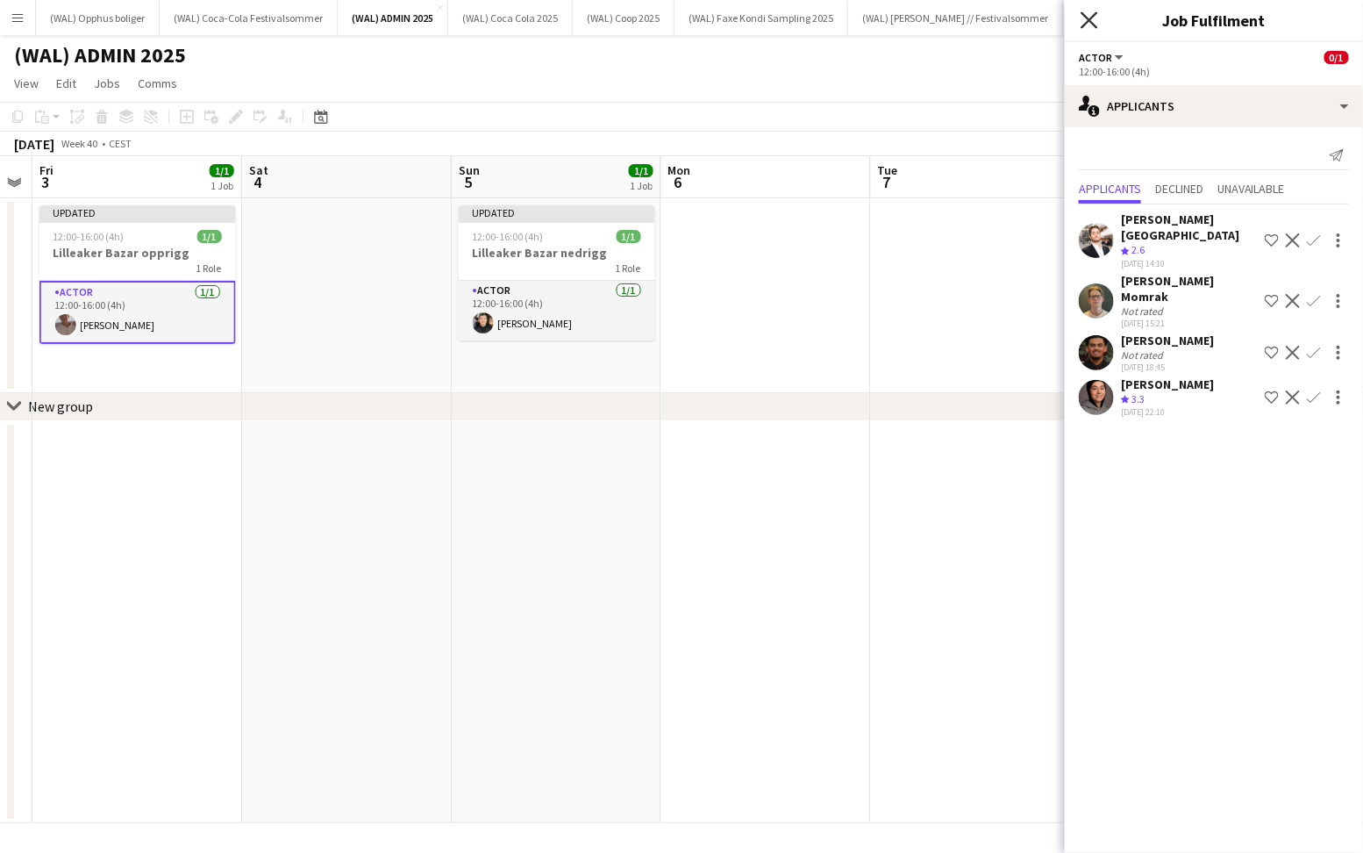
click at [1095, 21] on icon "Close pop-in" at bounding box center [1089, 19] width 17 height 17
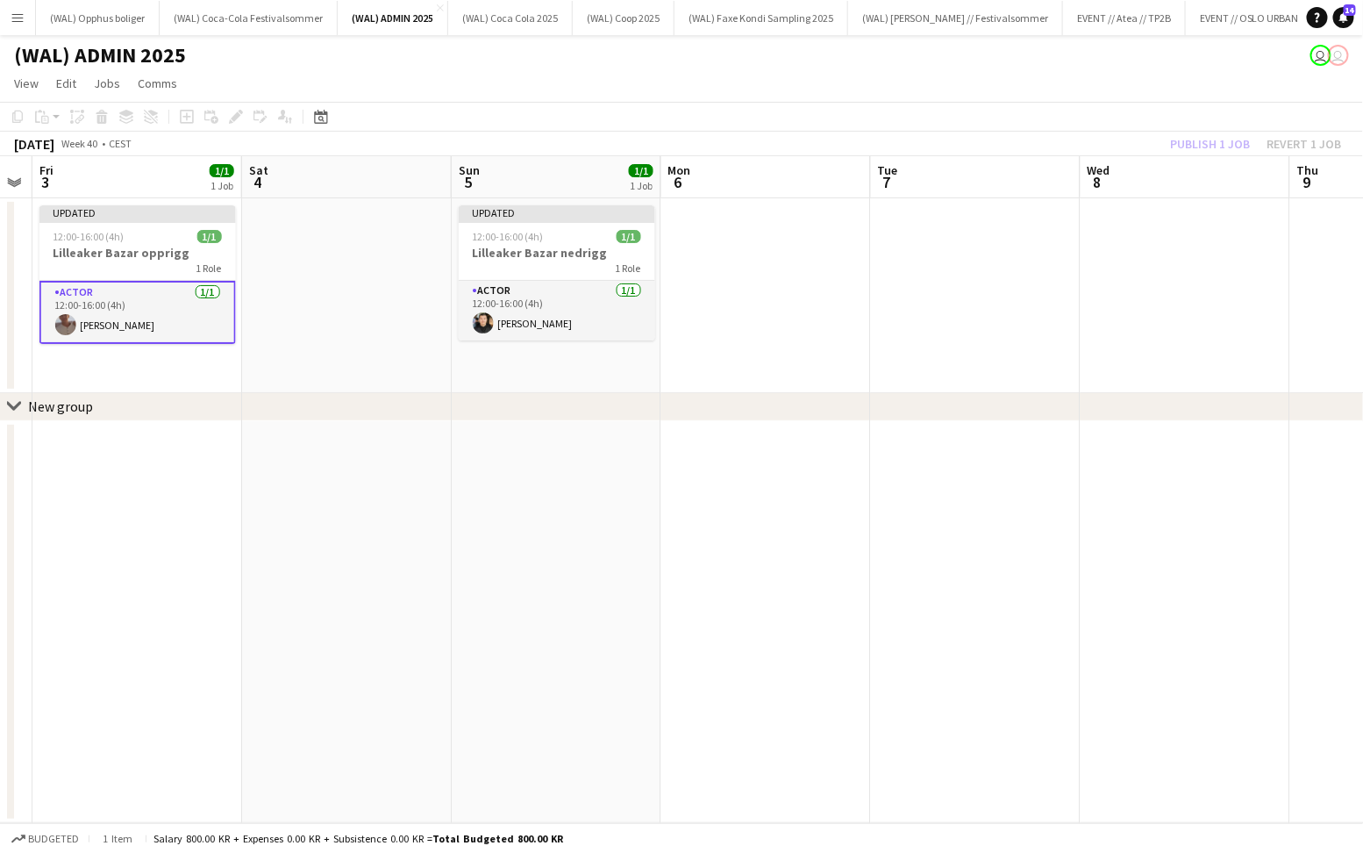
click at [1014, 313] on app-date-cell at bounding box center [976, 295] width 210 height 195
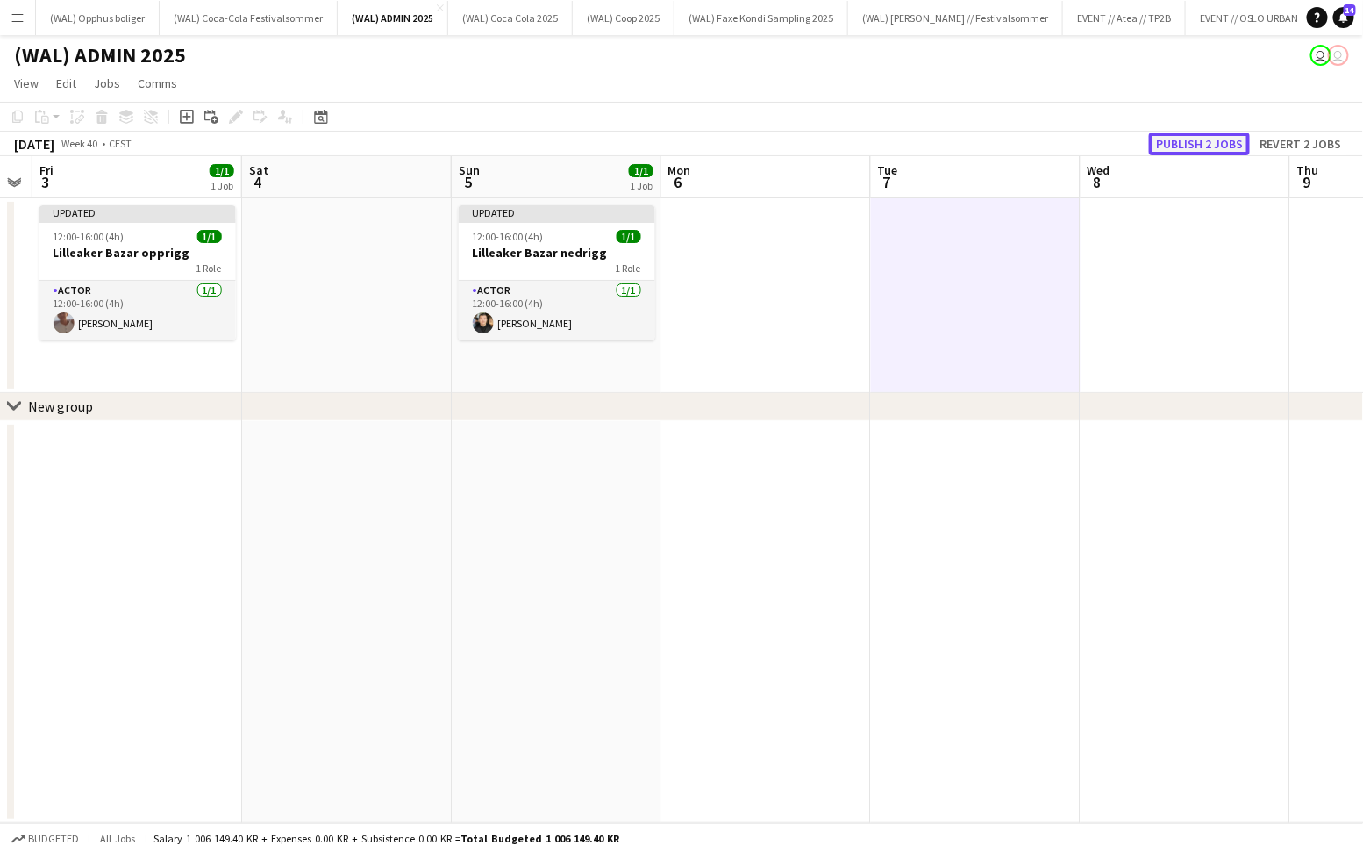
click at [1195, 140] on button "Publish 2 jobs" at bounding box center [1199, 143] width 101 height 23
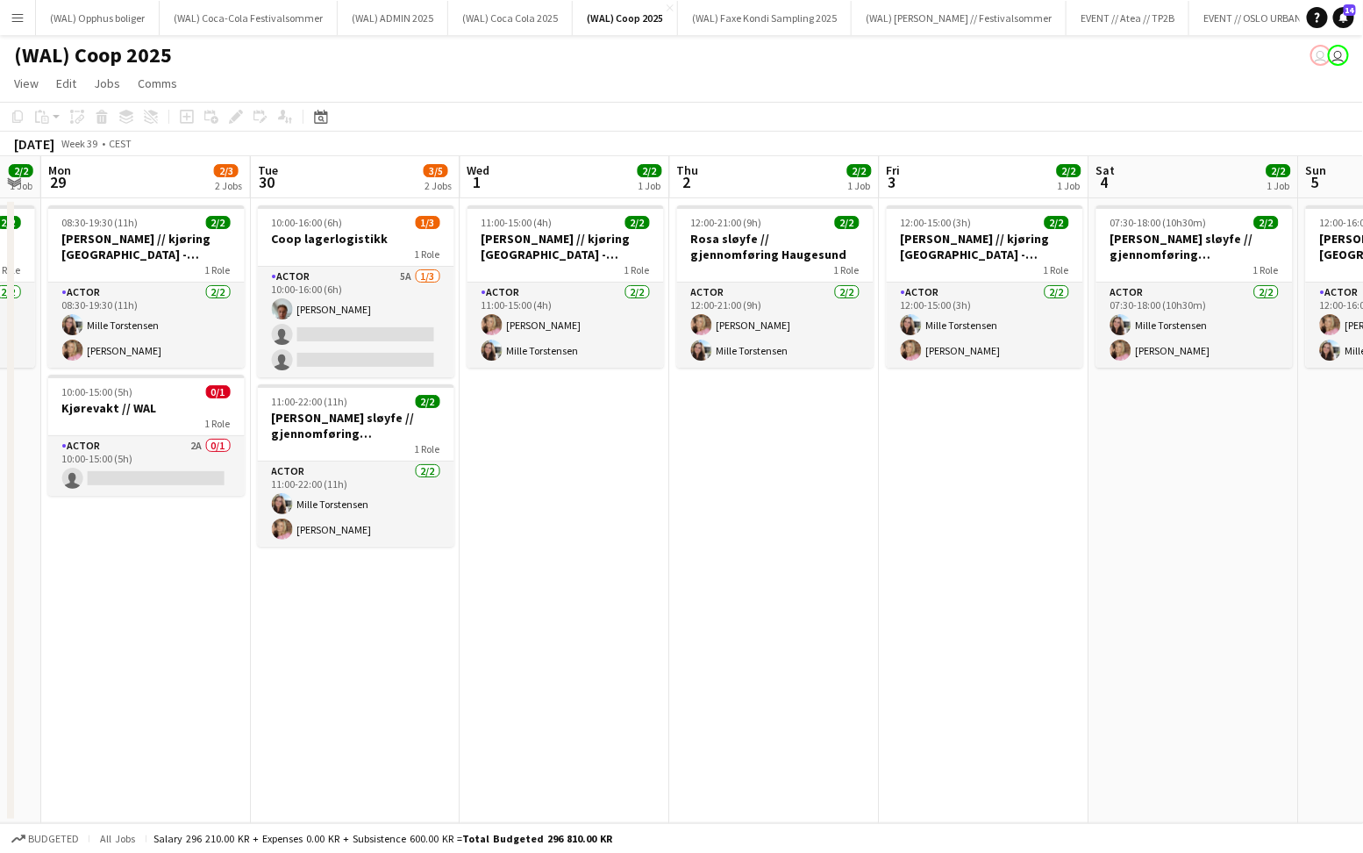
scroll to position [0, 798]
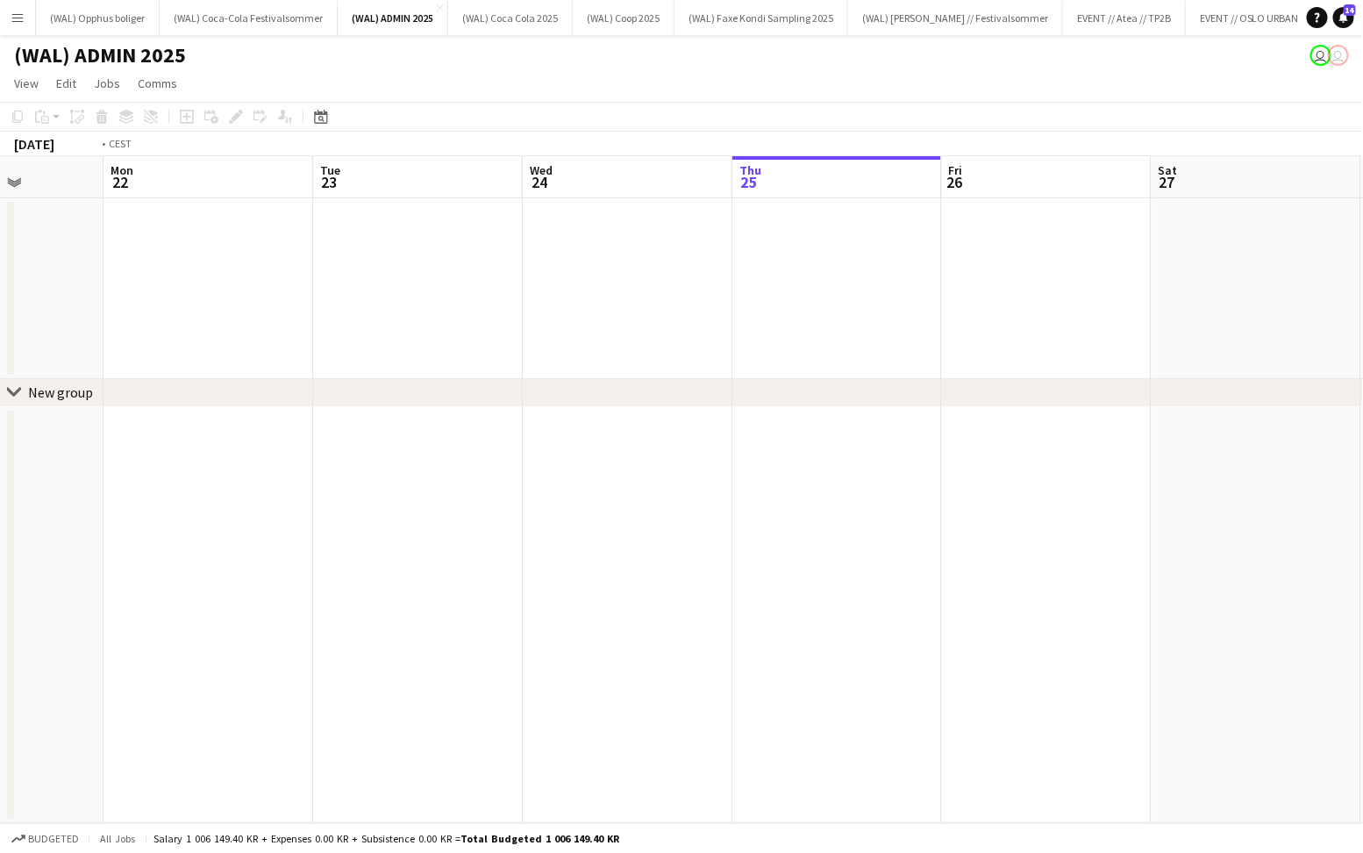
scroll to position [0, 377]
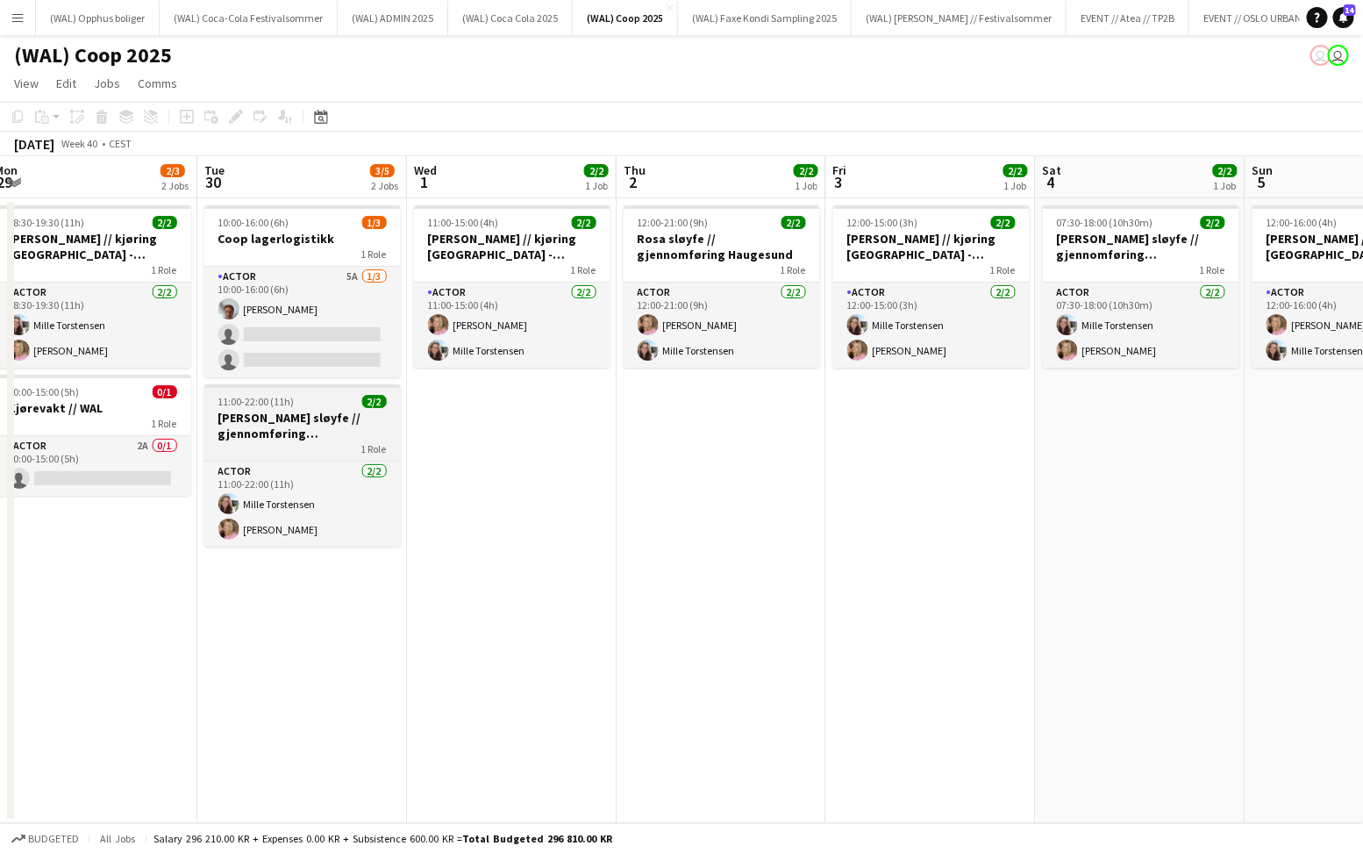
scroll to position [0, 432]
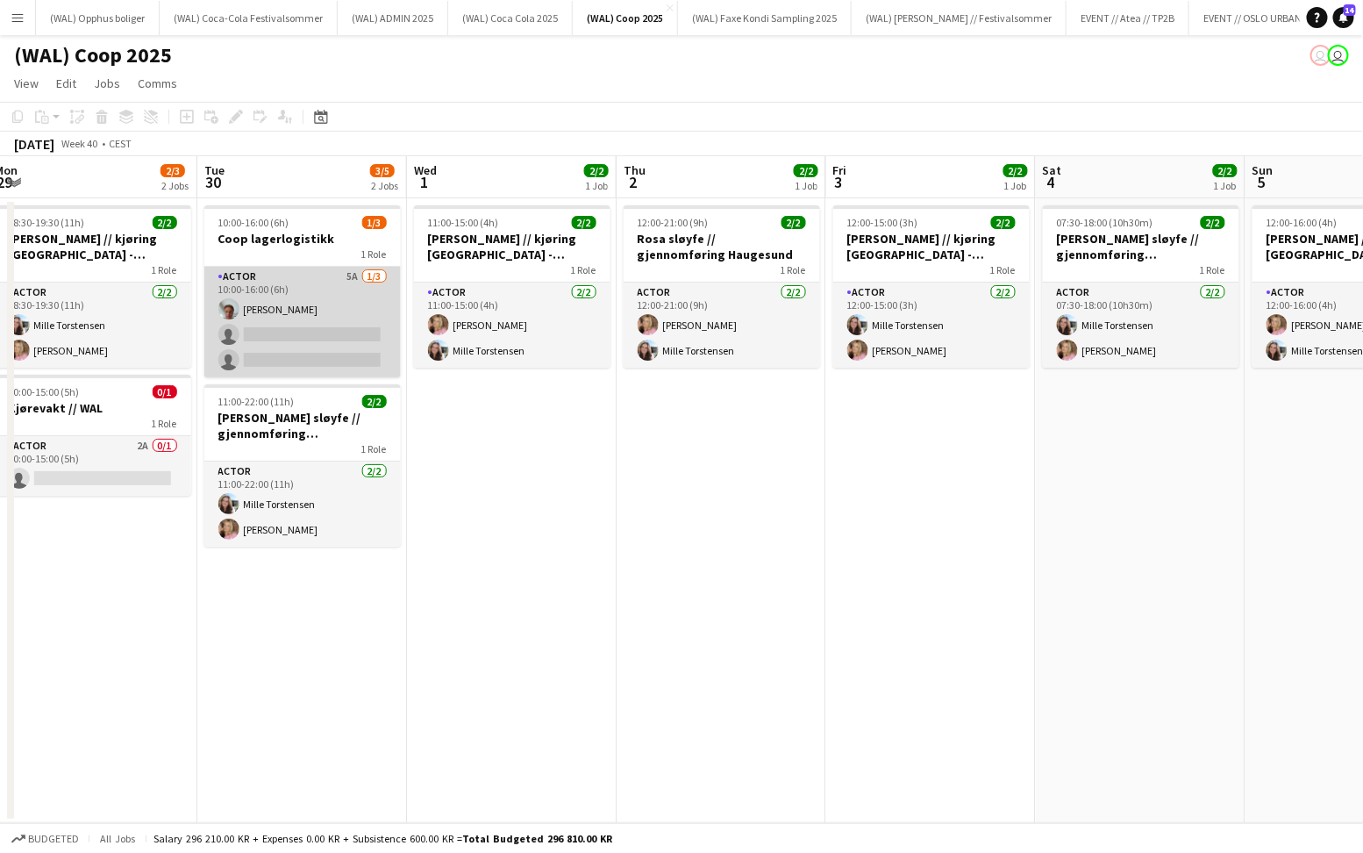
click at [266, 305] on app-card-role "Actor 5A [DATE] 10:00-16:00 (6h) [PERSON_NAME] single-neutral-actions single-ne…" at bounding box center [302, 322] width 196 height 111
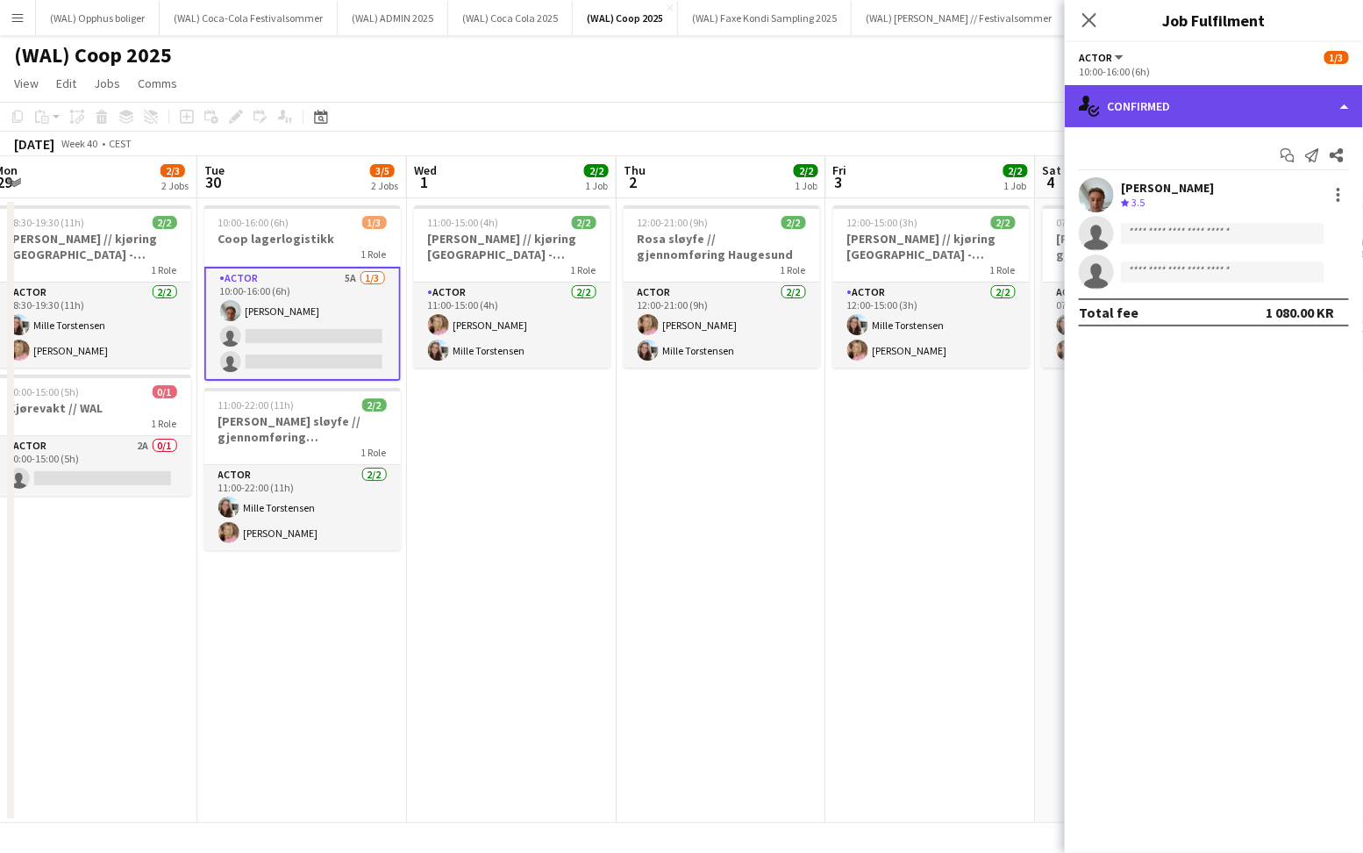
click at [1226, 101] on div "single-neutral-actions-check-2 Confirmed" at bounding box center [1214, 106] width 298 height 42
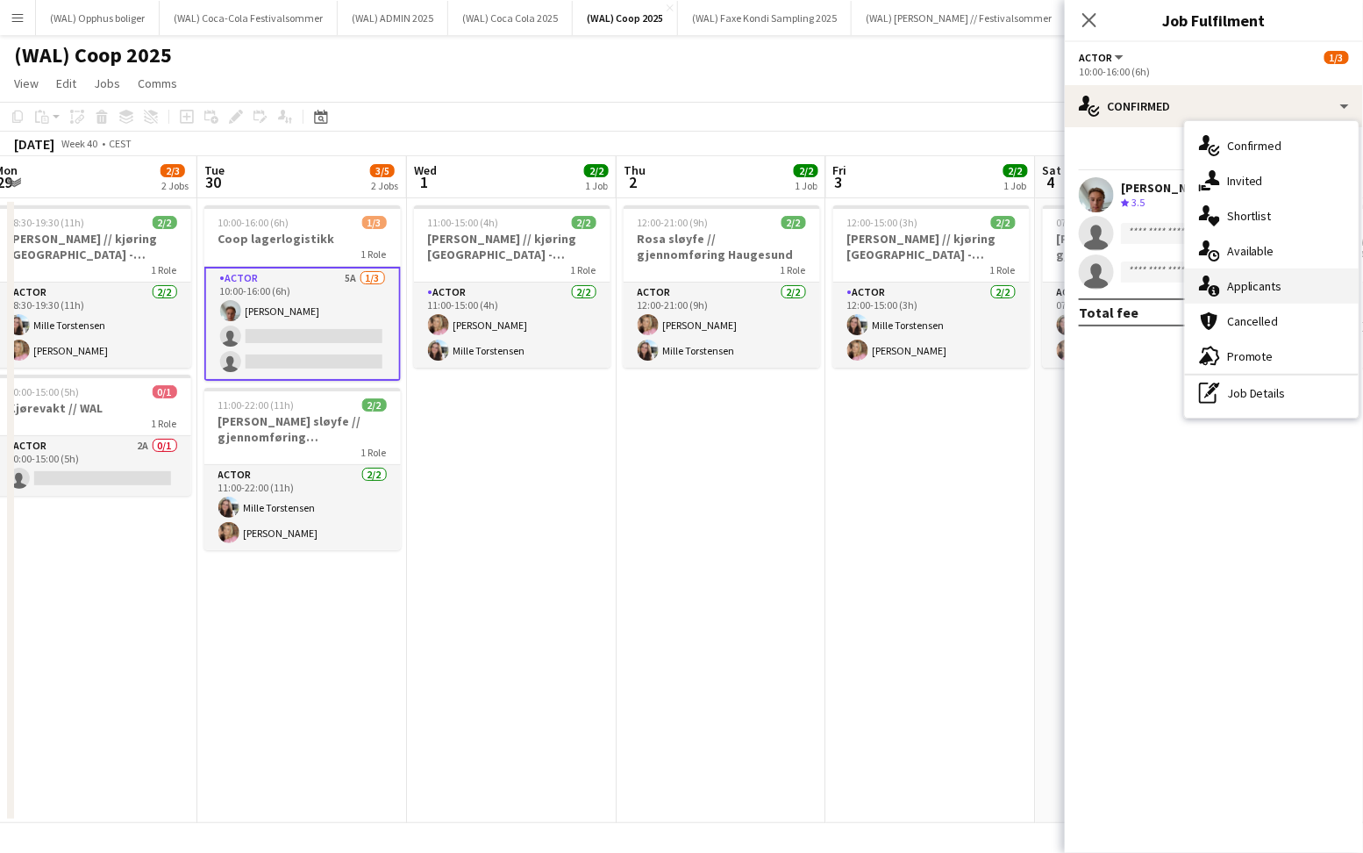
click at [1287, 288] on div "single-neutral-actions-information Applicants" at bounding box center [1272, 285] width 174 height 35
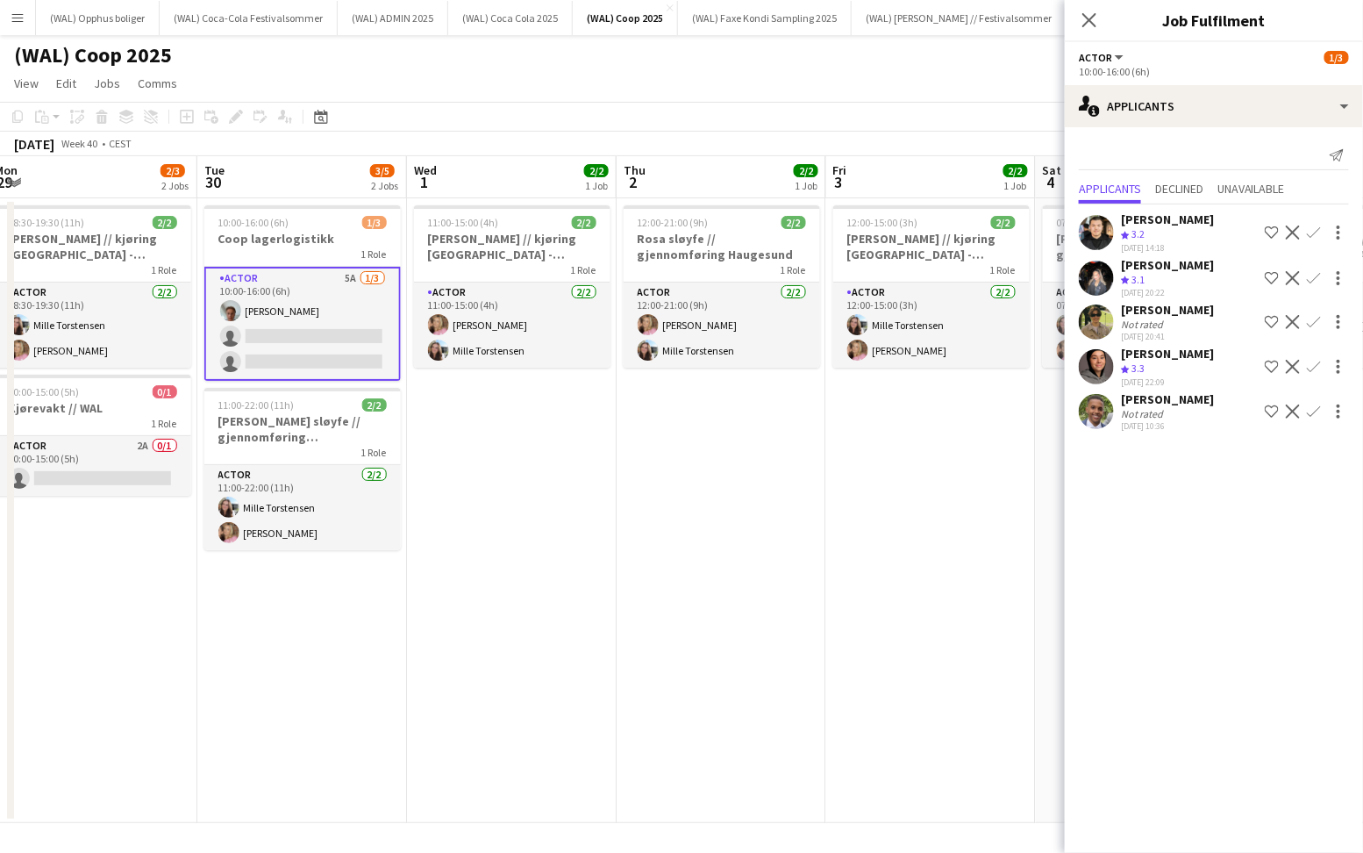
click at [1105, 237] on app-user-avatar at bounding box center [1096, 232] width 35 height 35
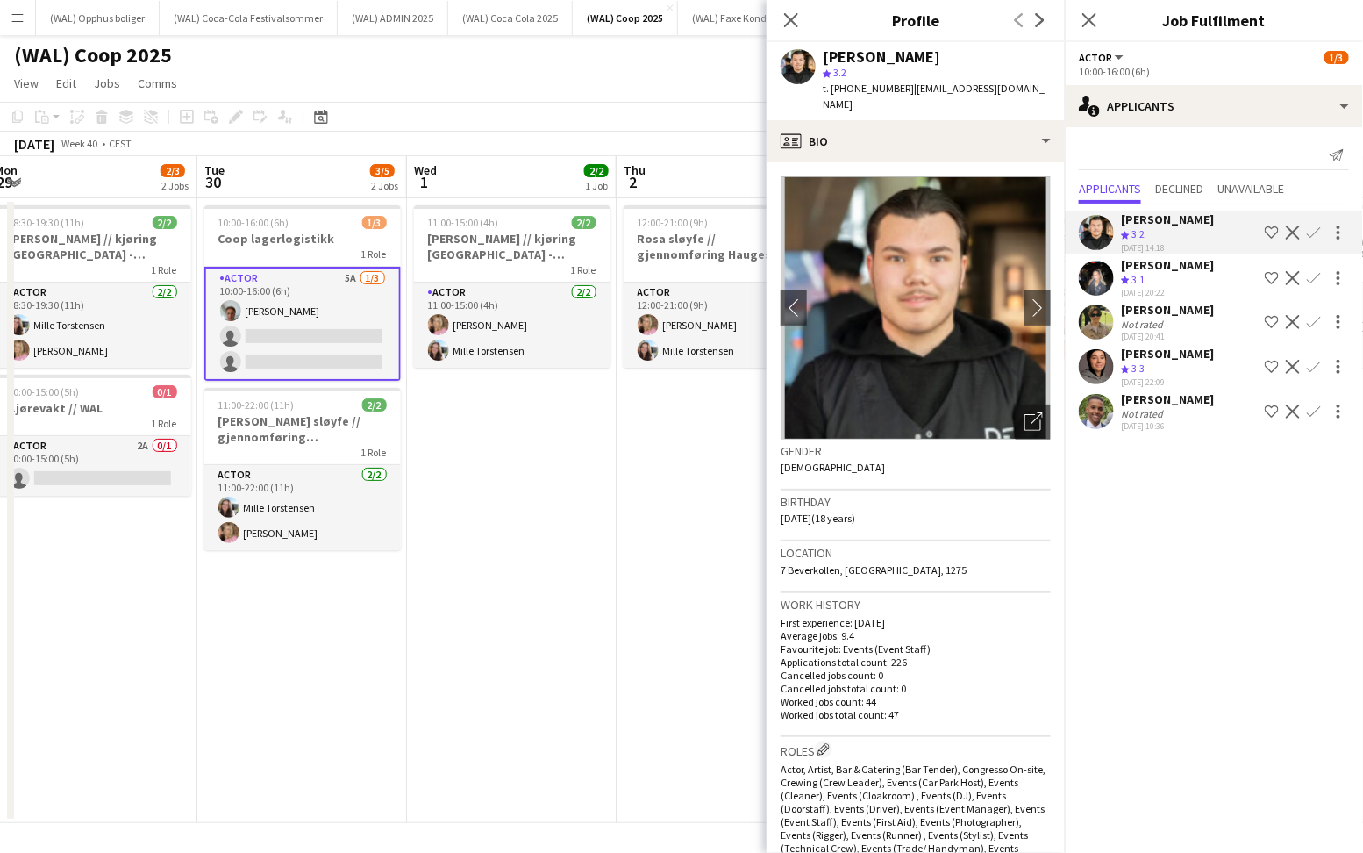
click at [1140, 285] on span "3.1" at bounding box center [1138, 279] width 13 height 13
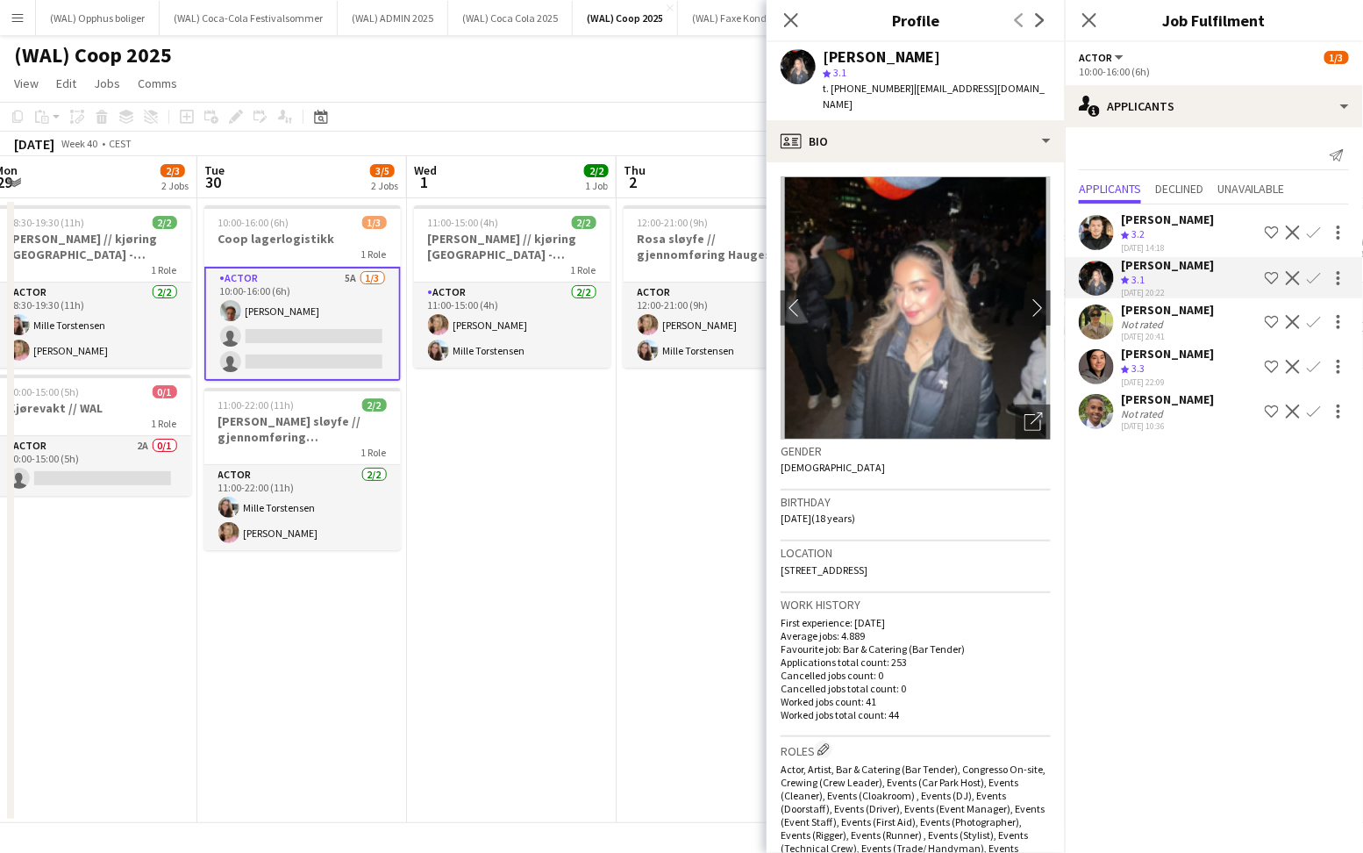
click at [1139, 310] on div "[PERSON_NAME]" at bounding box center [1167, 310] width 93 height 16
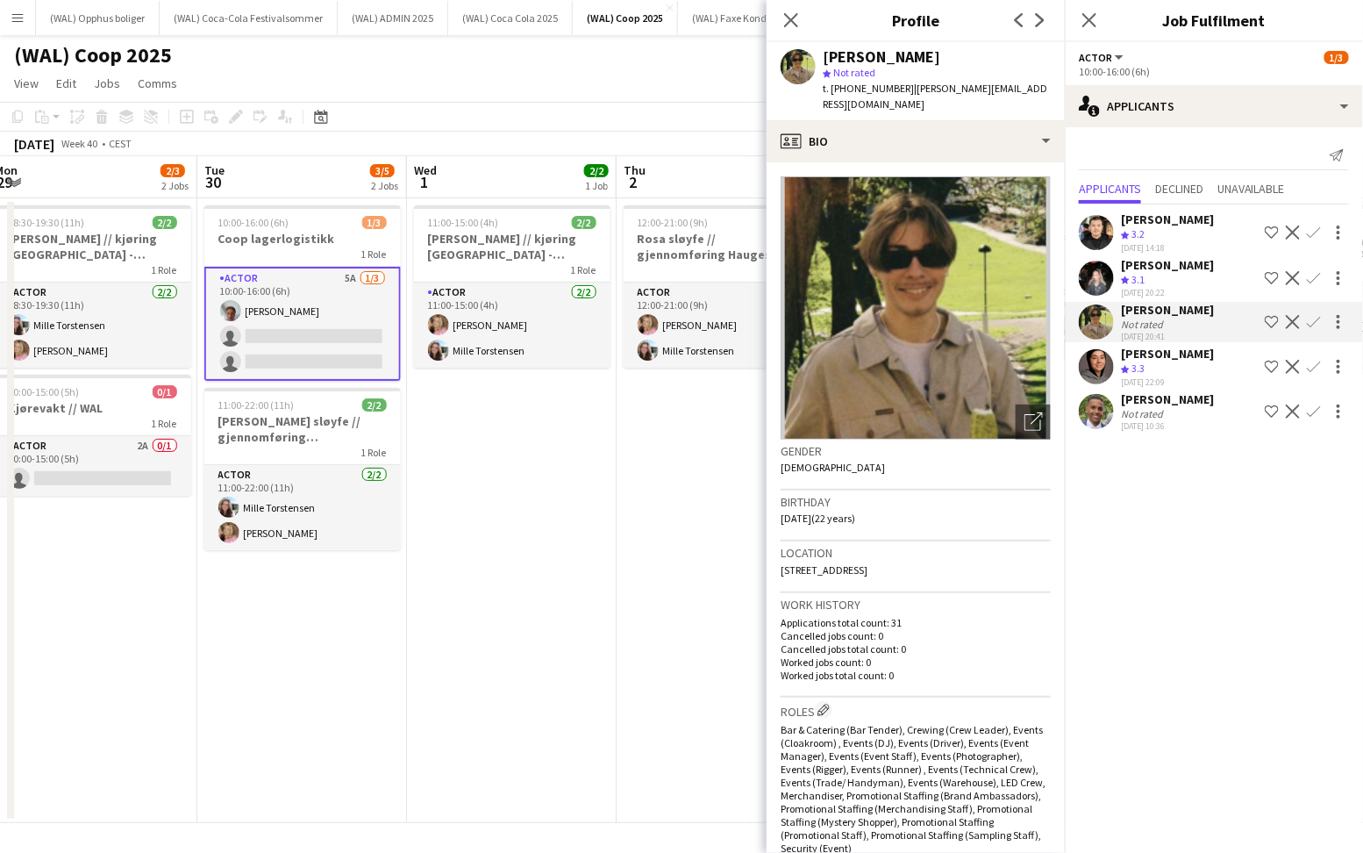
click at [1132, 354] on div "[PERSON_NAME]" at bounding box center [1167, 354] width 93 height 16
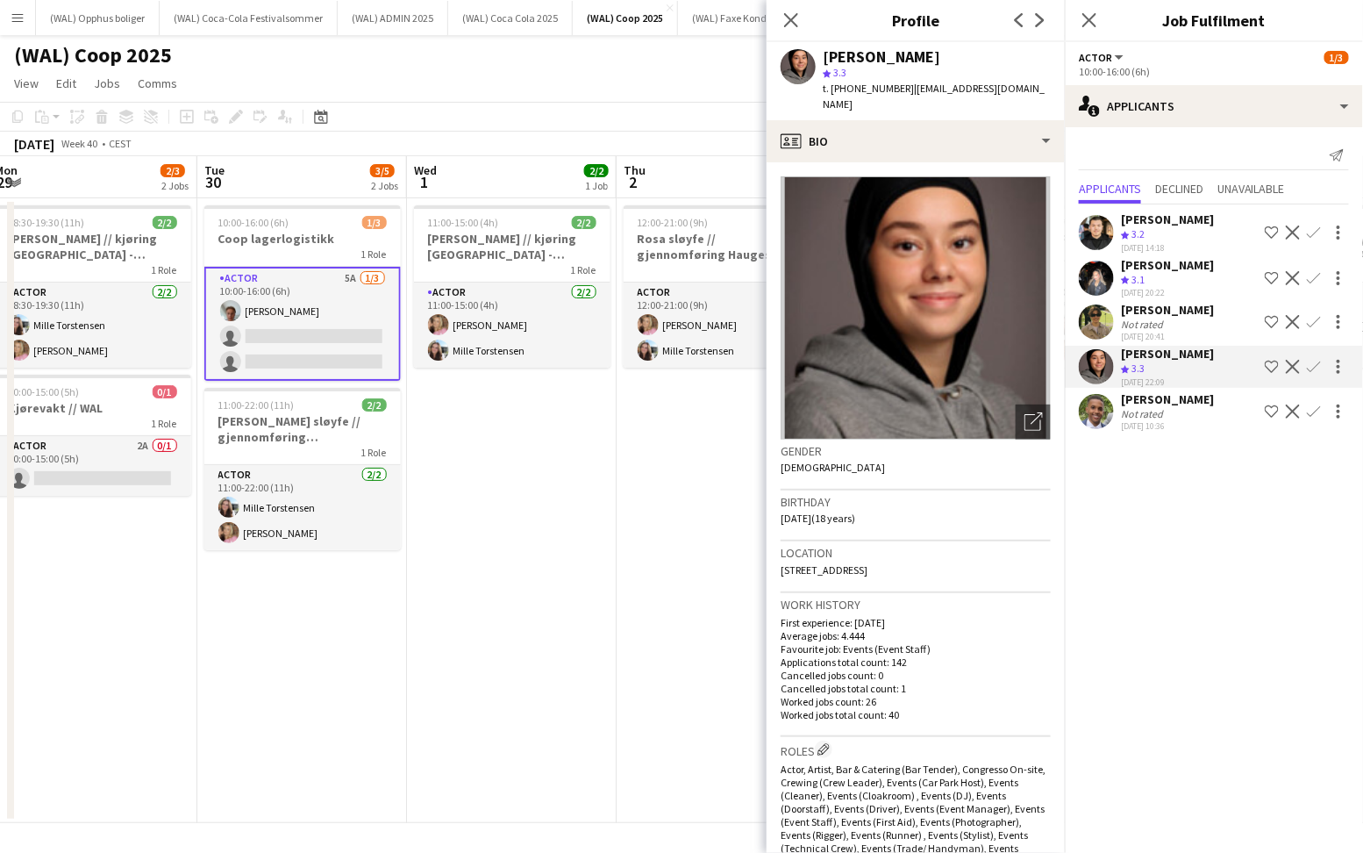
click at [1127, 399] on div "[PERSON_NAME]" at bounding box center [1167, 399] width 93 height 16
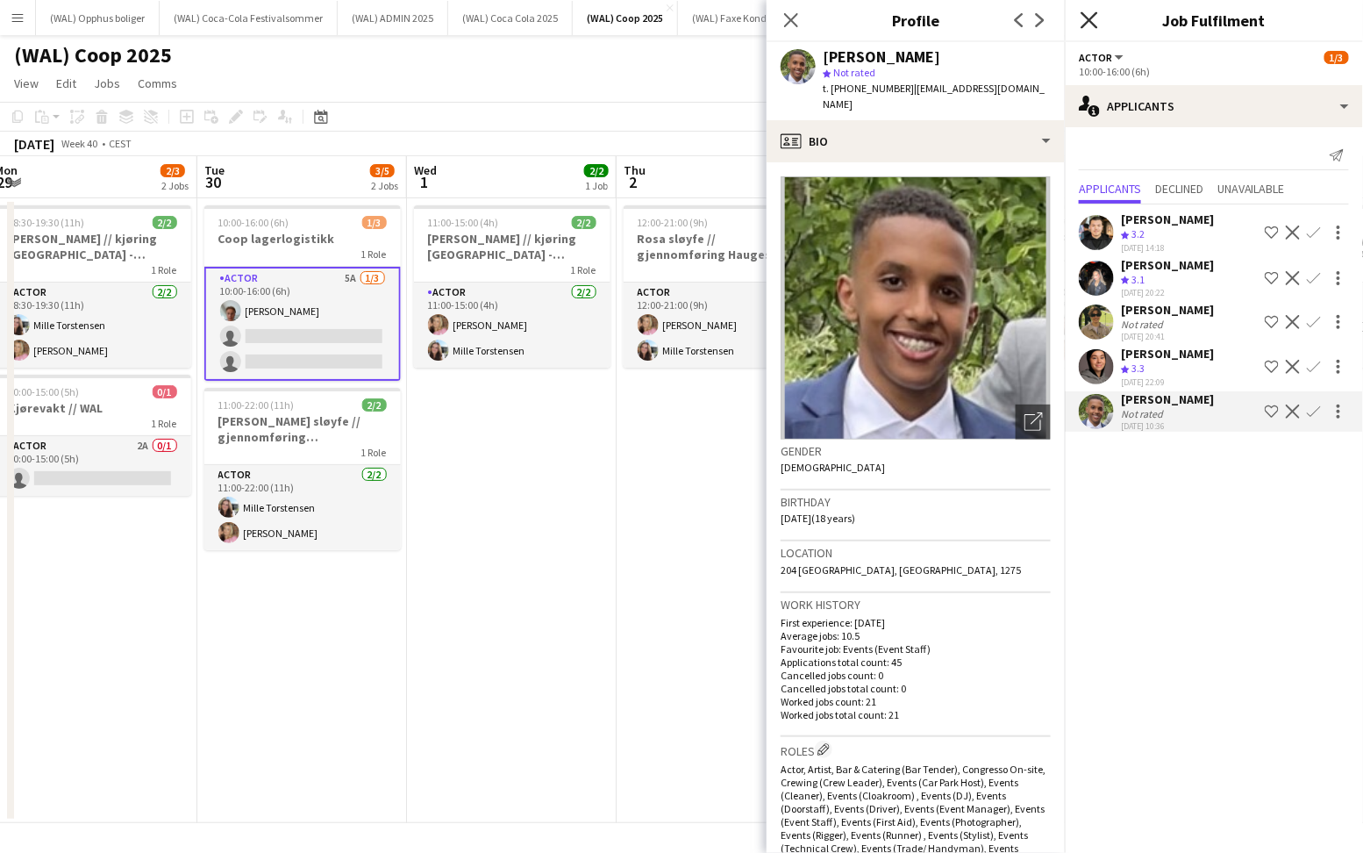
click at [1093, 21] on icon "Close pop-in" at bounding box center [1089, 19] width 17 height 17
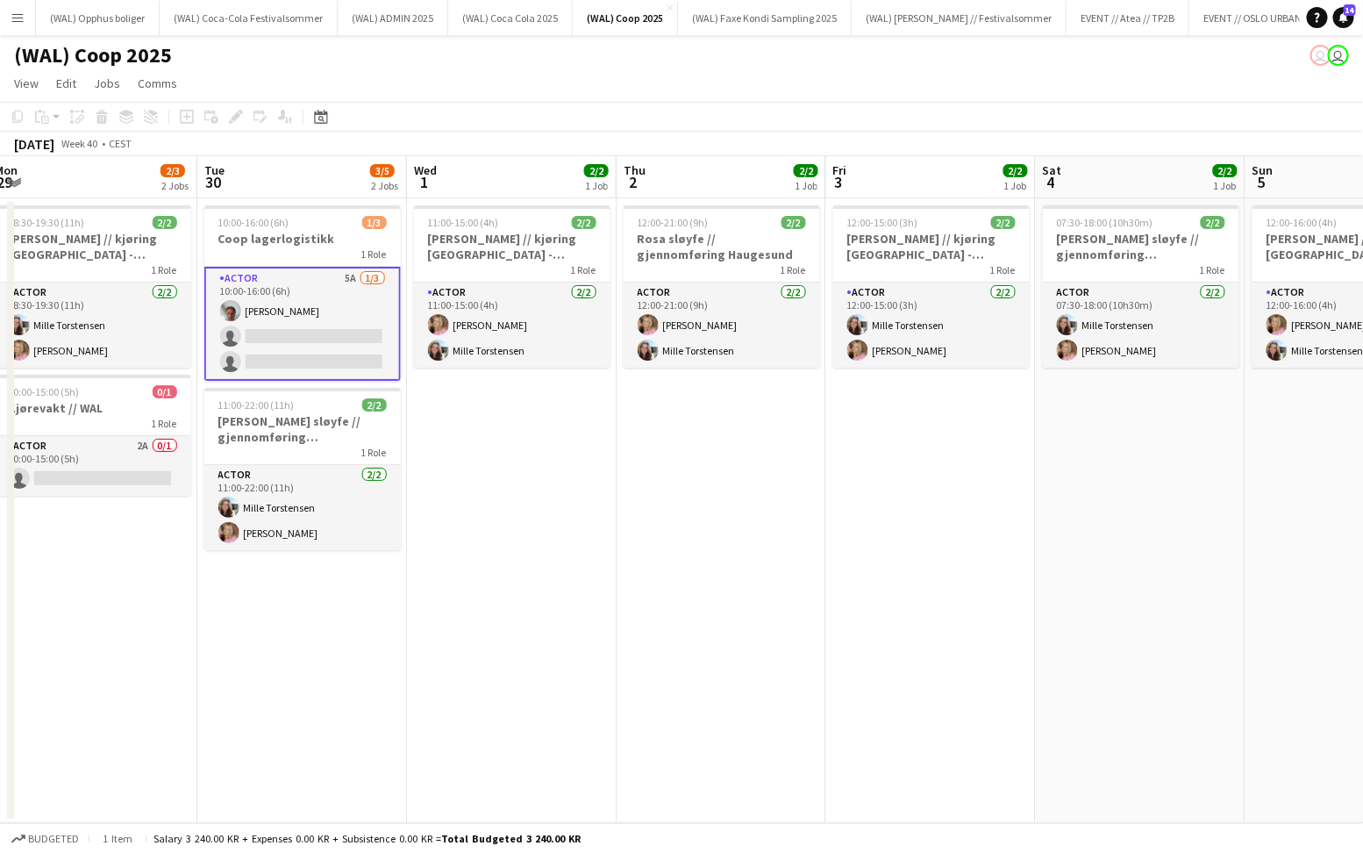
click at [310, 333] on app-card-role "Actor 5A [DATE] 10:00-16:00 (6h) [PERSON_NAME] single-neutral-actions single-ne…" at bounding box center [302, 324] width 196 height 114
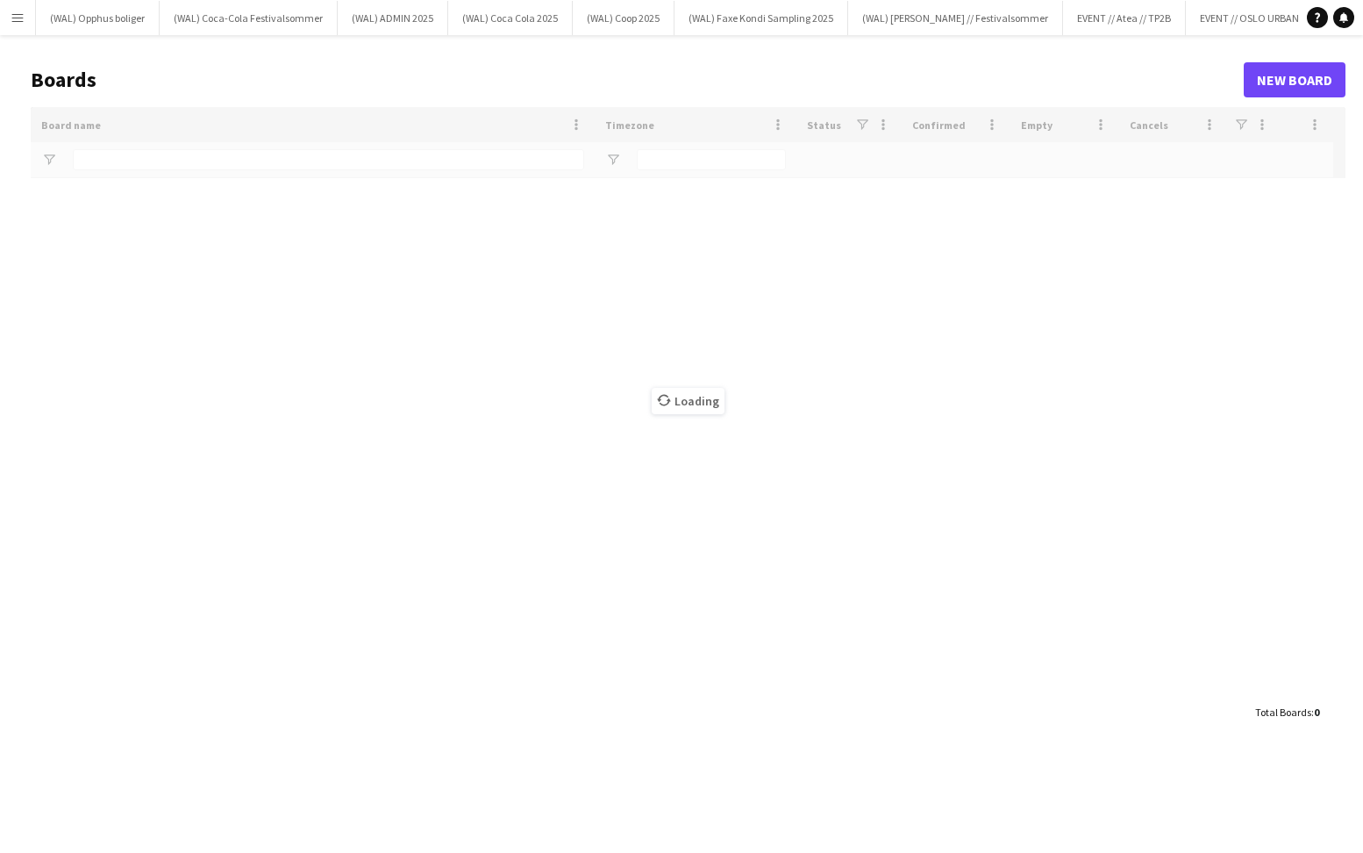
type input "***"
